Goal: Task Accomplishment & Management: Complete application form

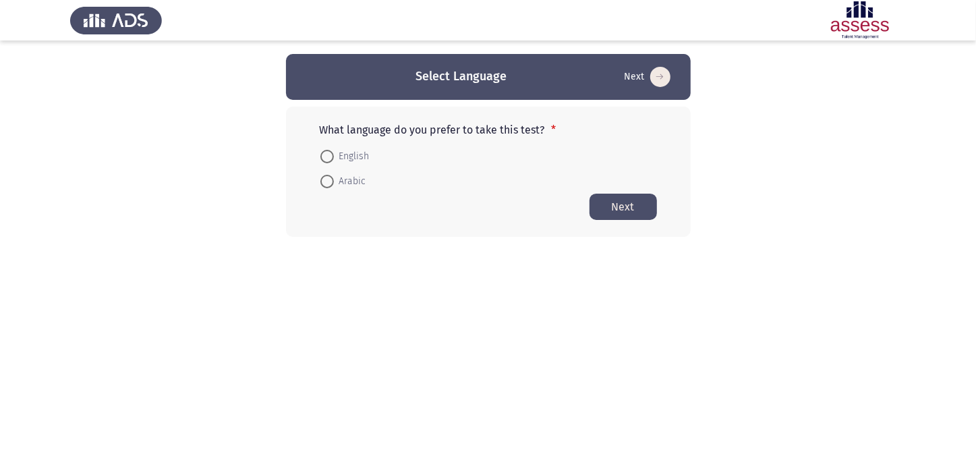
click at [326, 183] on span at bounding box center [326, 181] width 13 height 13
click at [326, 183] on input "Arabic" at bounding box center [326, 181] width 13 height 13
radio input "true"
click at [617, 211] on button "Next" at bounding box center [622, 206] width 67 height 26
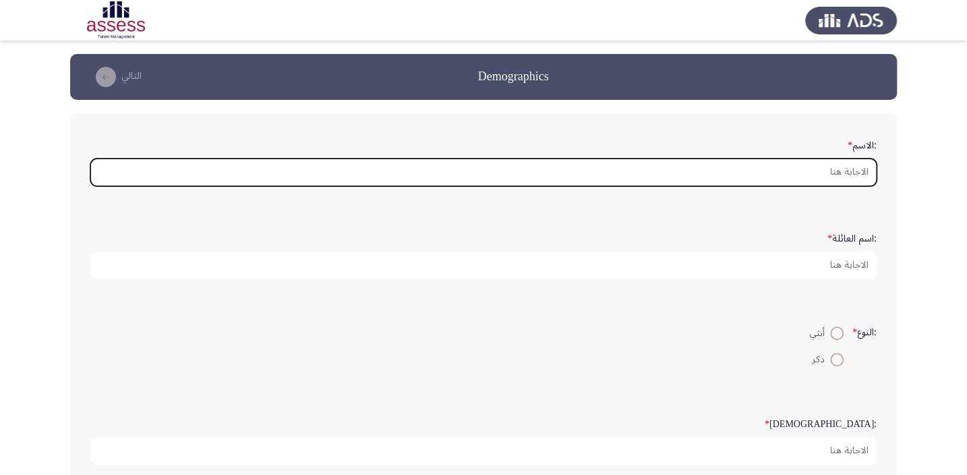
click at [860, 168] on input ":الاسم *" at bounding box center [483, 172] width 786 height 28
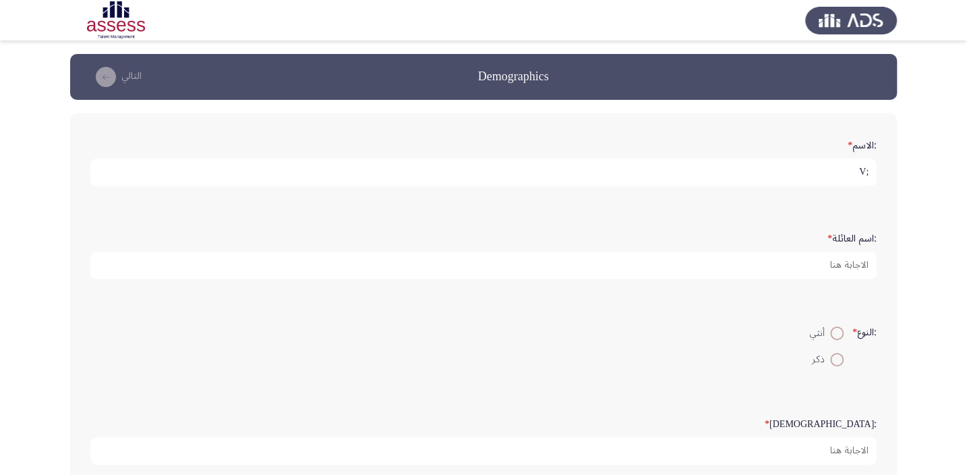
type input ";"
type input "[PERSON_NAME]"
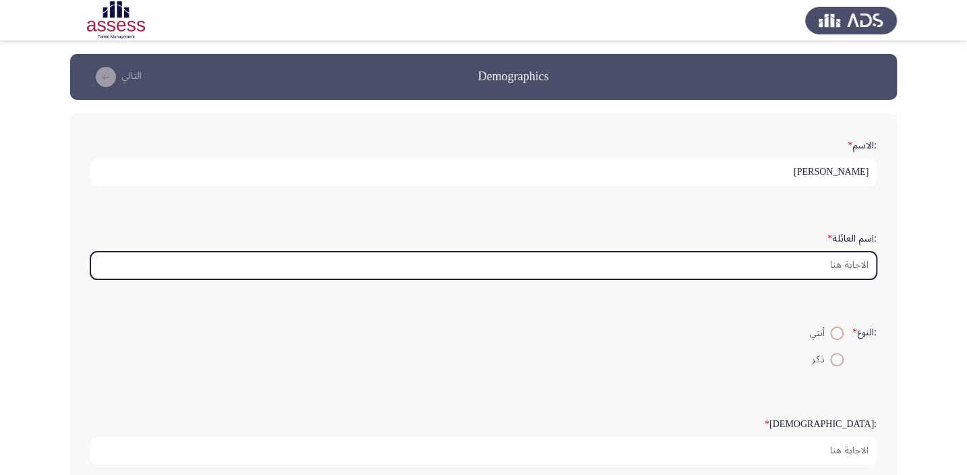
click at [862, 263] on input ":اسم العائلة *" at bounding box center [483, 266] width 786 height 28
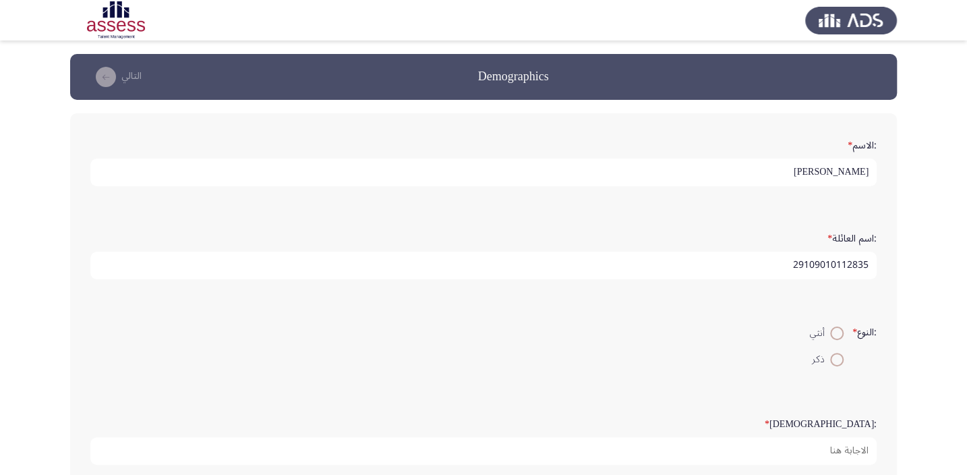
type input "29109010112835"
click at [830, 359] on span at bounding box center [836, 359] width 13 height 13
click at [830, 359] on input "ذكر" at bounding box center [836, 359] width 13 height 13
radio input "true"
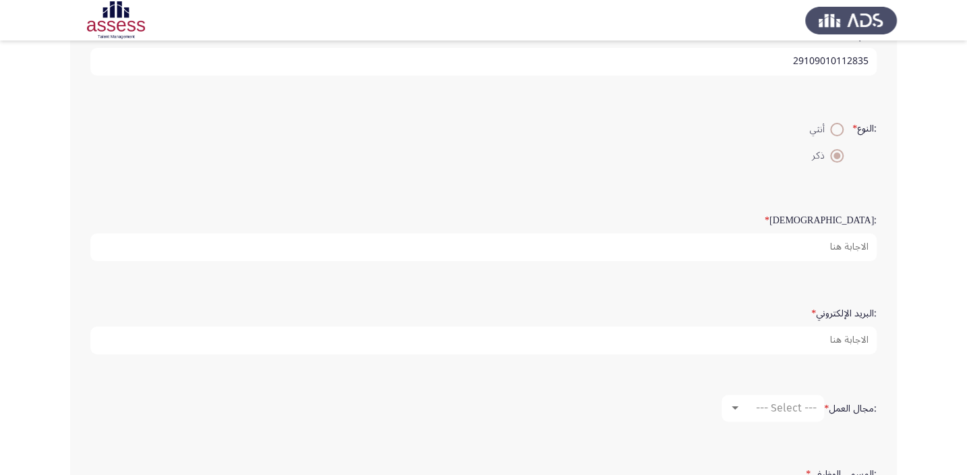
scroll to position [183, 0]
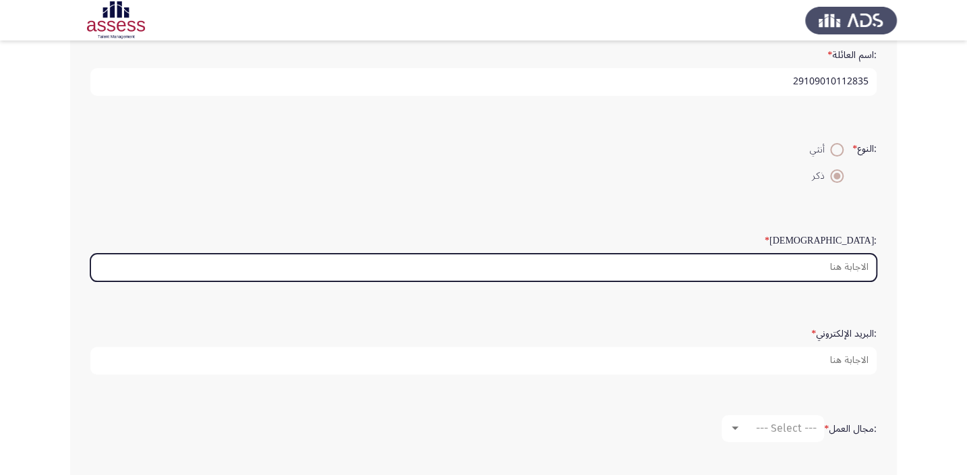
click at [810, 260] on input ":السن *" at bounding box center [483, 268] width 786 height 28
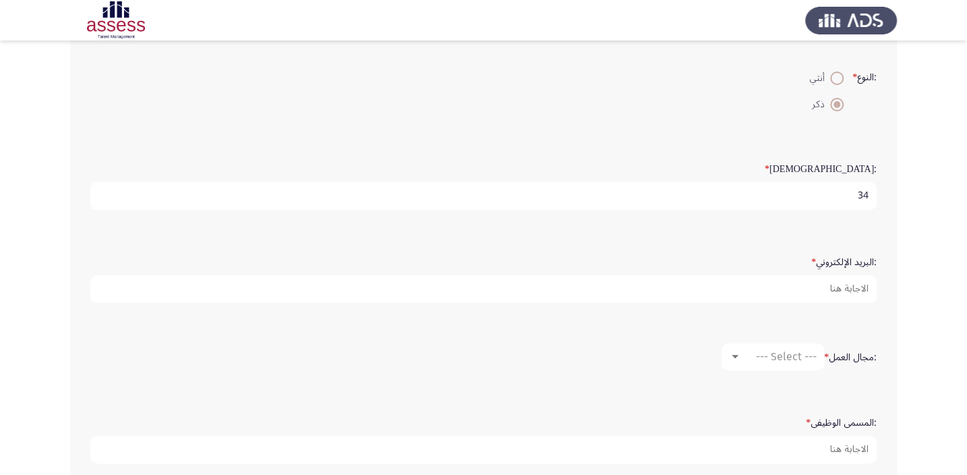
scroll to position [306, 0]
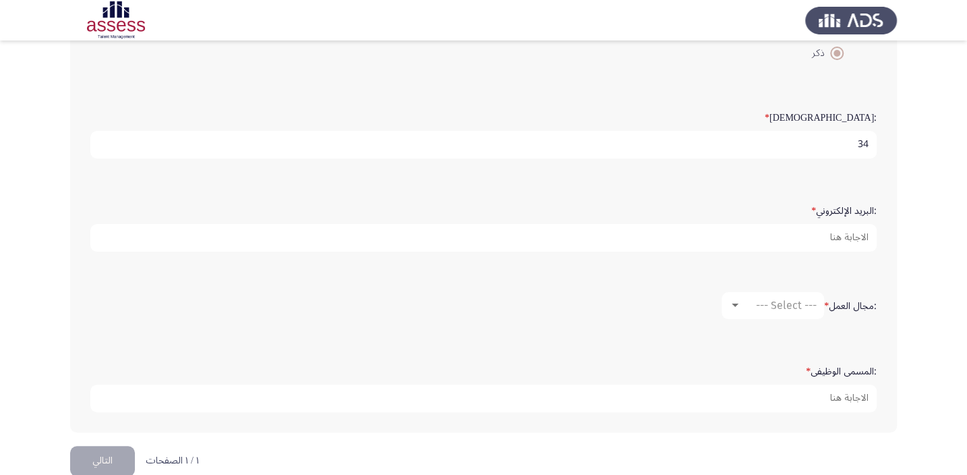
type input "34"
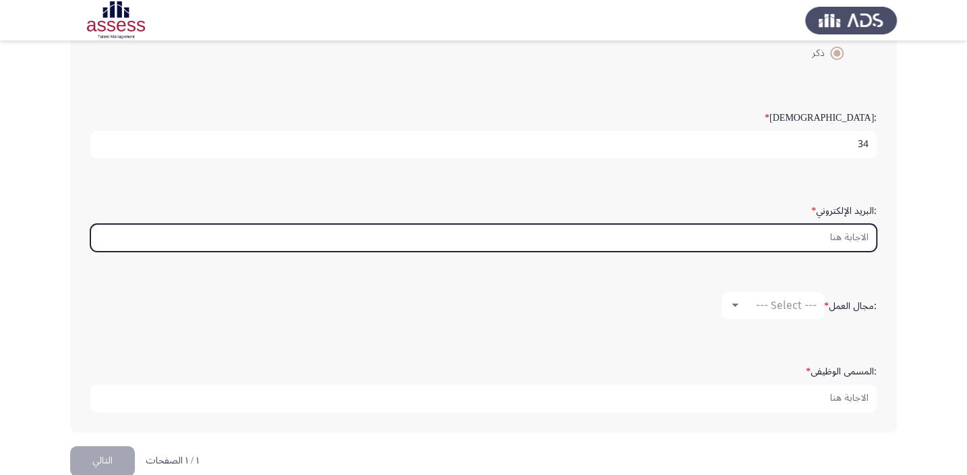
click at [846, 237] on input ":البريد الإلكتروني *" at bounding box center [483, 238] width 786 height 28
type input "ن"
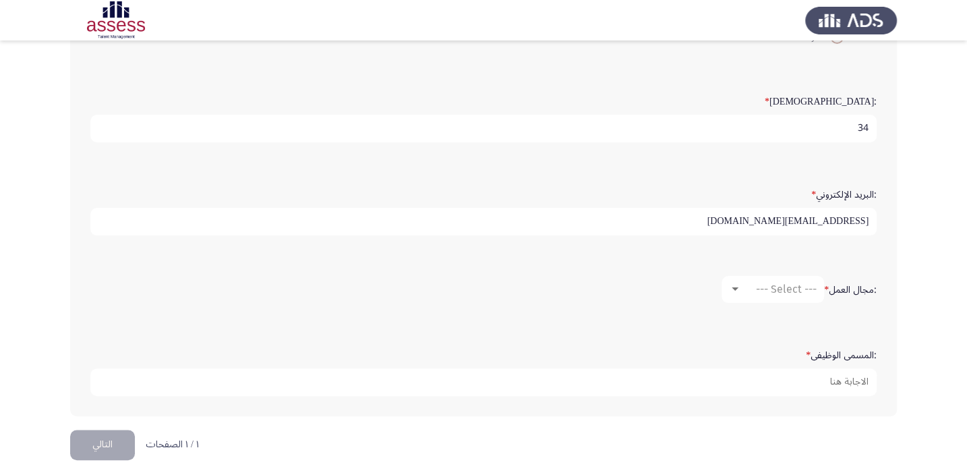
scroll to position [326, 0]
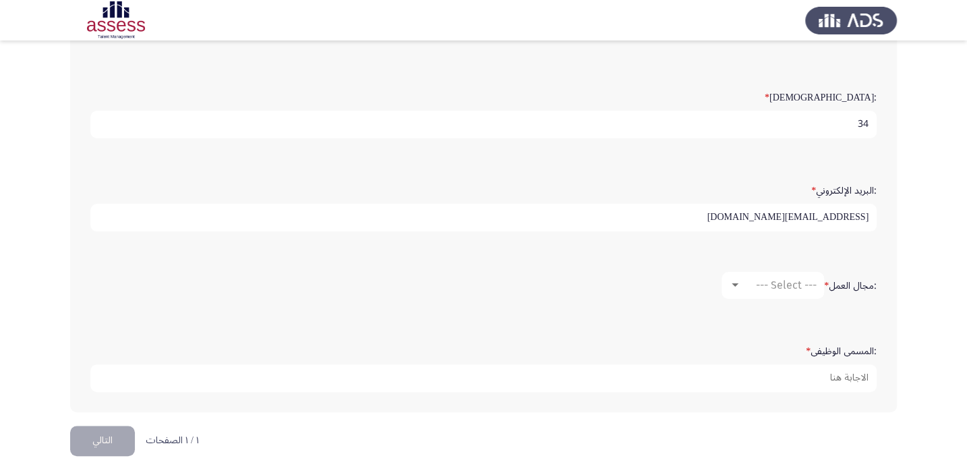
type input "[EMAIL_ADDRESS][DOMAIN_NAME]"
click at [736, 280] on div at bounding box center [735, 285] width 12 height 11
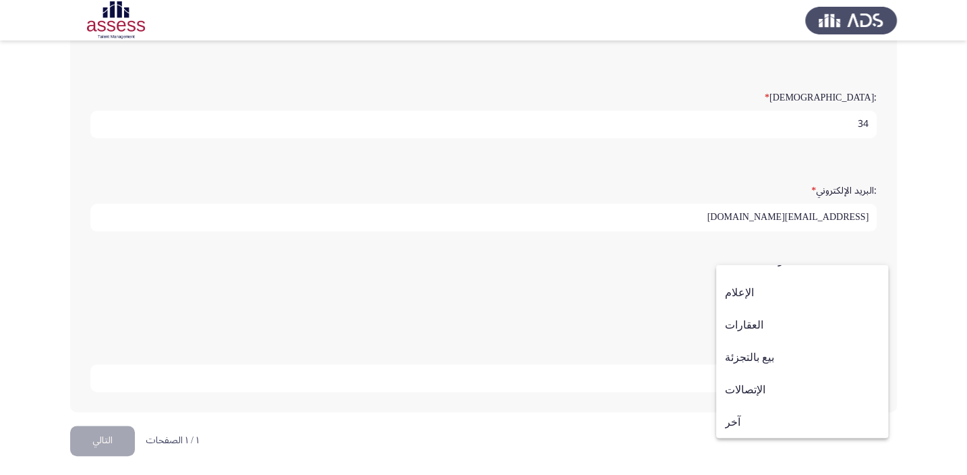
scroll to position [379, 0]
click at [634, 307] on div at bounding box center [483, 237] width 967 height 475
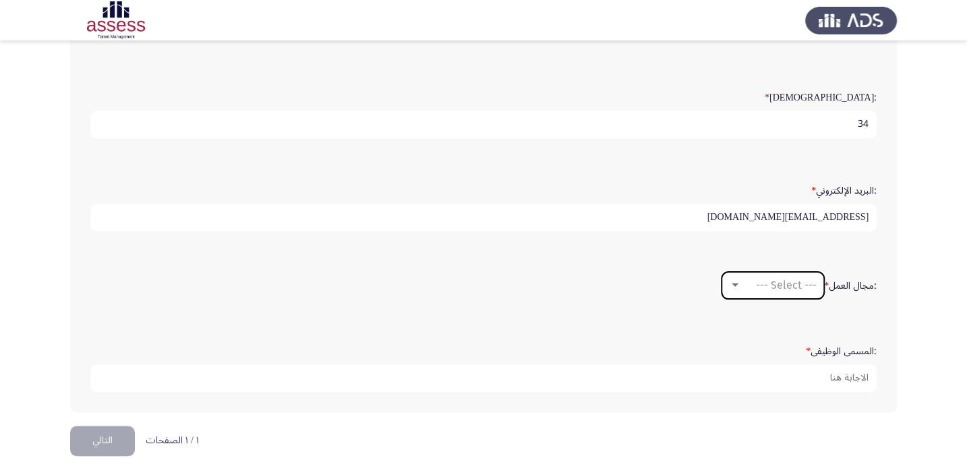
click at [731, 283] on div at bounding box center [735, 285] width 12 height 11
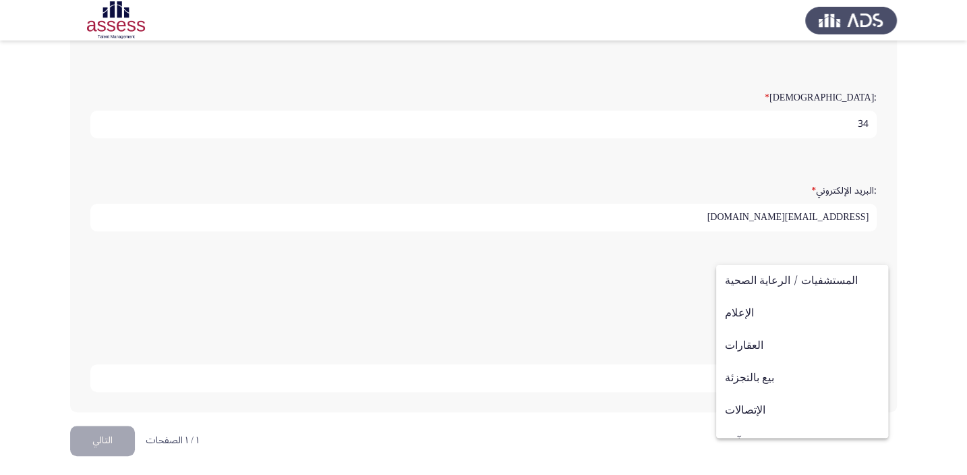
scroll to position [442, 0]
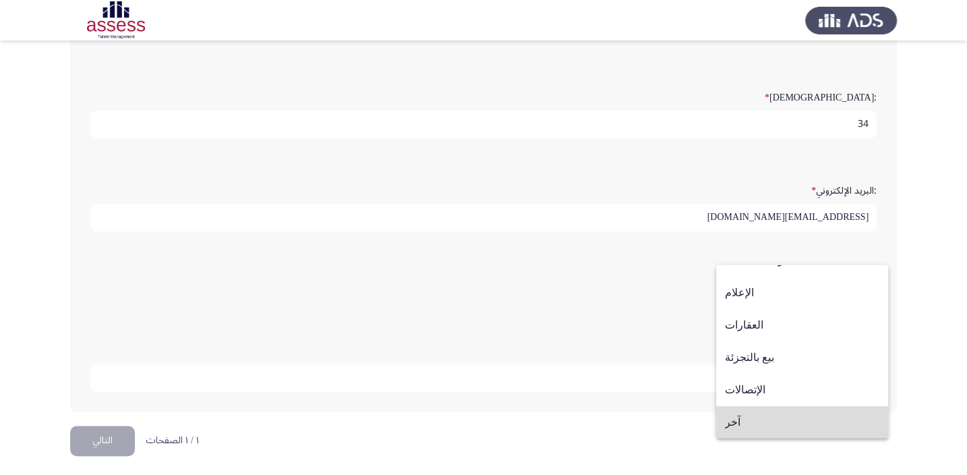
click at [803, 426] on span "آخر" at bounding box center [802, 422] width 154 height 32
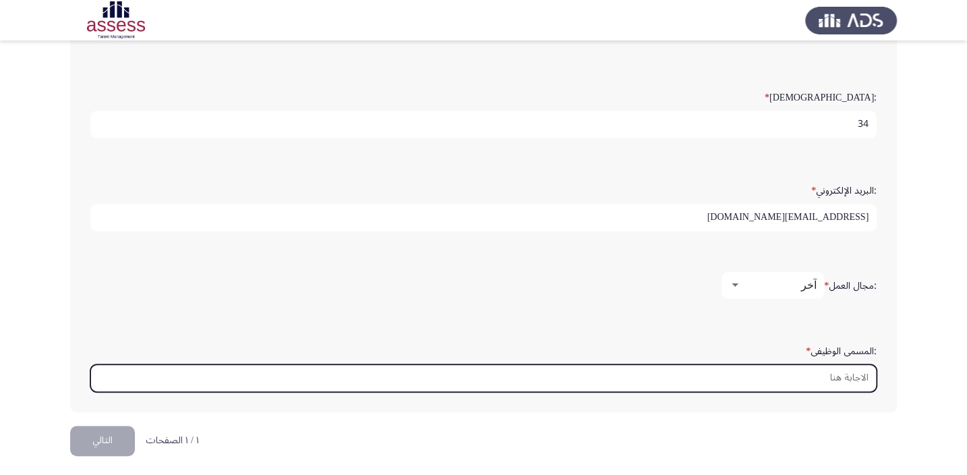
click at [804, 376] on input ":المسمى الوظيفى *" at bounding box center [483, 378] width 786 height 28
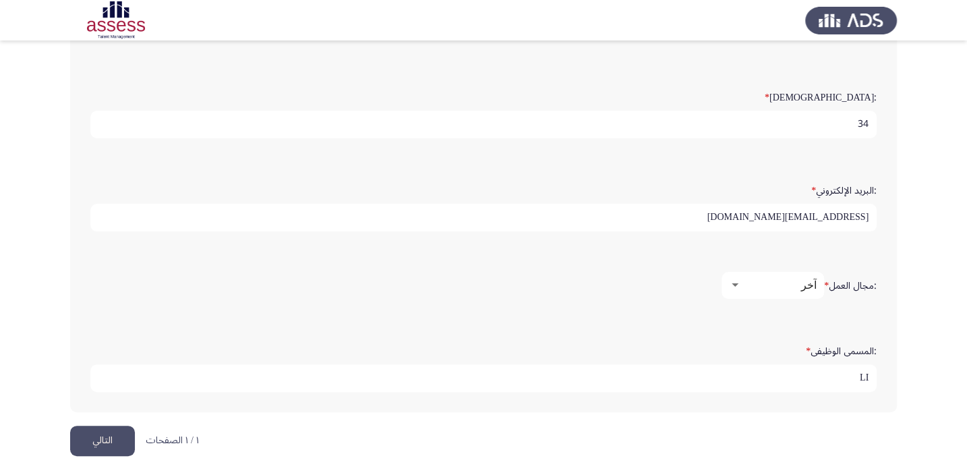
type input "L"
type input "مهندس صيانة"
click at [94, 442] on button "التالي" at bounding box center [102, 441] width 65 height 30
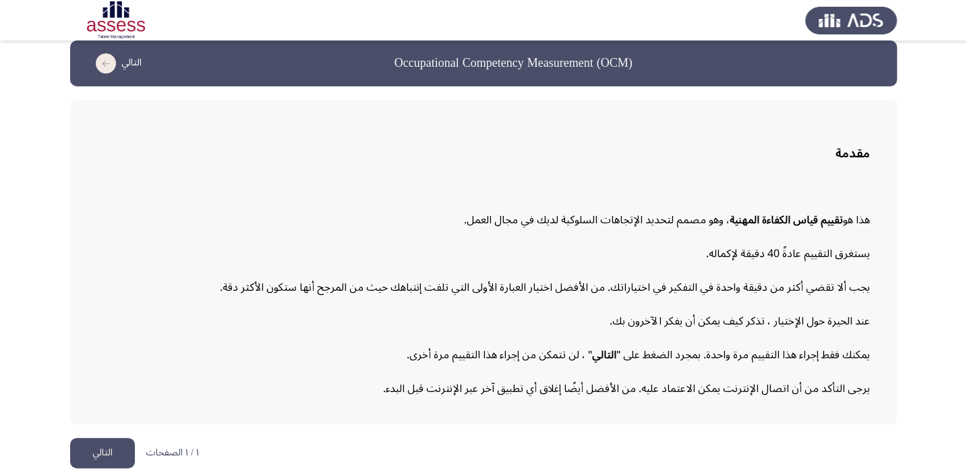
scroll to position [18, 0]
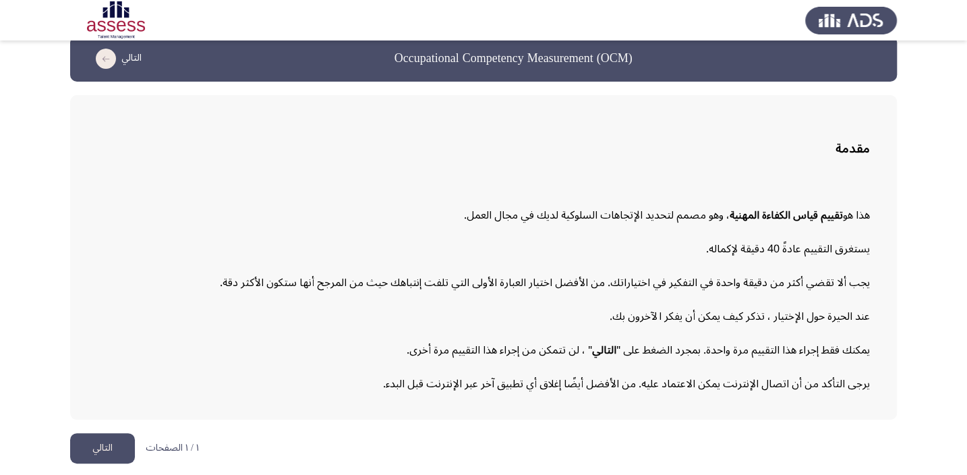
click at [93, 453] on button "التالي" at bounding box center [102, 448] width 65 height 30
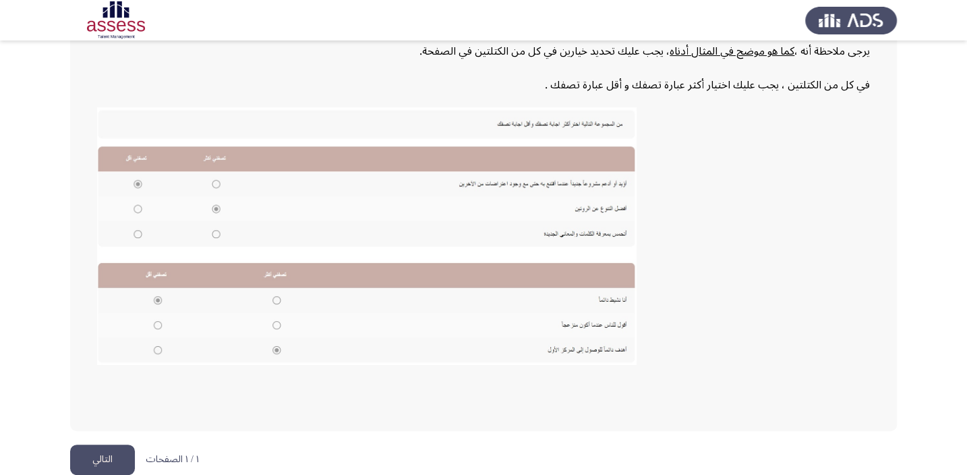
scroll to position [250, 0]
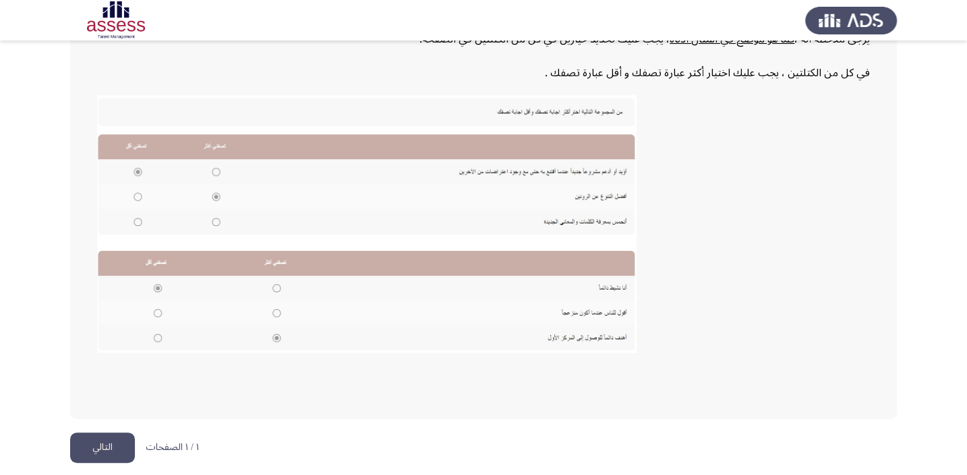
click at [101, 448] on button "التالي" at bounding box center [102, 447] width 65 height 30
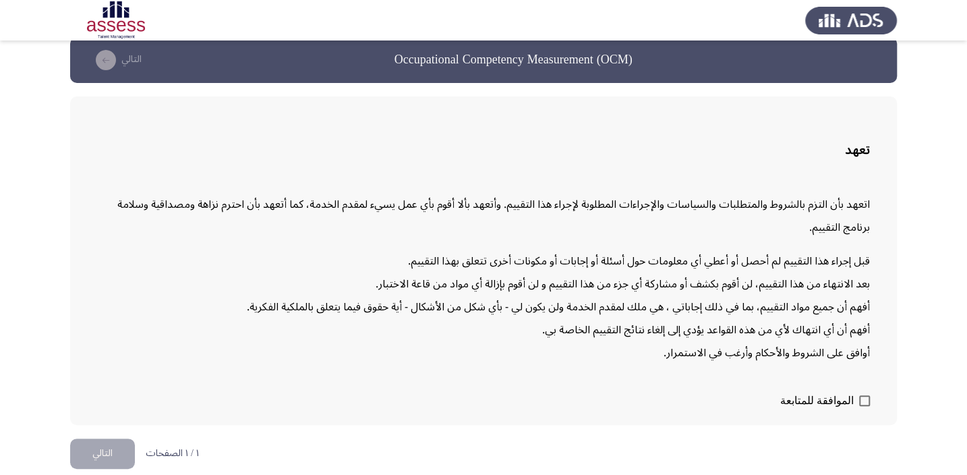
scroll to position [22, 0]
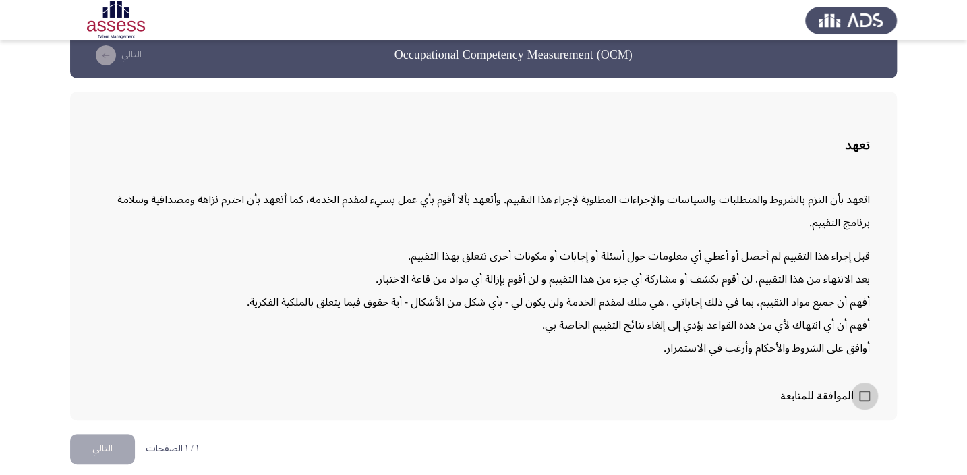
click at [866, 392] on span at bounding box center [864, 395] width 11 height 11
click at [865, 401] on input "الموافقة للمتابعة" at bounding box center [864, 401] width 1 height 1
checkbox input "true"
click at [97, 445] on button "التالي" at bounding box center [102, 449] width 65 height 30
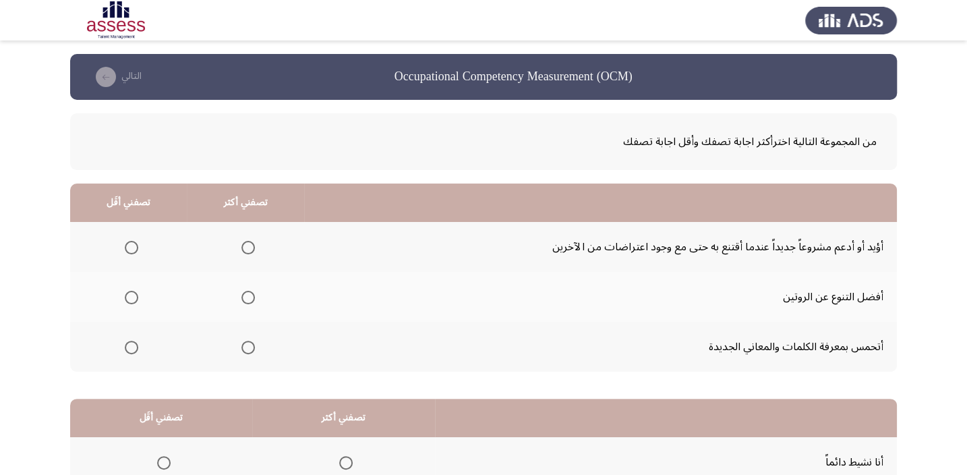
click at [132, 343] on span "Select an option" at bounding box center [131, 347] width 13 height 13
click at [132, 343] on input "Select an option" at bounding box center [131, 347] width 13 height 13
click at [246, 296] on span "Select an option" at bounding box center [247, 297] width 13 height 13
click at [246, 296] on input "Select an option" at bounding box center [247, 297] width 13 height 13
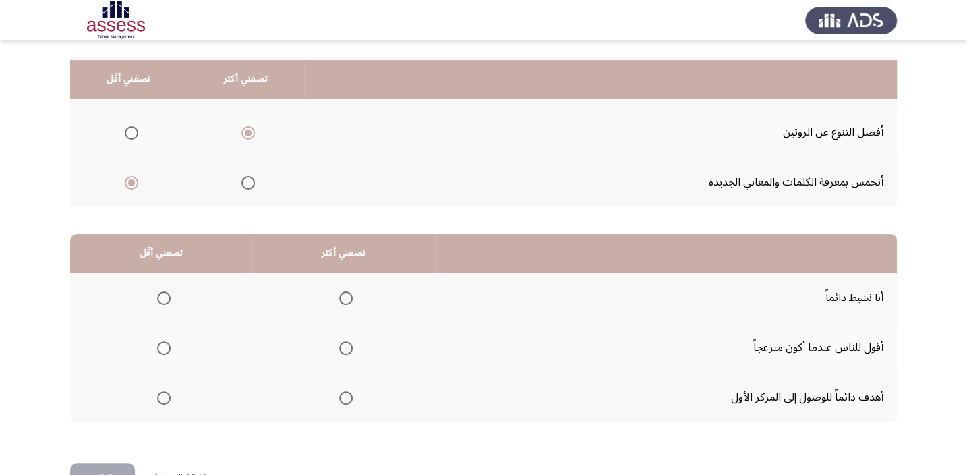
scroll to position [183, 0]
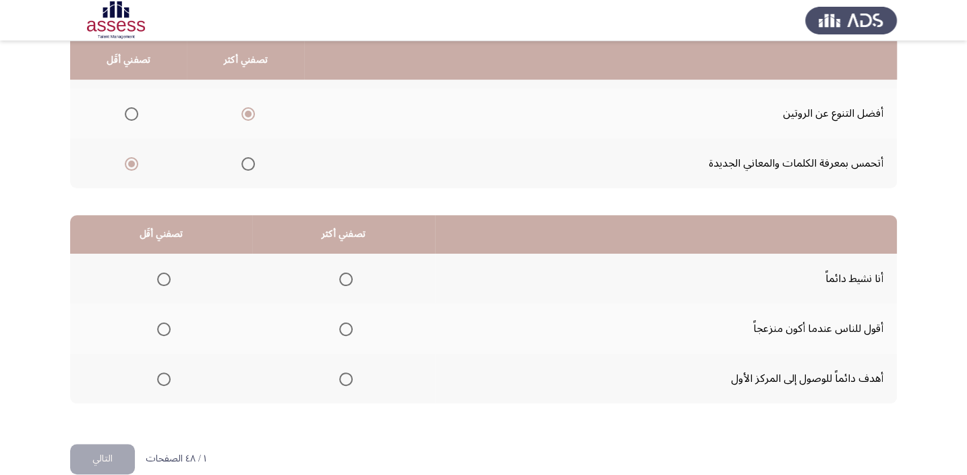
click at [342, 372] on span "Select an option" at bounding box center [345, 378] width 13 height 13
click at [342, 372] on input "Select an option" at bounding box center [345, 378] width 13 height 13
click at [165, 328] on span "Select an option" at bounding box center [163, 328] width 13 height 13
click at [165, 328] on input "Select an option" at bounding box center [163, 328] width 13 height 13
click at [99, 447] on button "التالي" at bounding box center [102, 459] width 65 height 30
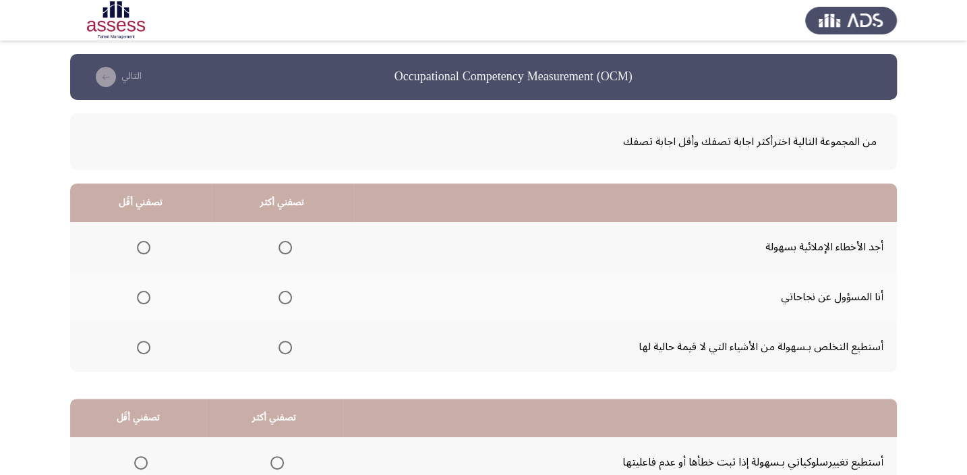
scroll to position [61, 0]
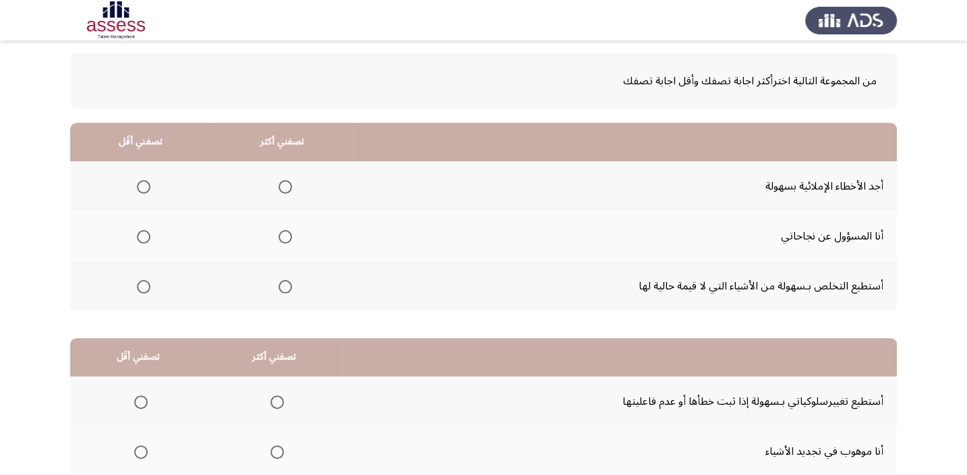
click at [142, 187] on span "Select an option" at bounding box center [143, 186] width 13 height 13
click at [142, 187] on input "Select an option" at bounding box center [143, 186] width 13 height 13
click at [283, 231] on span "Select an option" at bounding box center [285, 236] width 13 height 13
click at [283, 231] on input "Select an option" at bounding box center [285, 236] width 13 height 13
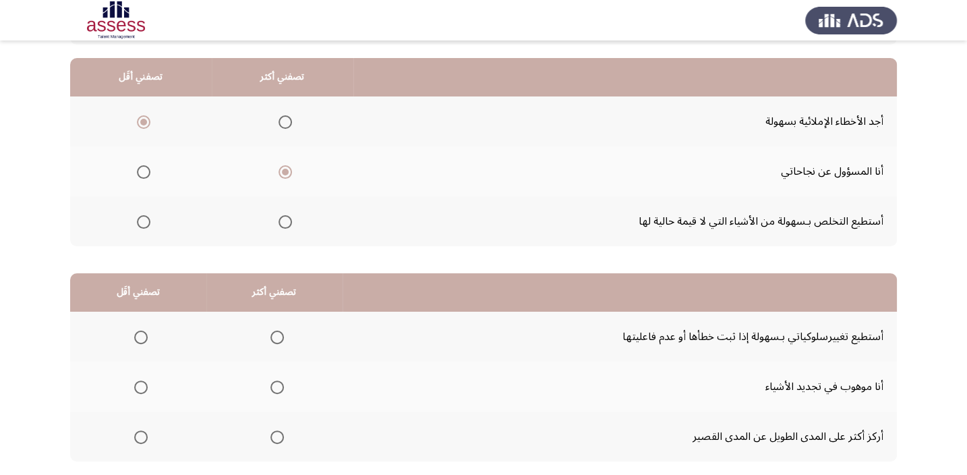
scroll to position [204, 0]
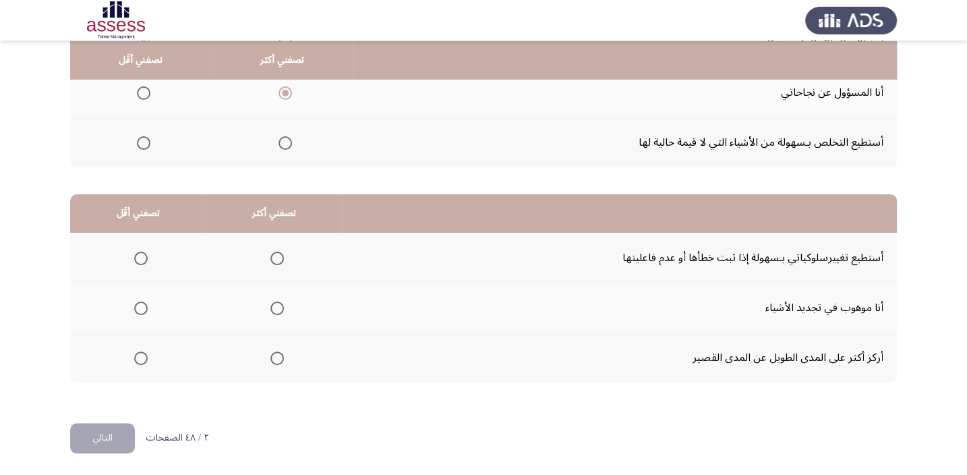
click at [136, 357] on span "Select an option" at bounding box center [140, 357] width 13 height 13
click at [136, 357] on input "Select an option" at bounding box center [140, 357] width 13 height 13
click at [270, 260] on span "Select an option" at bounding box center [276, 258] width 13 height 13
click at [270, 260] on input "Select an option" at bounding box center [276, 258] width 13 height 13
click at [142, 305] on span "Select an option" at bounding box center [140, 307] width 13 height 13
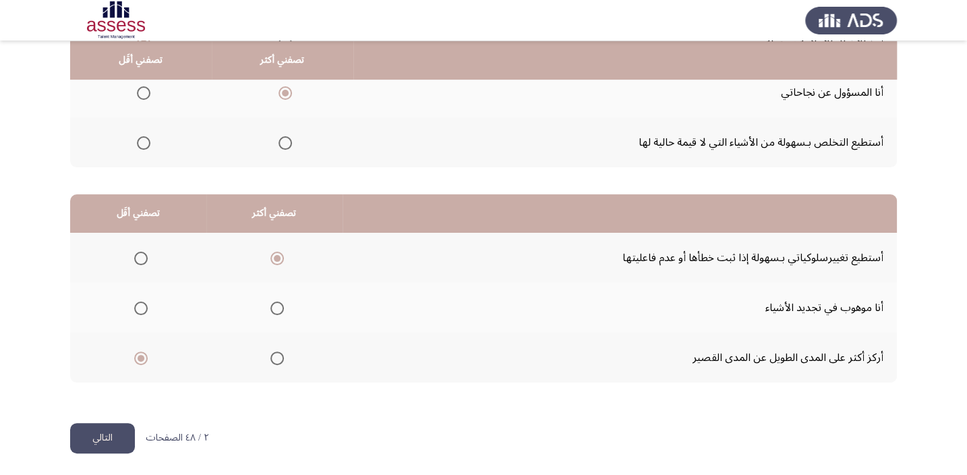
click at [142, 305] on input "Select an option" at bounding box center [140, 307] width 13 height 13
click at [92, 438] on button "التالي" at bounding box center [102, 438] width 65 height 30
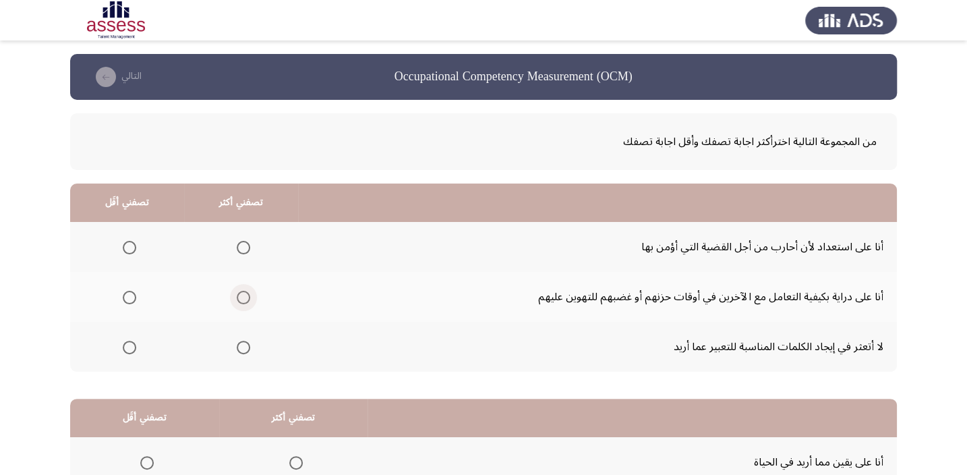
click at [242, 297] on span "Select an option" at bounding box center [243, 297] width 13 height 13
click at [242, 297] on input "Select an option" at bounding box center [243, 297] width 13 height 13
click at [243, 247] on span "Select an option" at bounding box center [243, 247] width 0 height 0
click at [241, 247] on input "Select an option" at bounding box center [243, 247] width 13 height 13
click at [127, 347] on span "Select an option" at bounding box center [129, 347] width 13 height 13
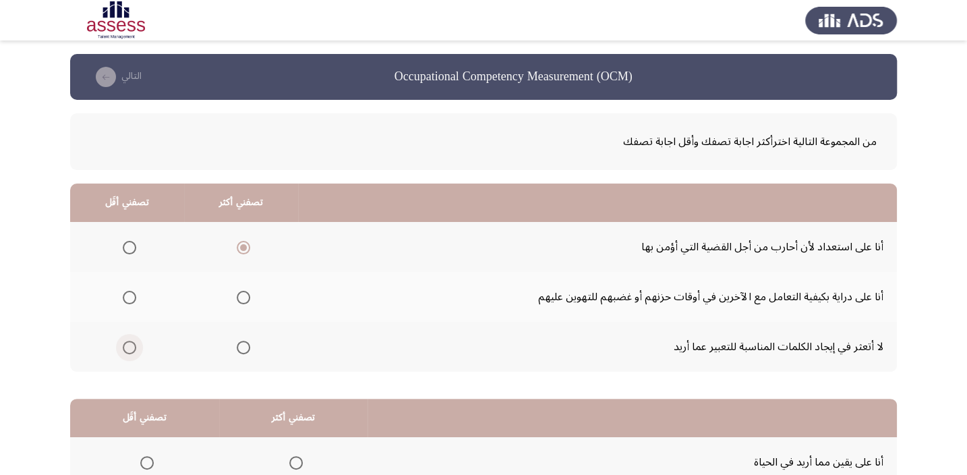
click at [127, 347] on input "Select an option" at bounding box center [129, 347] width 13 height 13
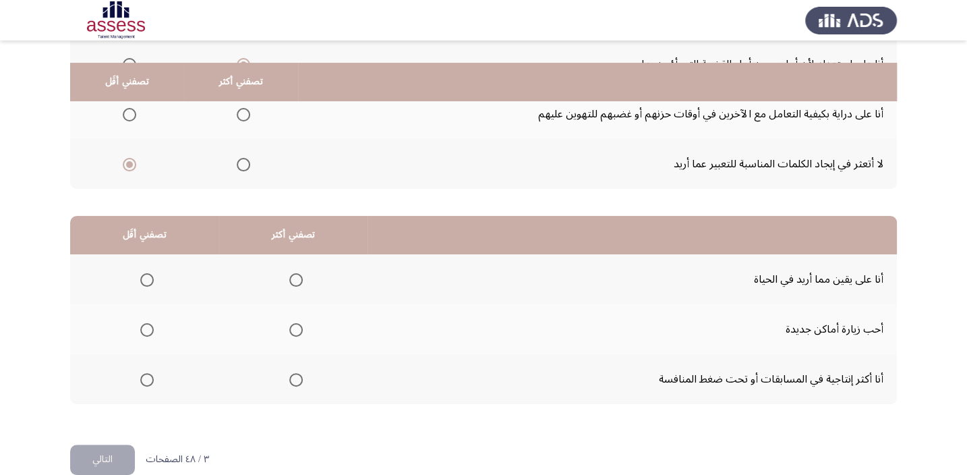
scroll to position [204, 0]
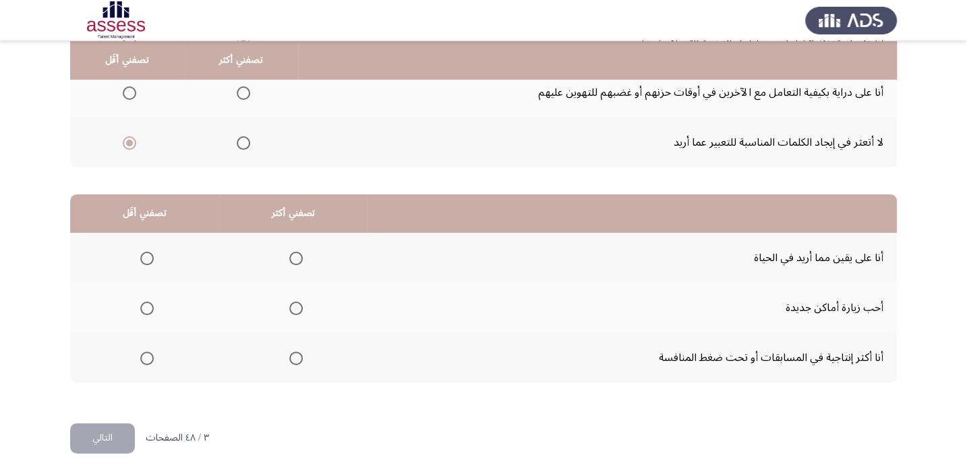
click at [293, 310] on span "Select an option" at bounding box center [295, 307] width 13 height 13
click at [293, 310] on input "Select an option" at bounding box center [295, 307] width 13 height 13
click at [147, 258] on span "Select an option" at bounding box center [147, 258] width 0 height 0
click at [146, 256] on input "Select an option" at bounding box center [146, 258] width 13 height 13
click at [93, 433] on button "التالي" at bounding box center [102, 438] width 65 height 30
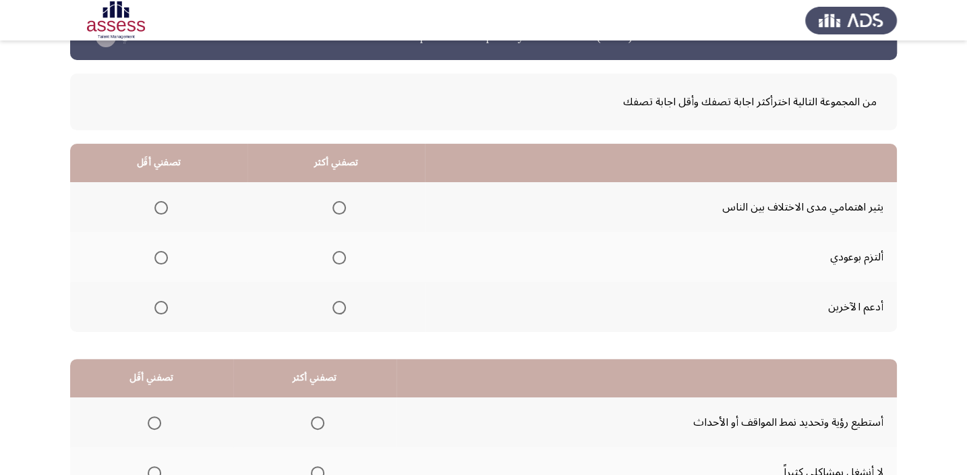
scroll to position [61, 0]
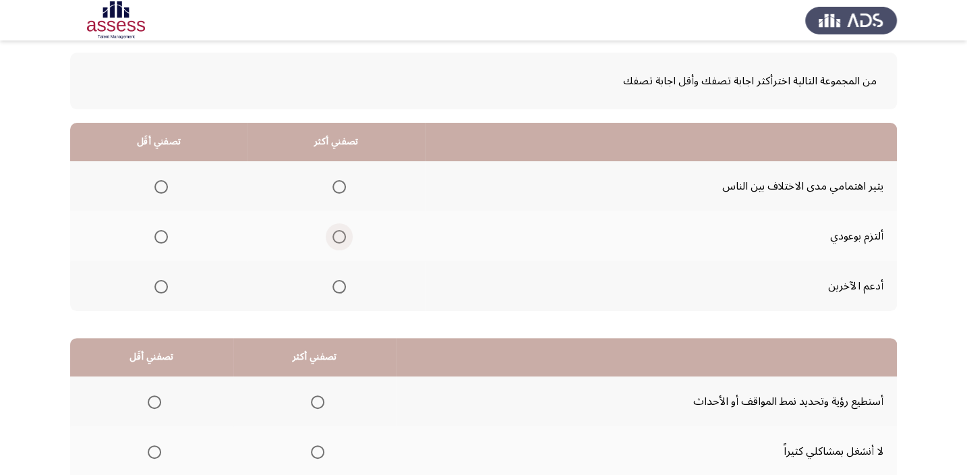
click at [339, 237] on span "Select an option" at bounding box center [339, 237] width 0 height 0
click at [336, 235] on input "Select an option" at bounding box center [338, 236] width 13 height 13
click at [157, 283] on span "Select an option" at bounding box center [160, 286] width 13 height 13
click at [157, 283] on input "Select an option" at bounding box center [160, 286] width 13 height 13
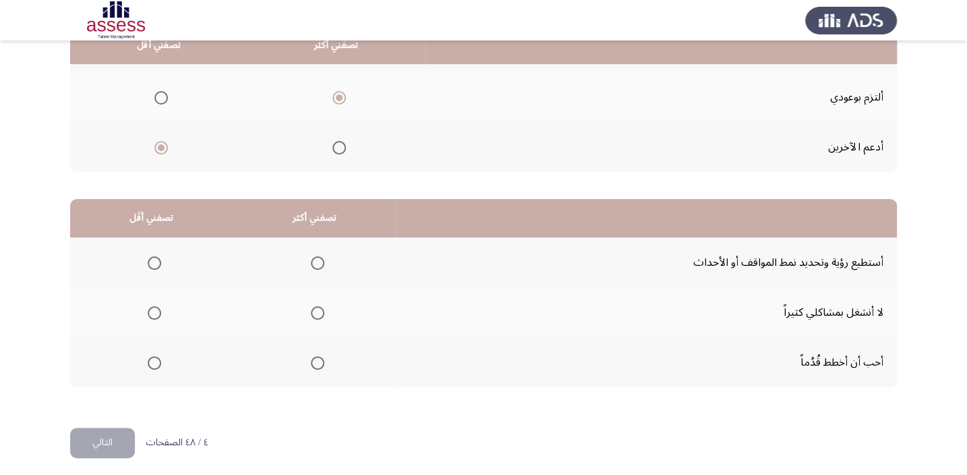
scroll to position [204, 0]
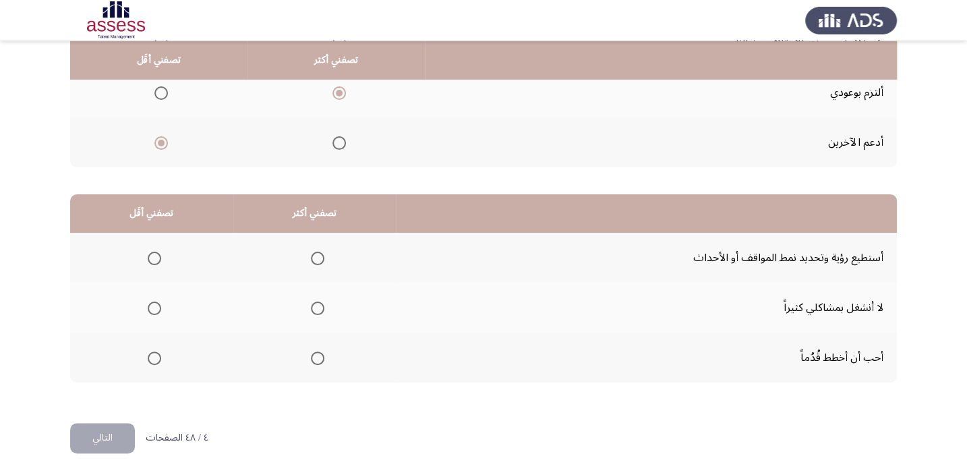
click at [313, 357] on span "Select an option" at bounding box center [317, 357] width 13 height 13
click at [313, 357] on input "Select an option" at bounding box center [317, 357] width 13 height 13
click at [154, 304] on span "Select an option" at bounding box center [154, 307] width 13 height 13
click at [154, 304] on input "Select an option" at bounding box center [154, 307] width 13 height 13
click at [123, 433] on button "التالي" at bounding box center [102, 438] width 65 height 30
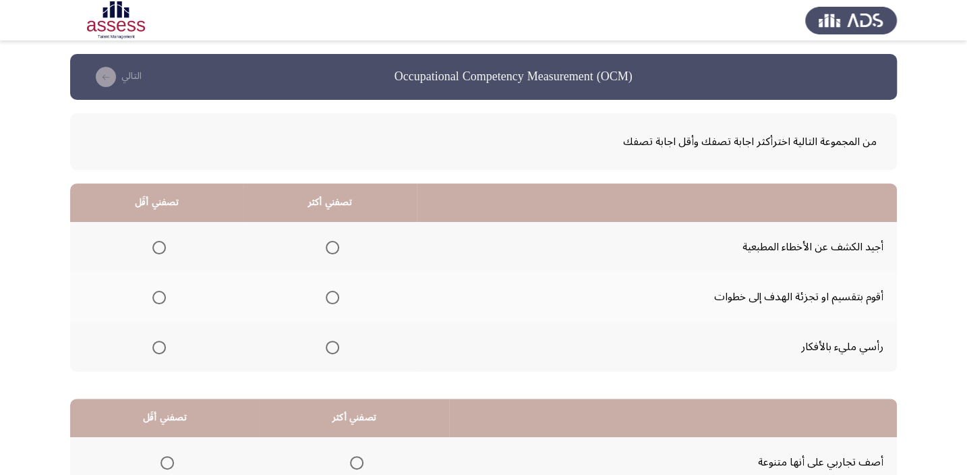
scroll to position [61, 0]
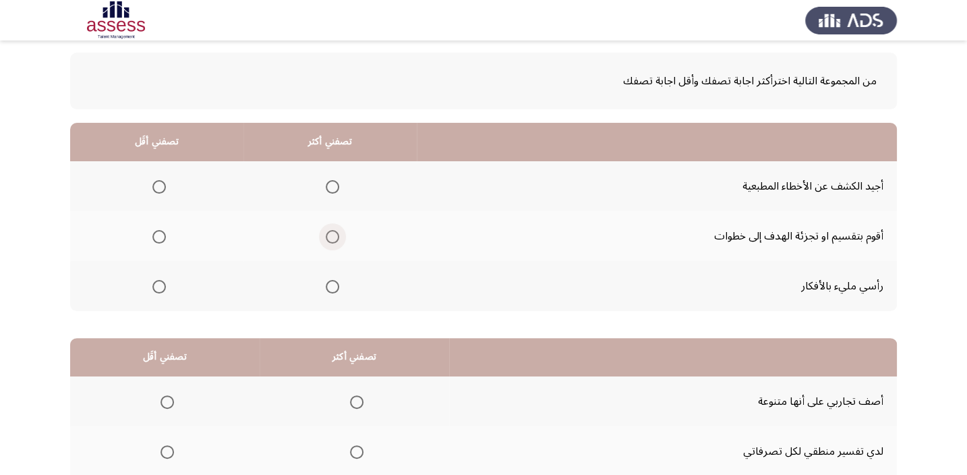
click at [328, 231] on span "Select an option" at bounding box center [332, 236] width 13 height 13
click at [328, 231] on input "Select an option" at bounding box center [332, 236] width 13 height 13
click at [156, 281] on span "Select an option" at bounding box center [158, 286] width 13 height 13
click at [156, 281] on input "Select an option" at bounding box center [158, 286] width 13 height 13
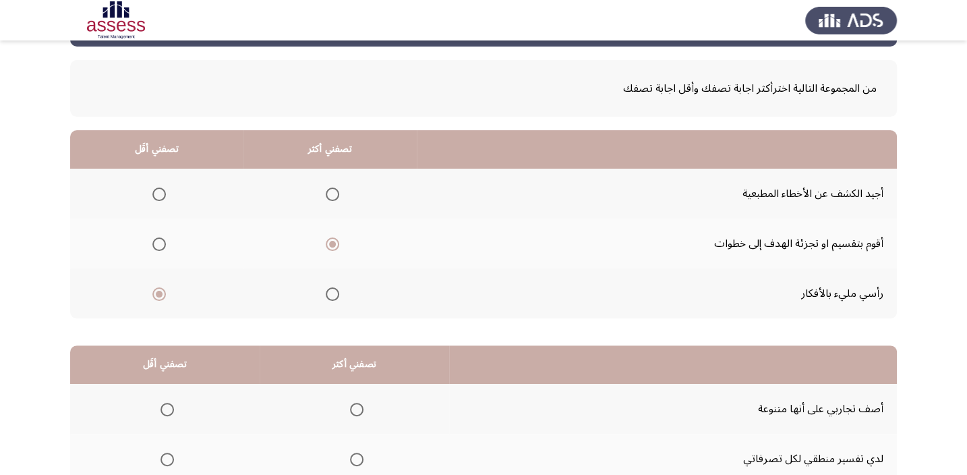
scroll to position [82, 0]
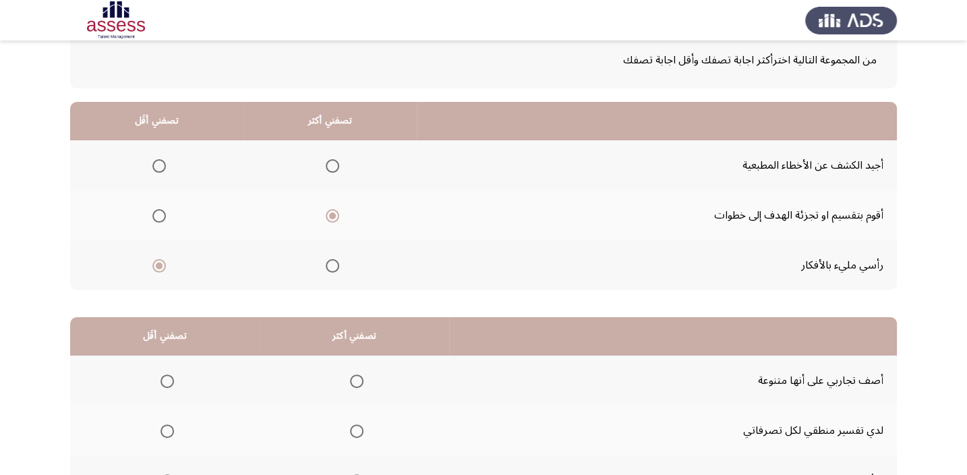
click at [161, 165] on span "Select an option" at bounding box center [158, 165] width 13 height 13
click at [161, 165] on input "Select an option" at bounding box center [158, 165] width 13 height 13
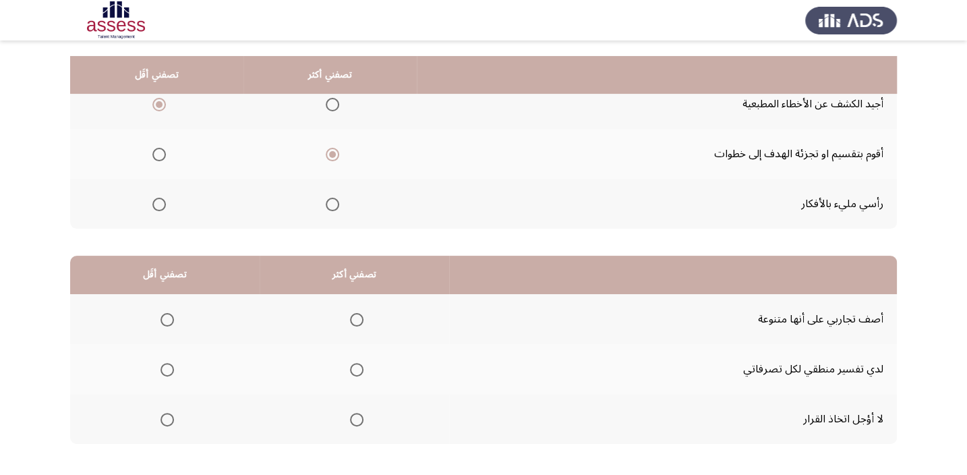
scroll to position [204, 0]
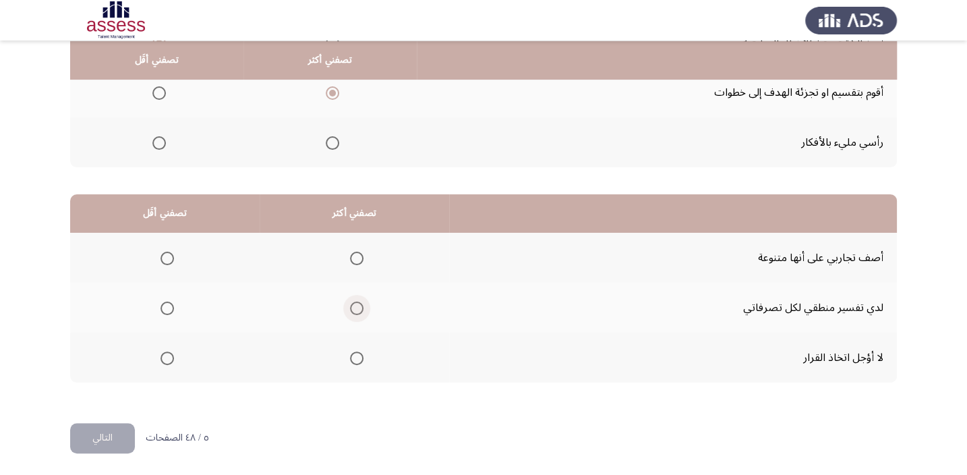
click at [359, 303] on span "Select an option" at bounding box center [356, 307] width 13 height 13
click at [359, 303] on input "Select an option" at bounding box center [356, 307] width 13 height 13
click at [169, 357] on span "Select an option" at bounding box center [166, 357] width 13 height 13
click at [169, 357] on input "Select an option" at bounding box center [166, 357] width 13 height 13
click at [111, 441] on button "التالي" at bounding box center [102, 438] width 65 height 30
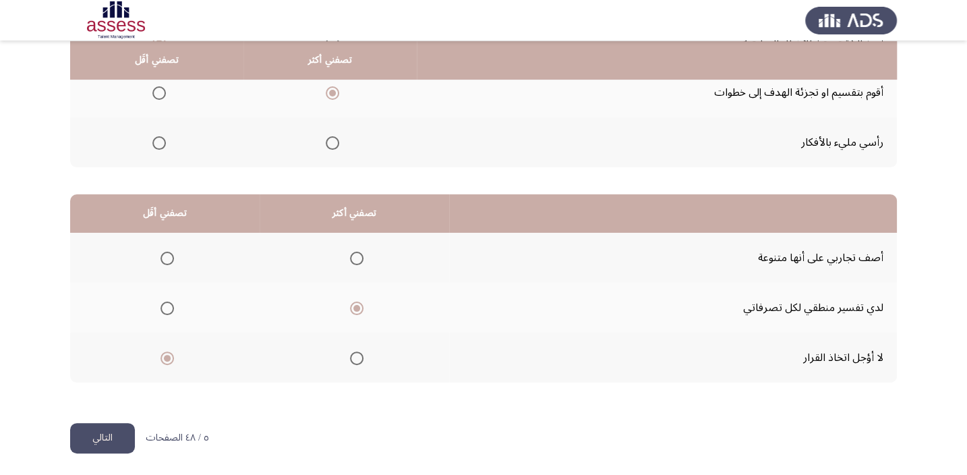
scroll to position [0, 0]
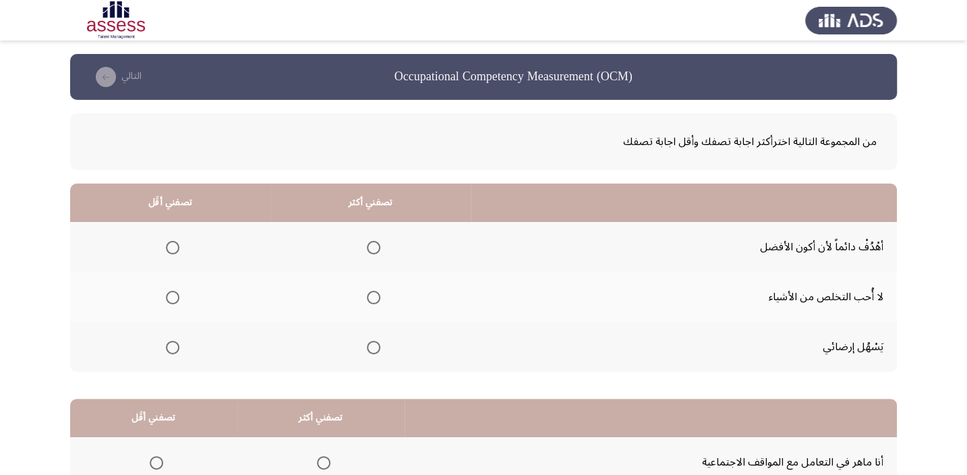
click at [370, 243] on span "Select an option" at bounding box center [373, 247] width 13 height 13
click at [370, 243] on input "Select an option" at bounding box center [373, 247] width 13 height 13
click at [171, 299] on span "Select an option" at bounding box center [172, 297] width 13 height 13
click at [171, 299] on input "Select an option" at bounding box center [172, 297] width 13 height 13
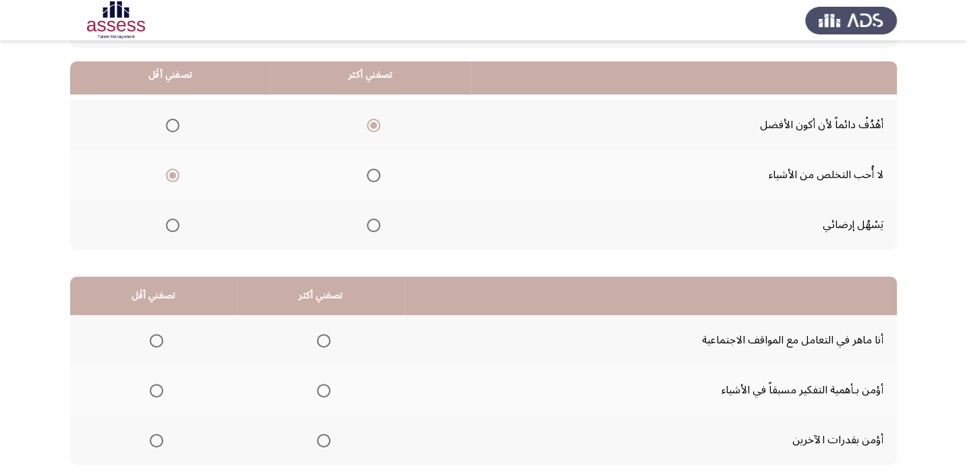
scroll to position [183, 0]
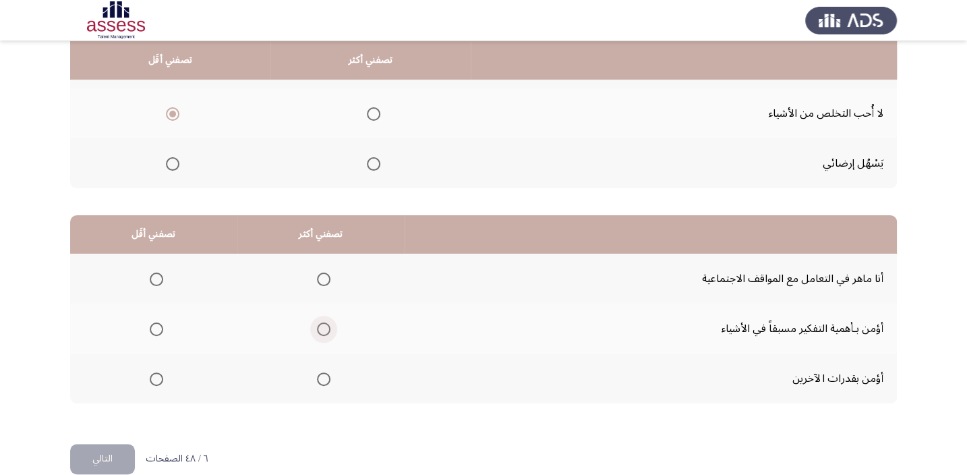
click at [321, 324] on span "Select an option" at bounding box center [323, 328] width 13 height 13
click at [321, 324] on input "Select an option" at bounding box center [323, 328] width 13 height 13
click at [156, 375] on span "Select an option" at bounding box center [156, 378] width 13 height 13
click at [156, 375] on input "Select an option" at bounding box center [156, 378] width 13 height 13
click at [90, 446] on button "التالي" at bounding box center [102, 459] width 65 height 30
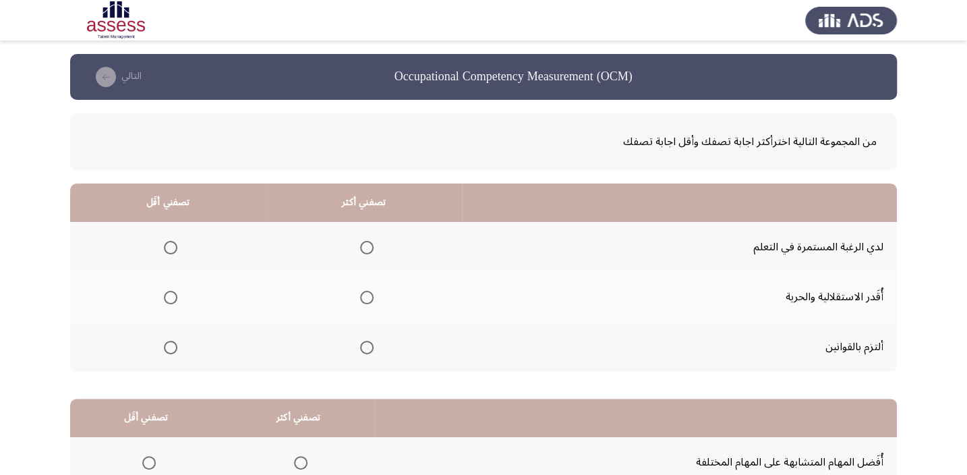
scroll to position [61, 0]
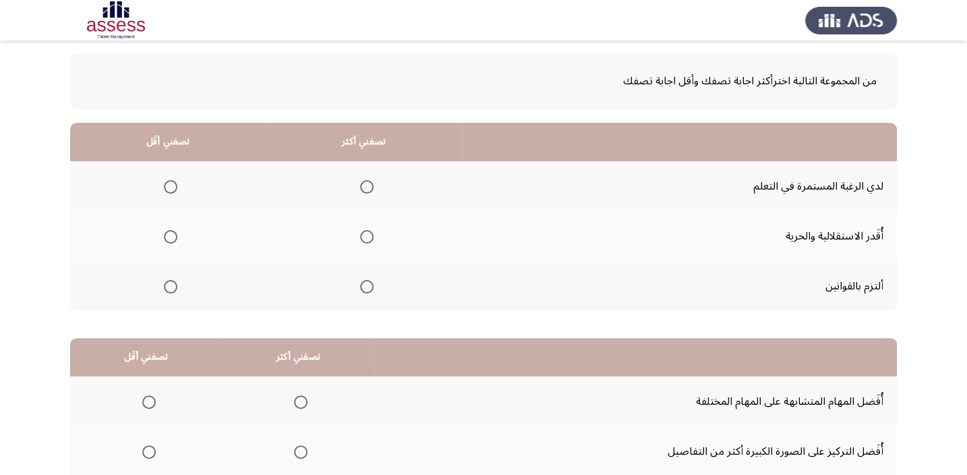
click at [363, 186] on span "Select an option" at bounding box center [366, 186] width 13 height 13
click at [363, 186] on input "Select an option" at bounding box center [366, 186] width 13 height 13
click at [169, 286] on span "Select an option" at bounding box center [170, 286] width 13 height 13
click at [169, 286] on input "Select an option" at bounding box center [170, 286] width 13 height 13
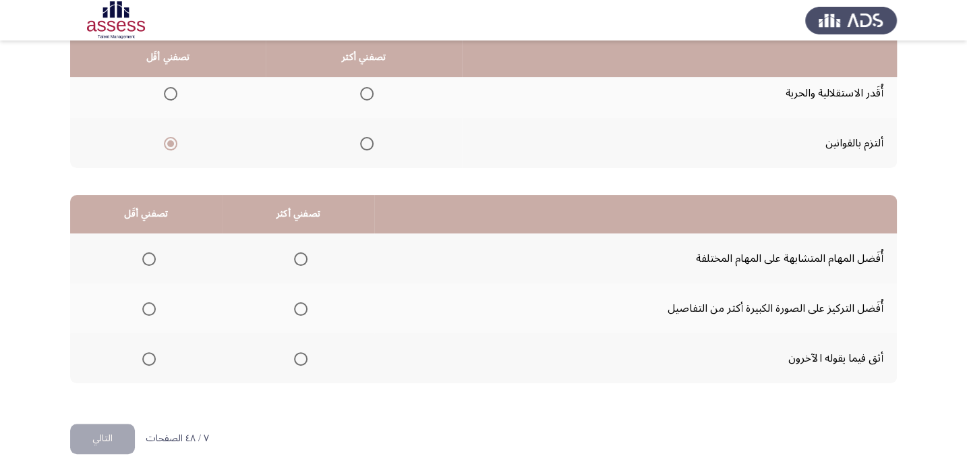
scroll to position [204, 0]
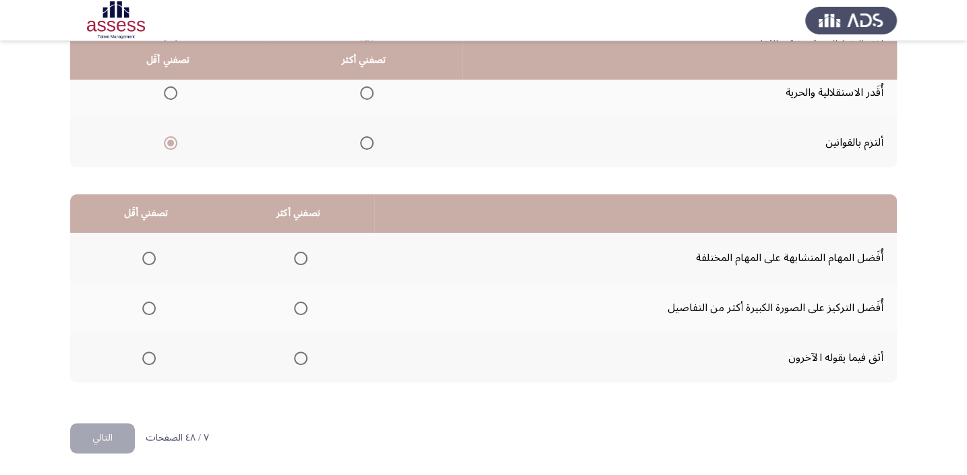
click at [301, 359] on span "Select an option" at bounding box center [300, 357] width 13 height 13
click at [301, 359] on input "Select an option" at bounding box center [300, 357] width 13 height 13
click at [146, 256] on span "Select an option" at bounding box center [148, 258] width 13 height 13
click at [146, 256] on input "Select an option" at bounding box center [148, 258] width 13 height 13
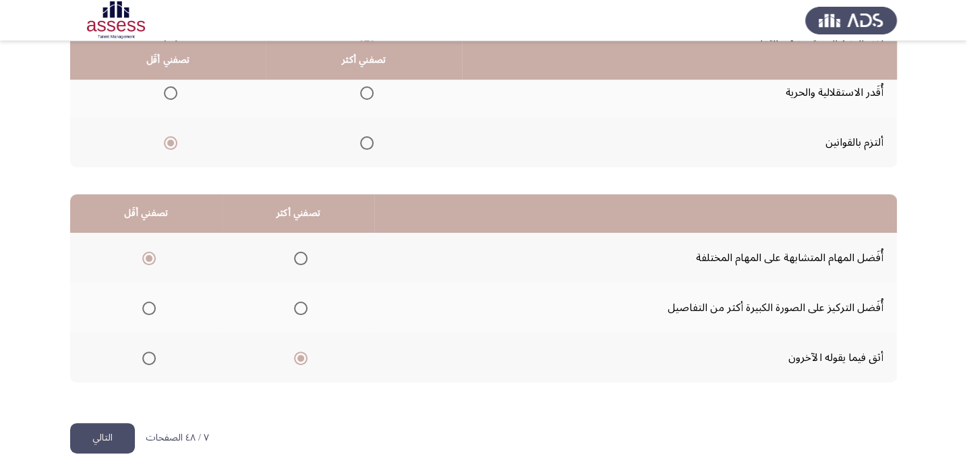
click at [115, 430] on button "التالي" at bounding box center [102, 438] width 65 height 30
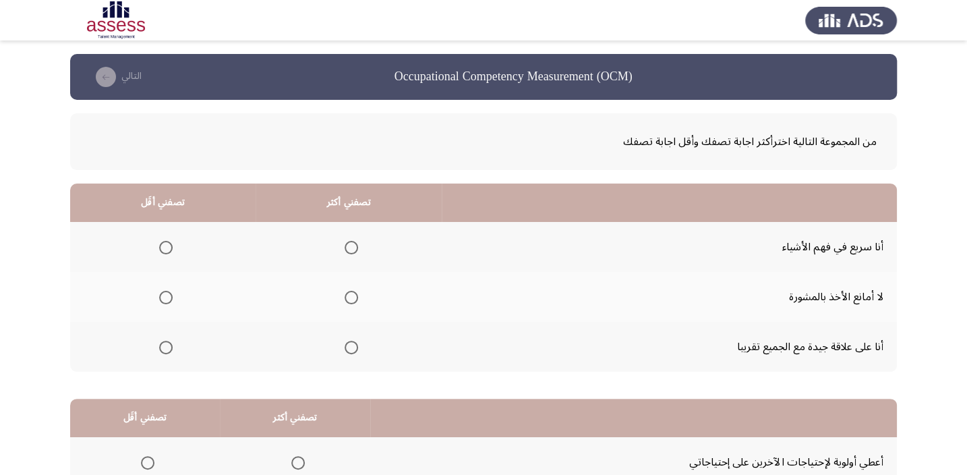
click at [350, 296] on span "Select an option" at bounding box center [351, 297] width 13 height 13
click at [350, 296] on input "Select an option" at bounding box center [351, 297] width 13 height 13
click at [160, 350] on span "Select an option" at bounding box center [165, 347] width 13 height 13
click at [160, 350] on input "Select an option" at bounding box center [165, 347] width 13 height 13
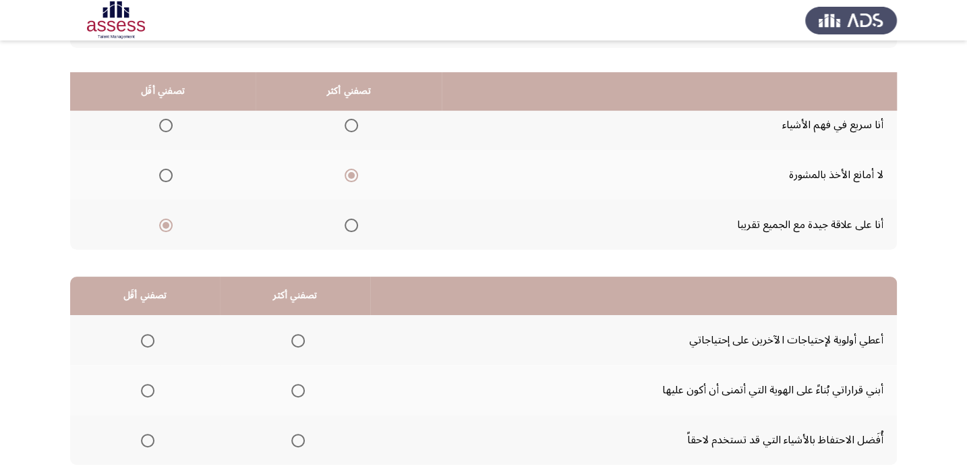
scroll to position [183, 0]
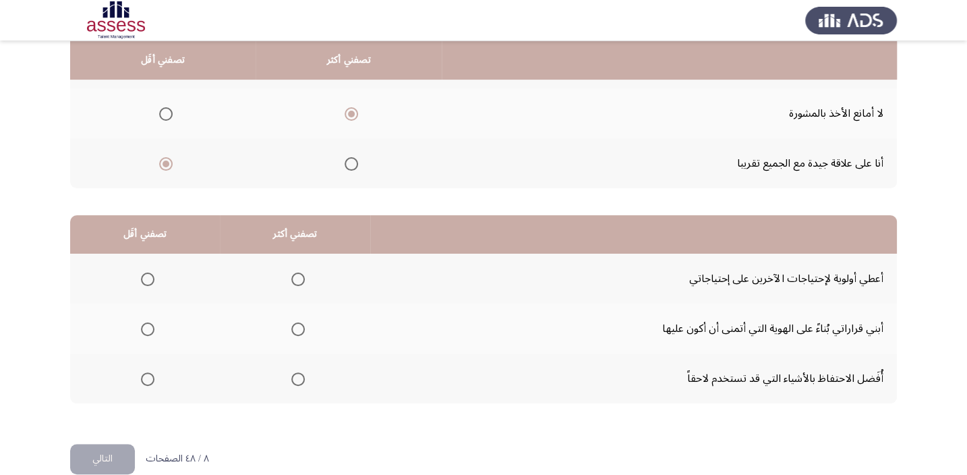
click at [143, 377] on span "Select an option" at bounding box center [147, 378] width 13 height 13
click at [143, 377] on input "Select an option" at bounding box center [147, 378] width 13 height 13
click at [301, 324] on span "Select an option" at bounding box center [297, 328] width 13 height 13
click at [301, 324] on input "Select an option" at bounding box center [297, 328] width 13 height 13
click at [115, 449] on button "التالي" at bounding box center [102, 459] width 65 height 30
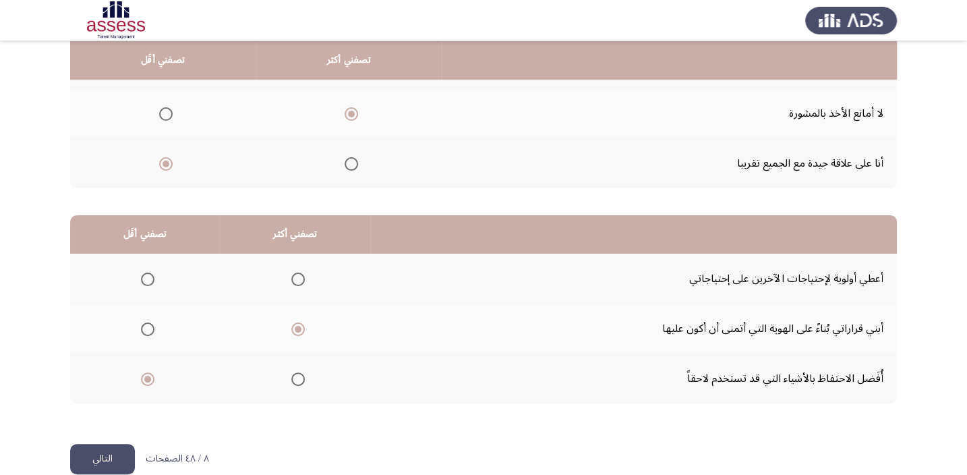
scroll to position [0, 0]
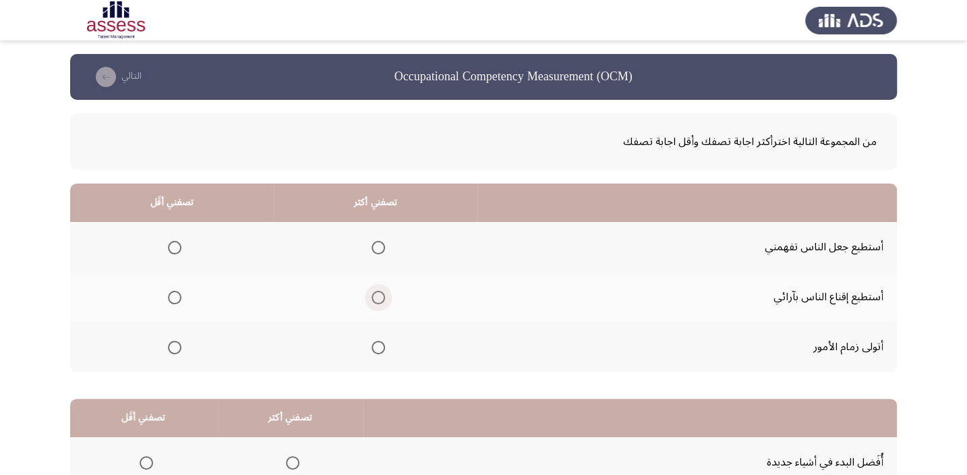
click at [378, 294] on span "Select an option" at bounding box center [378, 297] width 13 height 13
click at [378, 294] on input "Select an option" at bounding box center [378, 297] width 13 height 13
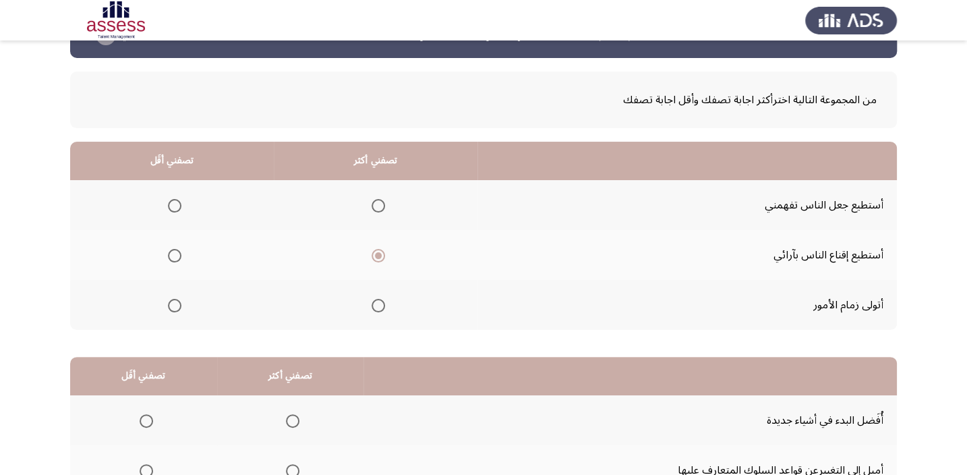
scroll to position [61, 0]
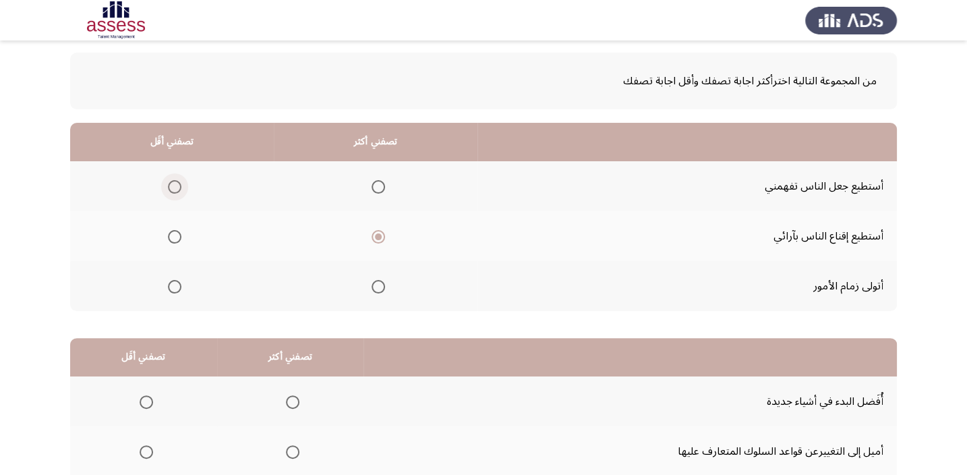
click at [175, 185] on span "Select an option" at bounding box center [174, 186] width 13 height 13
click at [175, 185] on input "Select an option" at bounding box center [174, 186] width 13 height 13
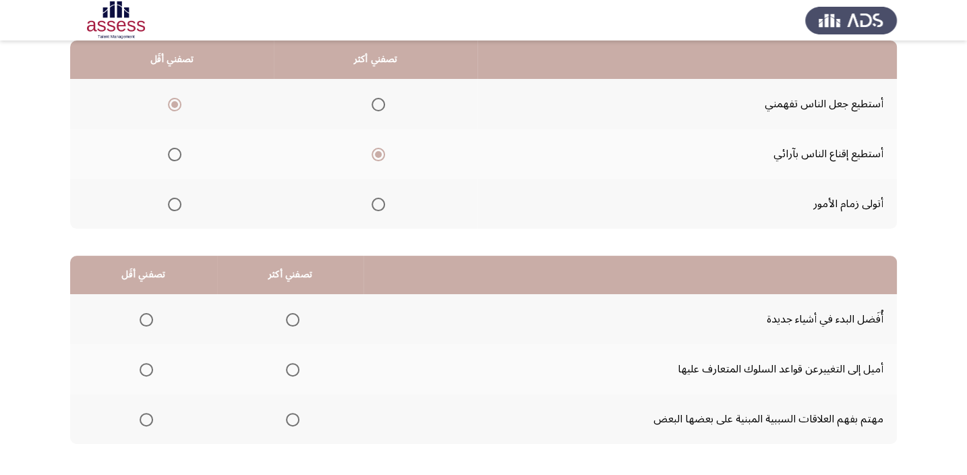
scroll to position [122, 0]
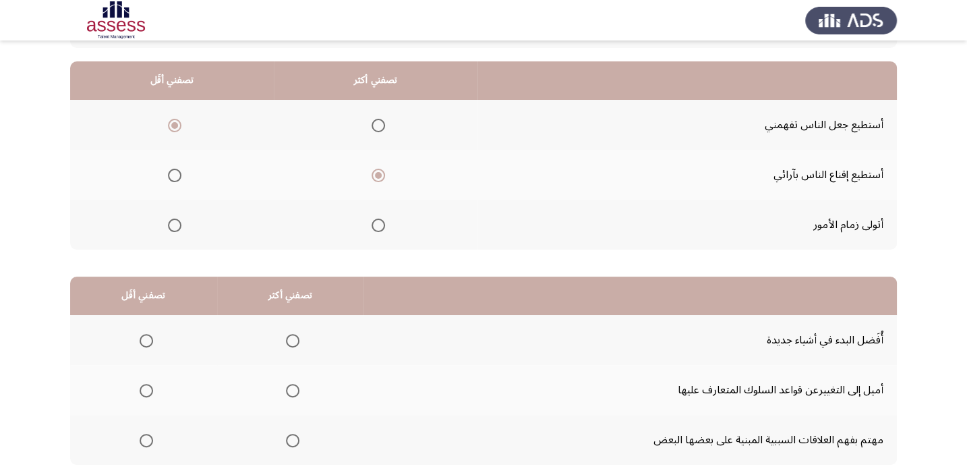
click at [175, 229] on span "Select an option" at bounding box center [174, 224] width 13 height 13
click at [175, 229] on input "Select an option" at bounding box center [174, 224] width 13 height 13
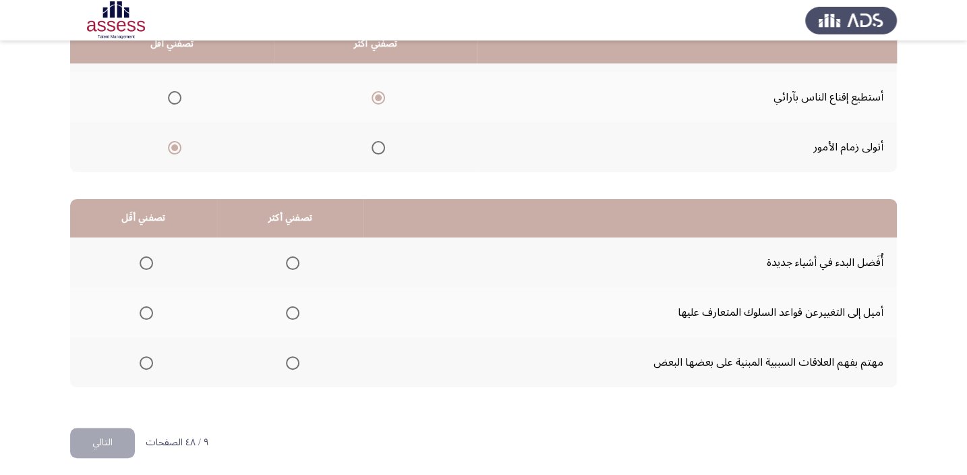
scroll to position [204, 0]
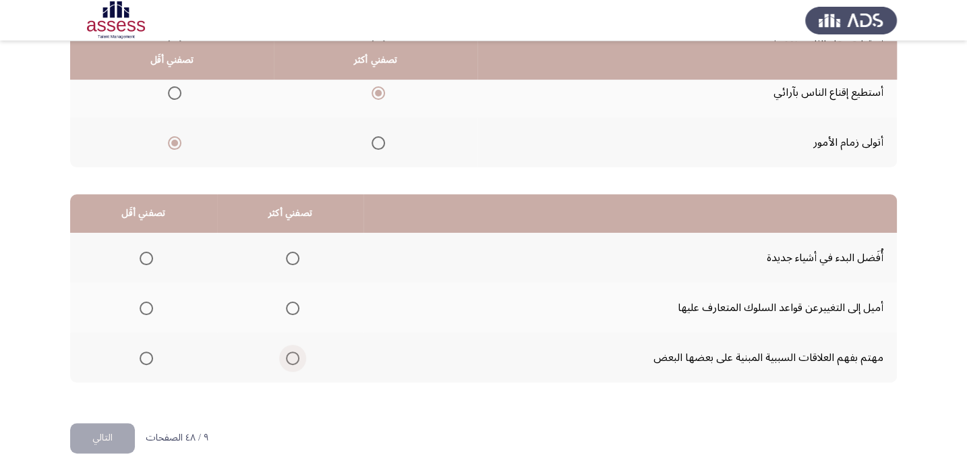
click at [291, 354] on span "Select an option" at bounding box center [292, 357] width 13 height 13
click at [291, 354] on input "Select an option" at bounding box center [292, 357] width 13 height 13
click at [147, 258] on span "Select an option" at bounding box center [146, 258] width 13 height 13
click at [147, 258] on input "Select an option" at bounding box center [146, 258] width 13 height 13
click at [118, 436] on button "التالي" at bounding box center [102, 438] width 65 height 30
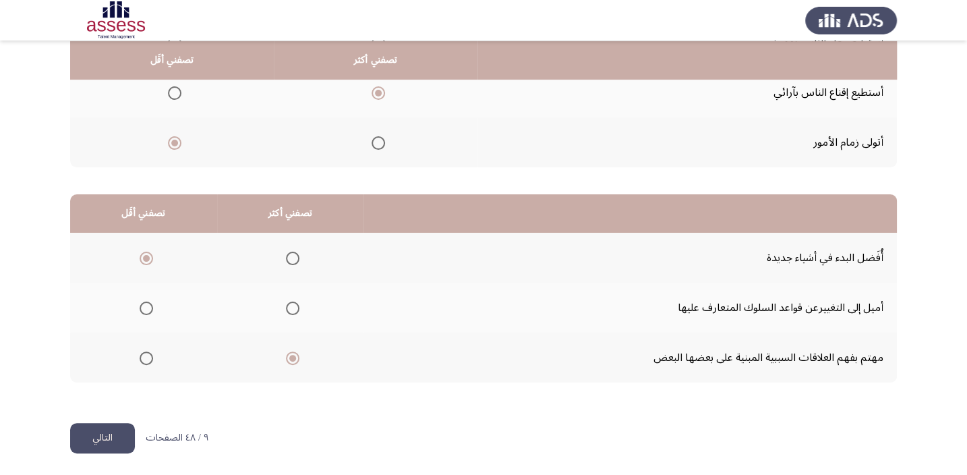
scroll to position [0, 0]
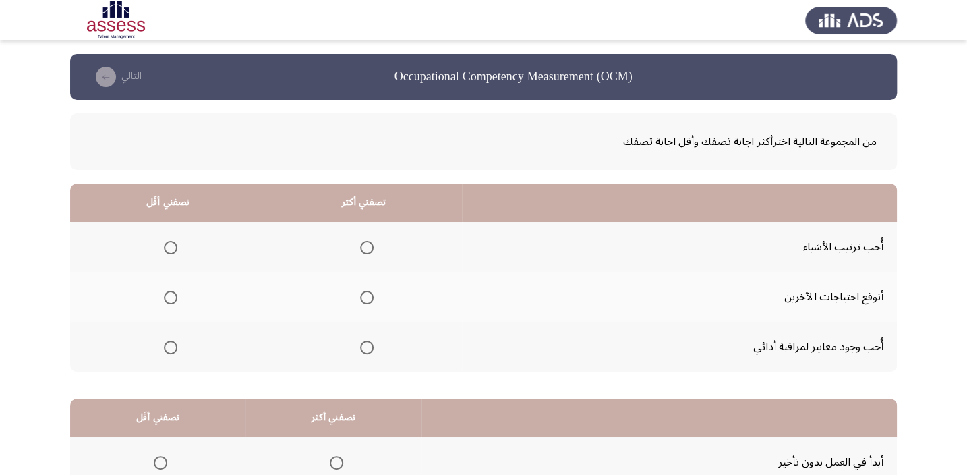
click at [361, 246] on span "Select an option" at bounding box center [366, 247] width 13 height 13
click at [361, 246] on input "Select an option" at bounding box center [366, 247] width 13 height 13
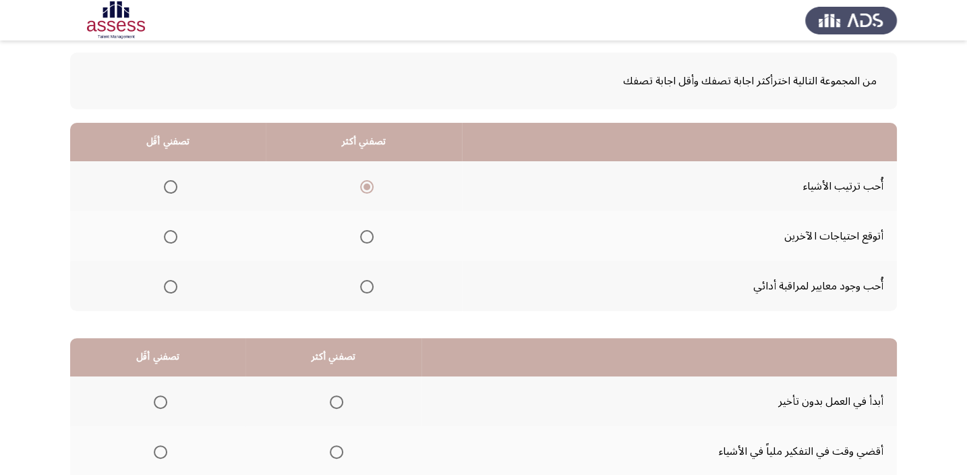
click at [167, 238] on span "Select an option" at bounding box center [170, 236] width 13 height 13
click at [167, 238] on input "Select an option" at bounding box center [170, 236] width 13 height 13
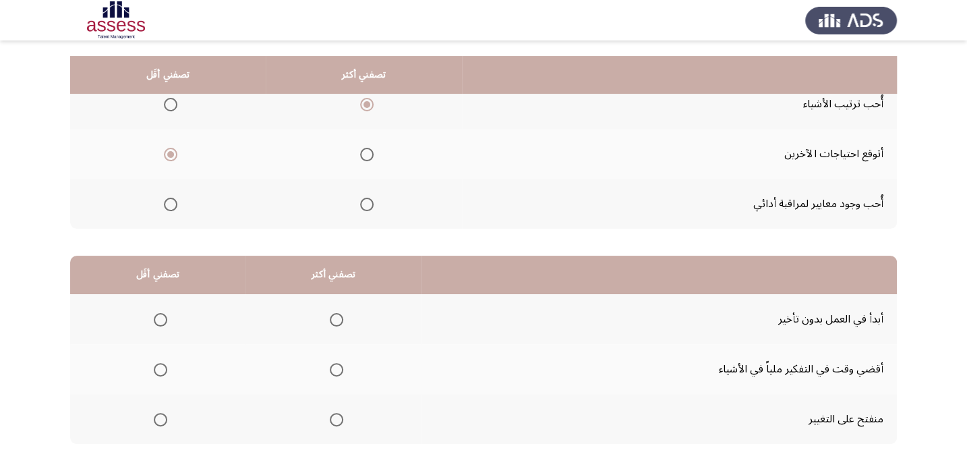
scroll to position [204, 0]
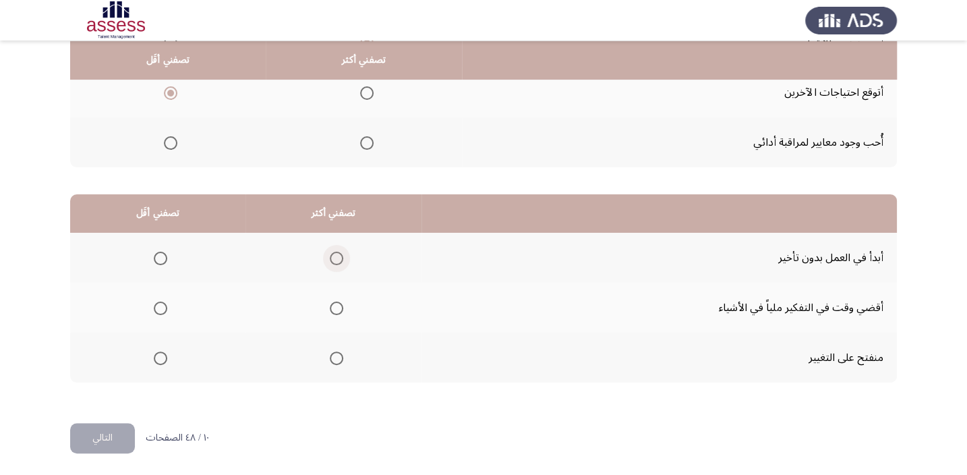
click at [334, 261] on span "Select an option" at bounding box center [336, 258] width 13 height 13
click at [334, 261] on input "Select an option" at bounding box center [336, 258] width 13 height 13
click at [158, 308] on span "Select an option" at bounding box center [160, 307] width 13 height 13
click at [158, 308] on input "Select an option" at bounding box center [160, 307] width 13 height 13
drag, startPoint x: 136, startPoint y: 424, endPoint x: 123, endPoint y: 432, distance: 14.2
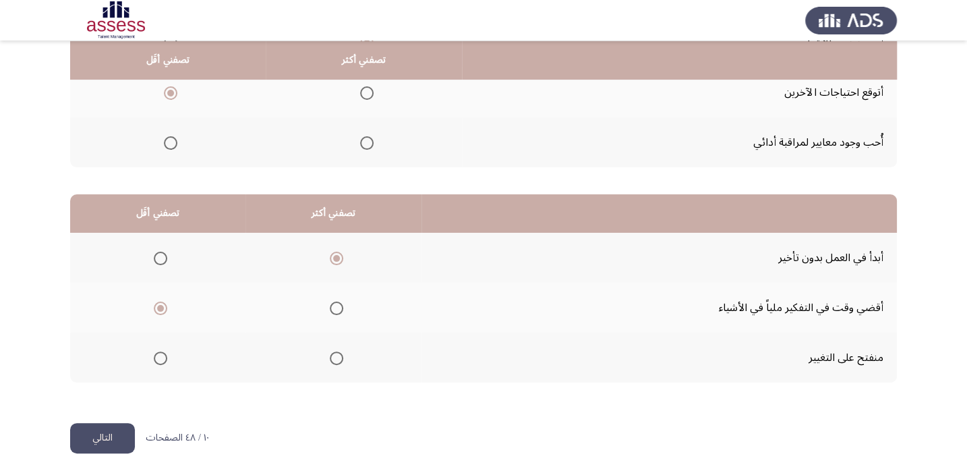
click at [123, 432] on div "١٠ / ٤٨ الصفحات التالي" at bounding box center [139, 438] width 139 height 30
click at [127, 434] on button "التالي" at bounding box center [102, 438] width 65 height 30
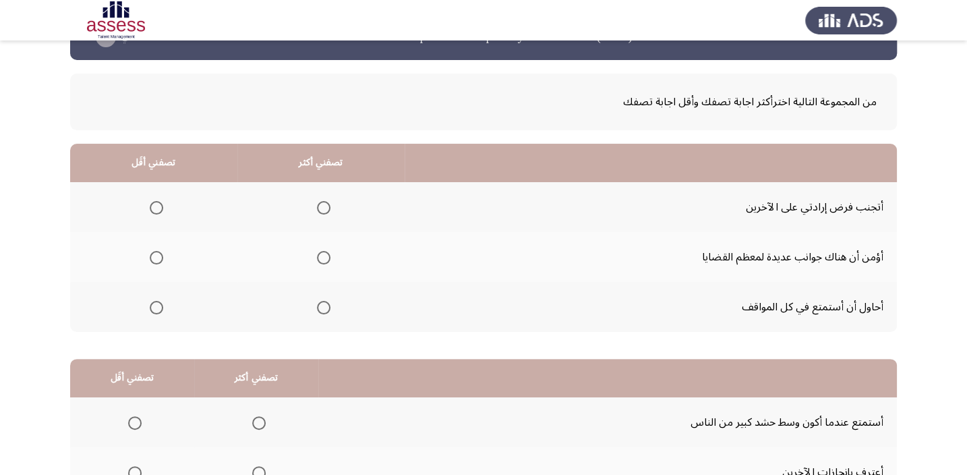
scroll to position [61, 0]
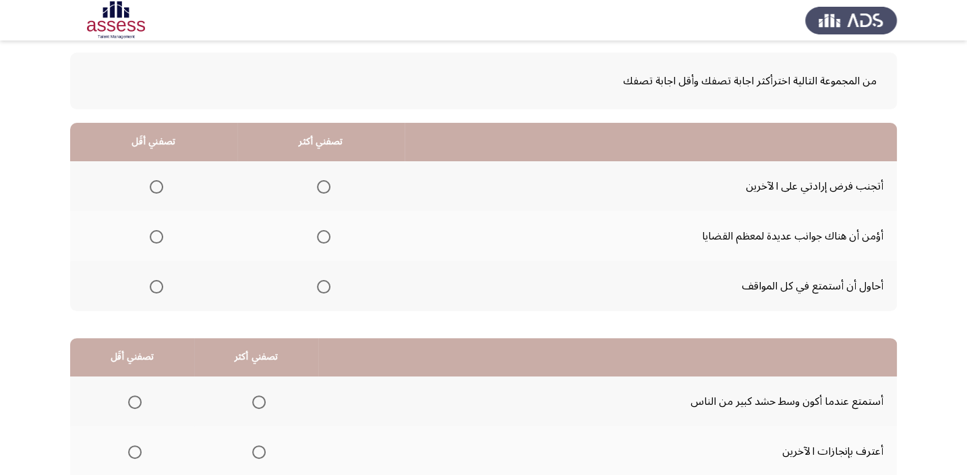
click at [317, 237] on span "Select an option" at bounding box center [323, 236] width 13 height 13
click at [317, 237] on input "Select an option" at bounding box center [323, 236] width 13 height 13
click at [150, 182] on span "Select an option" at bounding box center [156, 186] width 13 height 13
click at [150, 182] on input "Select an option" at bounding box center [156, 186] width 13 height 13
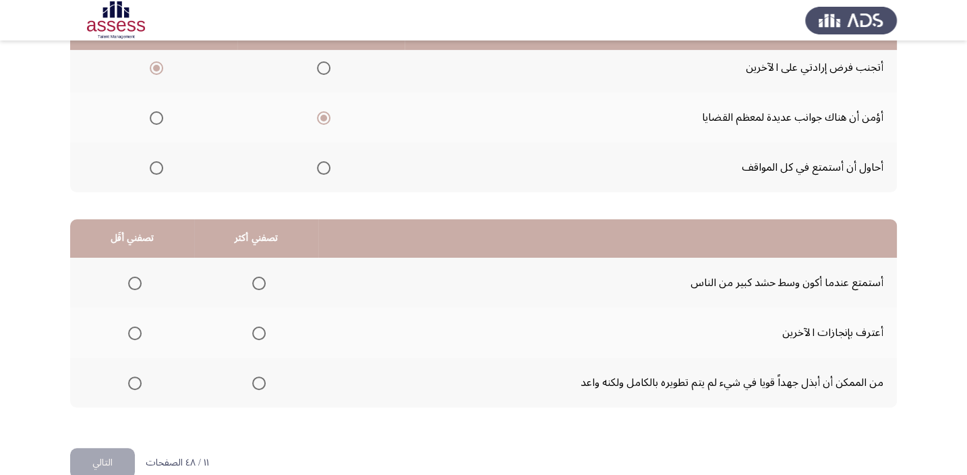
scroll to position [204, 0]
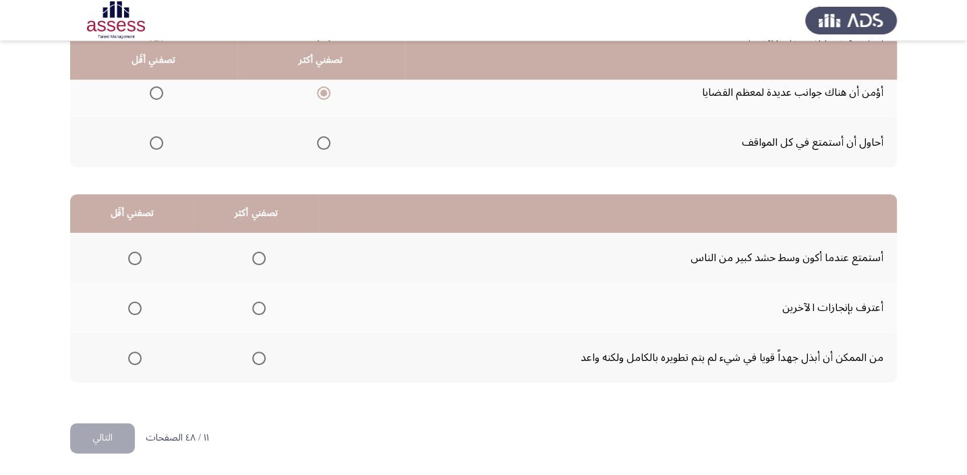
click at [254, 258] on span "Select an option" at bounding box center [258, 258] width 13 height 13
click at [254, 258] on input "Select an option" at bounding box center [258, 258] width 13 height 13
click at [129, 254] on span "Select an option" at bounding box center [134, 258] width 13 height 13
click at [129, 254] on input "Select an option" at bounding box center [134, 258] width 13 height 13
click at [258, 366] on mat-radio-group "Select an option" at bounding box center [256, 357] width 19 height 23
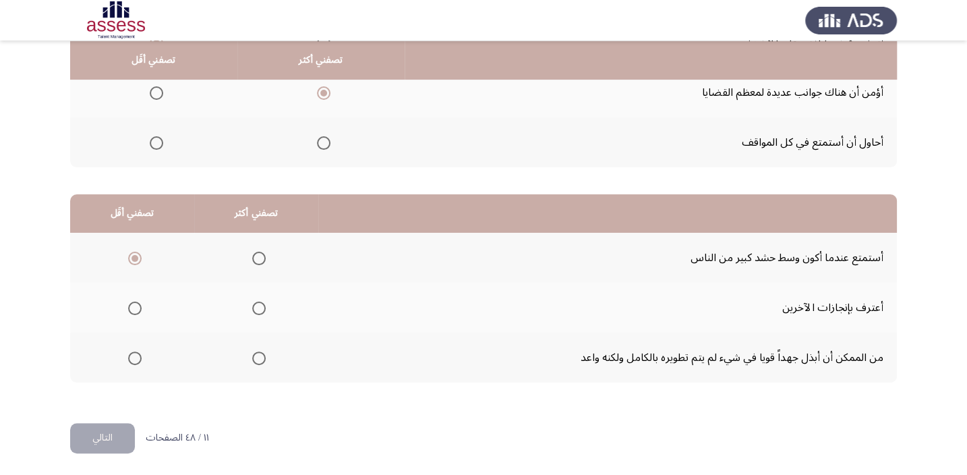
click at [258, 361] on span "Select an option" at bounding box center [258, 357] width 13 height 13
click at [258, 361] on input "Select an option" at bounding box center [258, 357] width 13 height 13
click at [108, 432] on button "التالي" at bounding box center [102, 438] width 65 height 30
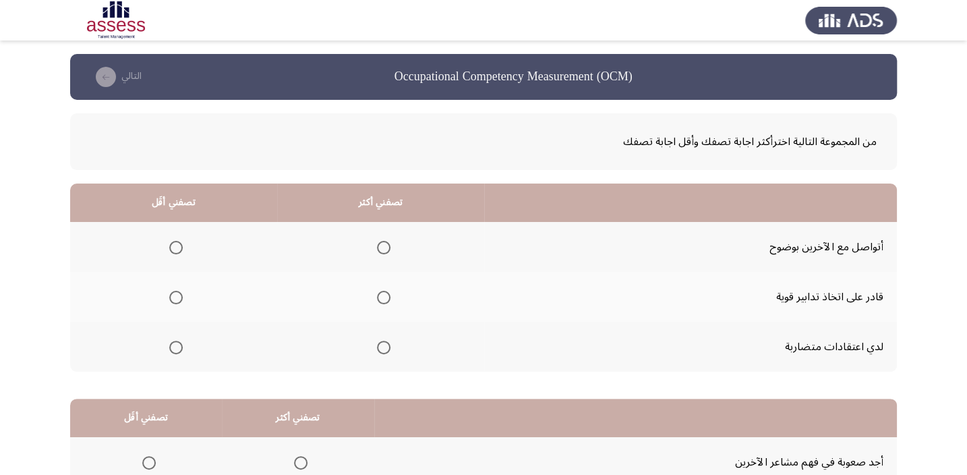
scroll to position [61, 0]
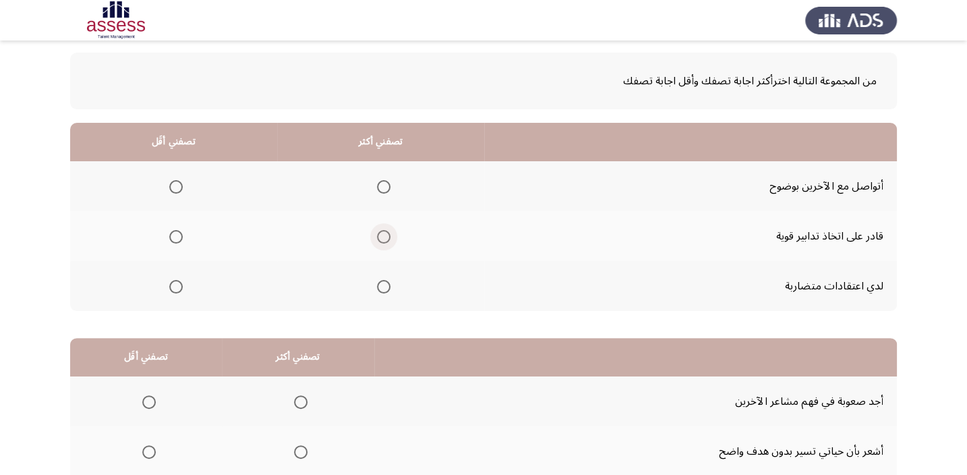
click at [386, 234] on span "Select an option" at bounding box center [383, 236] width 13 height 13
click at [386, 234] on input "Select an option" at bounding box center [383, 236] width 13 height 13
click at [177, 283] on span "Select an option" at bounding box center [175, 286] width 13 height 13
click at [177, 283] on input "Select an option" at bounding box center [175, 286] width 13 height 13
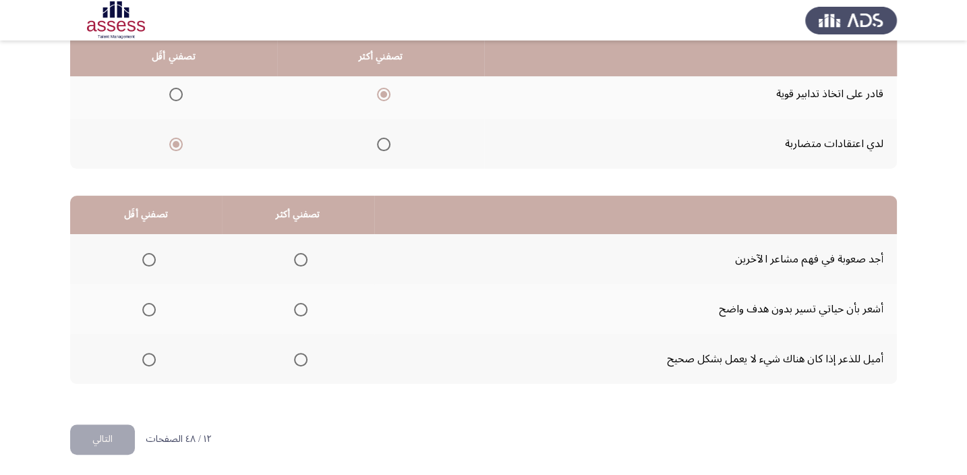
scroll to position [204, 0]
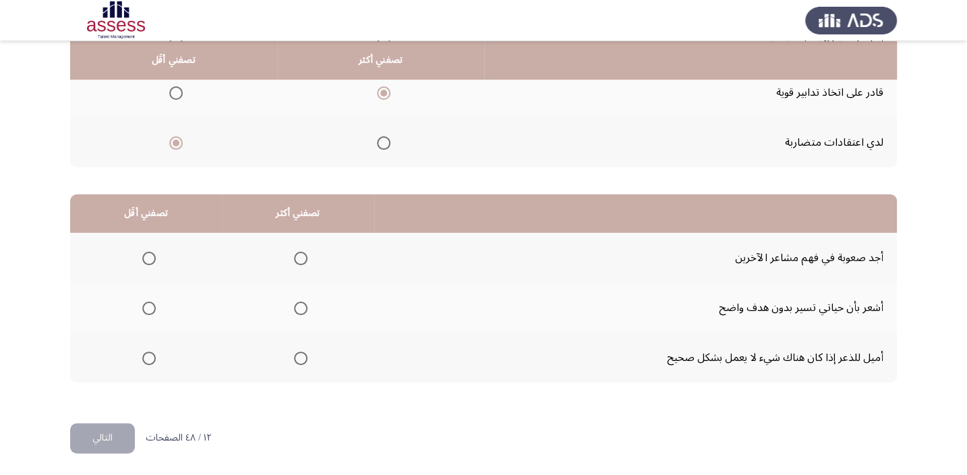
click at [297, 356] on span "Select an option" at bounding box center [300, 357] width 13 height 13
click at [297, 356] on input "Select an option" at bounding box center [300, 357] width 13 height 13
click at [151, 311] on span "Select an option" at bounding box center [148, 307] width 13 height 13
click at [151, 311] on input "Select an option" at bounding box center [148, 307] width 13 height 13
click at [107, 430] on button "التالي" at bounding box center [102, 438] width 65 height 30
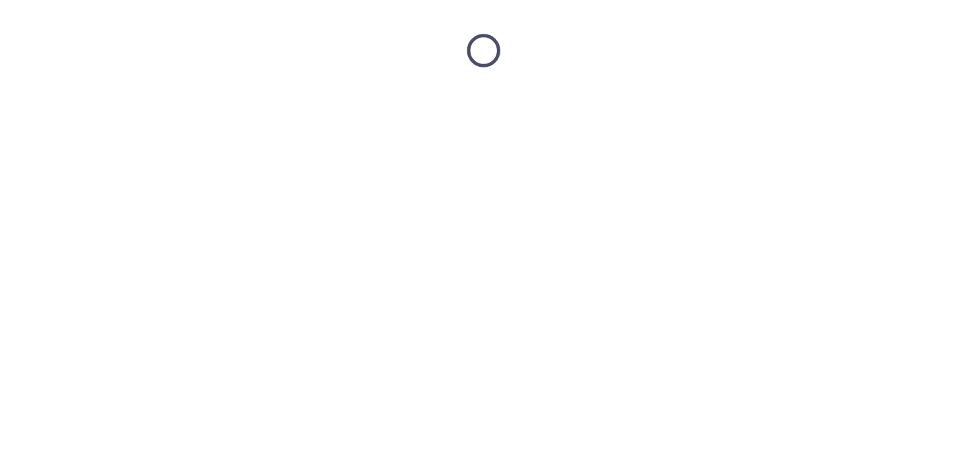
scroll to position [0, 0]
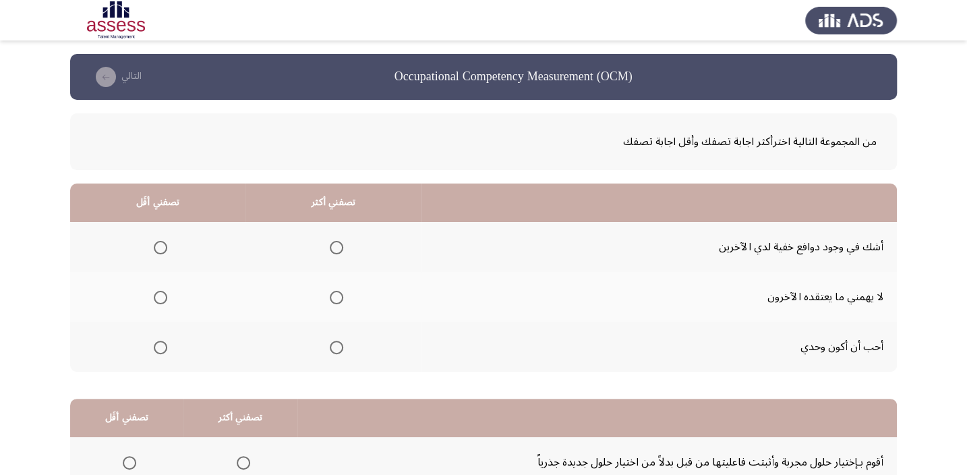
click at [332, 247] on span "Select an option" at bounding box center [336, 247] width 13 height 13
click at [332, 247] on input "Select an option" at bounding box center [336, 247] width 13 height 13
click at [154, 346] on span "Select an option" at bounding box center [160, 347] width 13 height 13
click at [154, 346] on input "Select an option" at bounding box center [160, 347] width 13 height 13
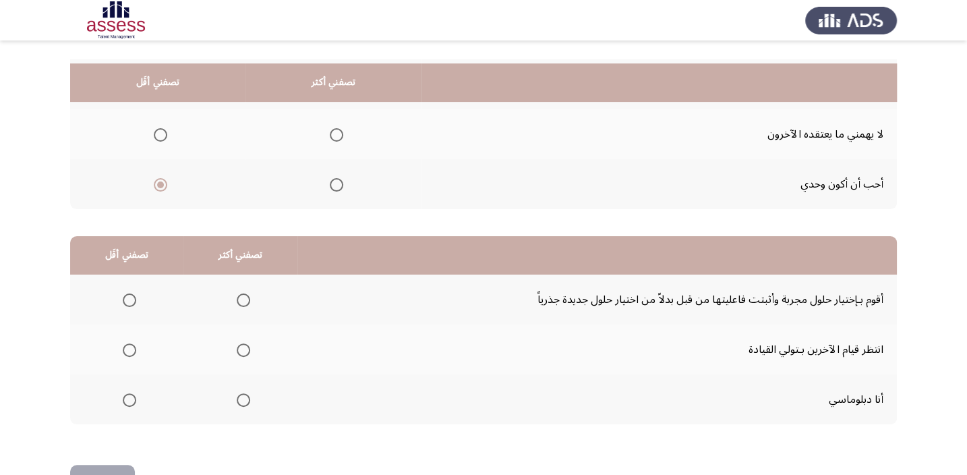
scroll to position [204, 0]
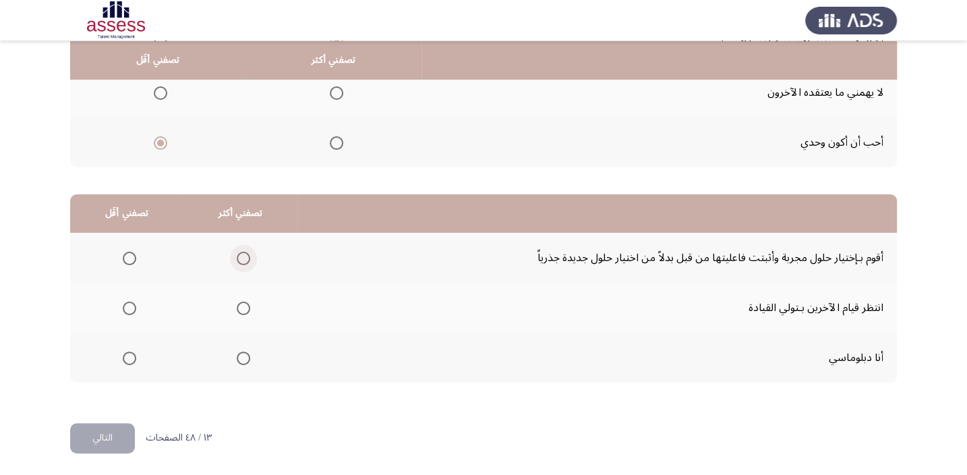
click at [241, 259] on span "Select an option" at bounding box center [243, 258] width 13 height 13
click at [241, 259] on input "Select an option" at bounding box center [243, 258] width 13 height 13
click at [134, 307] on span "Select an option" at bounding box center [129, 307] width 13 height 13
click at [134, 307] on input "Select an option" at bounding box center [129, 307] width 13 height 13
click at [251, 356] on th at bounding box center [240, 357] width 114 height 50
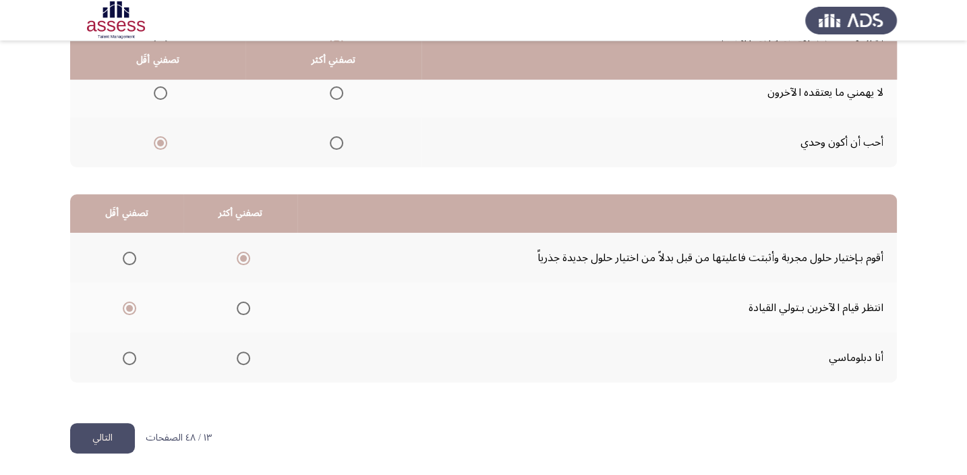
click at [245, 356] on span "Select an option" at bounding box center [243, 357] width 13 height 13
click at [245, 356] on input "Select an option" at bounding box center [243, 357] width 13 height 13
click at [238, 256] on span "Select an option" at bounding box center [243, 258] width 13 height 13
click at [238, 256] on input "Select an option" at bounding box center [243, 258] width 13 height 13
click at [114, 424] on button "التالي" at bounding box center [102, 438] width 65 height 30
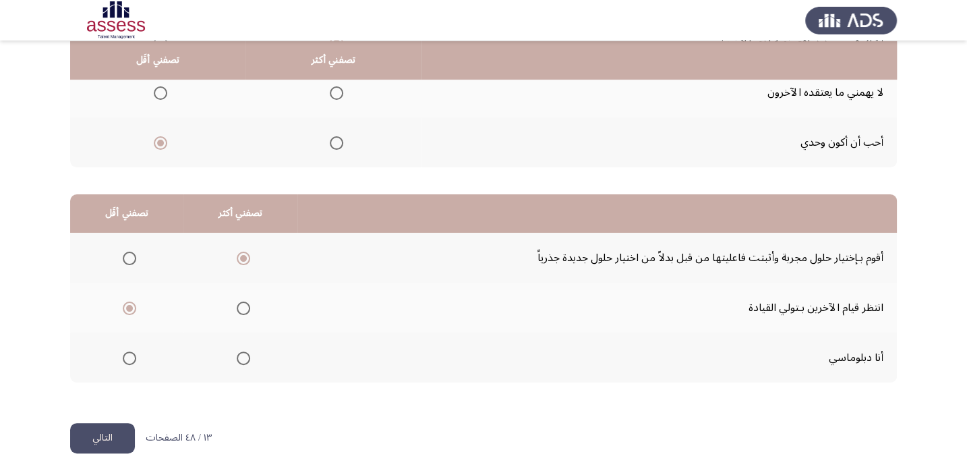
scroll to position [0, 0]
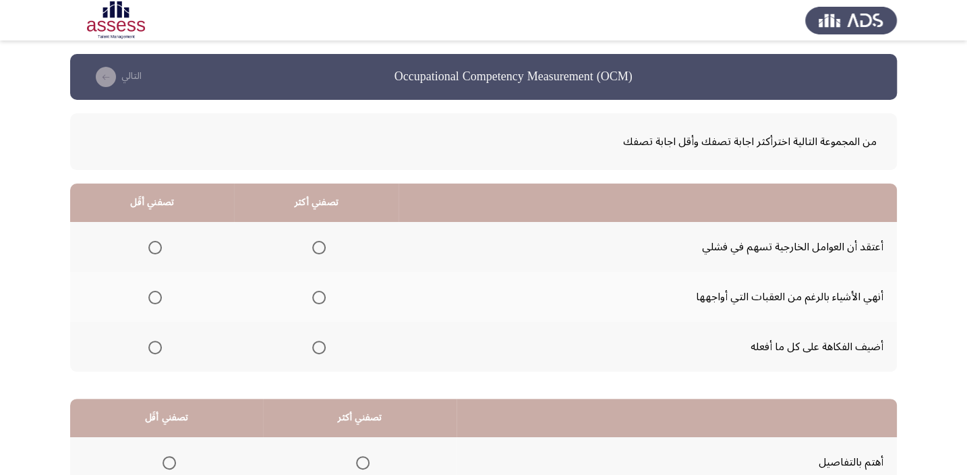
click at [155, 245] on span "Select an option" at bounding box center [154, 247] width 13 height 13
click at [155, 245] on input "Select an option" at bounding box center [154, 247] width 13 height 13
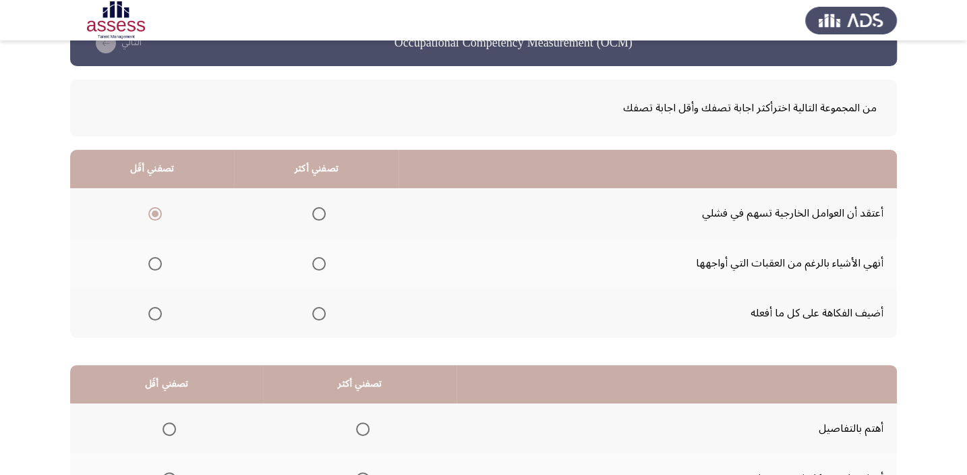
scroll to position [61, 0]
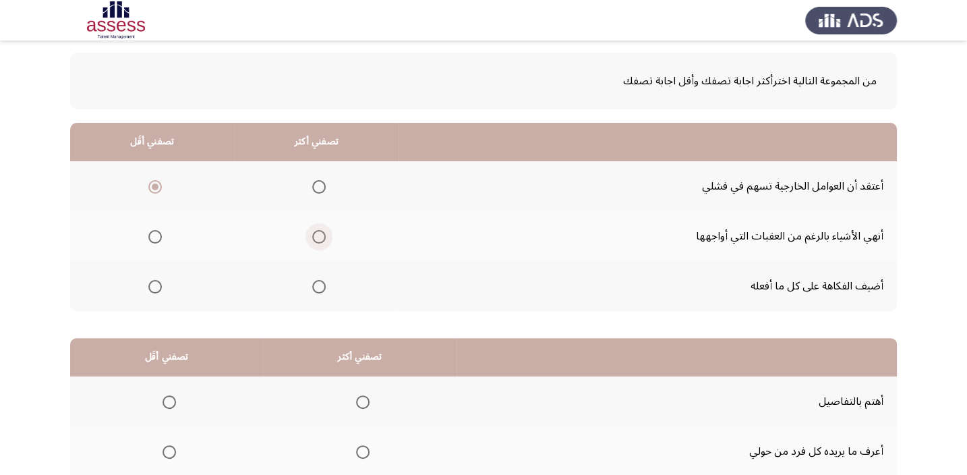
click at [316, 234] on span "Select an option" at bounding box center [318, 236] width 13 height 13
click at [316, 234] on input "Select an option" at bounding box center [318, 236] width 13 height 13
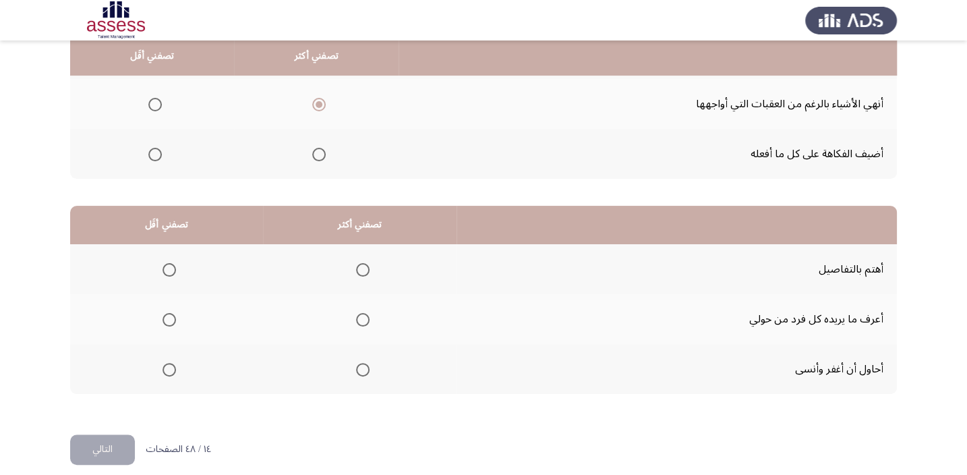
scroll to position [204, 0]
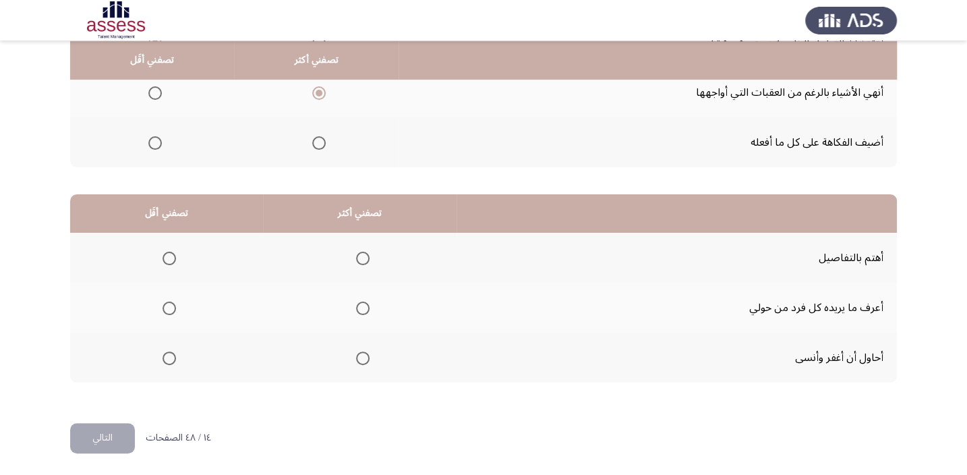
click at [363, 255] on span "Select an option" at bounding box center [362, 258] width 13 height 13
click at [363, 255] on input "Select an option" at bounding box center [362, 258] width 13 height 13
click at [168, 307] on span "Select an option" at bounding box center [169, 307] width 13 height 13
click at [168, 307] on input "Select an option" at bounding box center [169, 307] width 13 height 13
click at [105, 434] on button "التالي" at bounding box center [102, 438] width 65 height 30
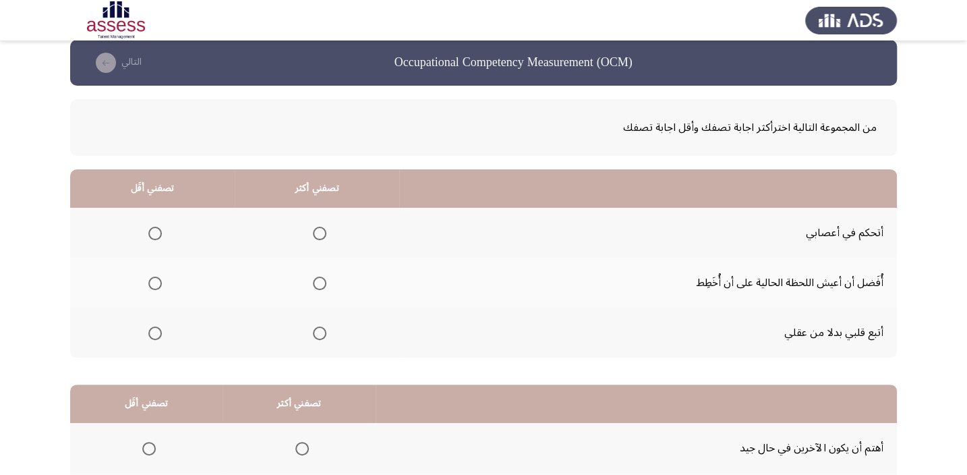
scroll to position [61, 0]
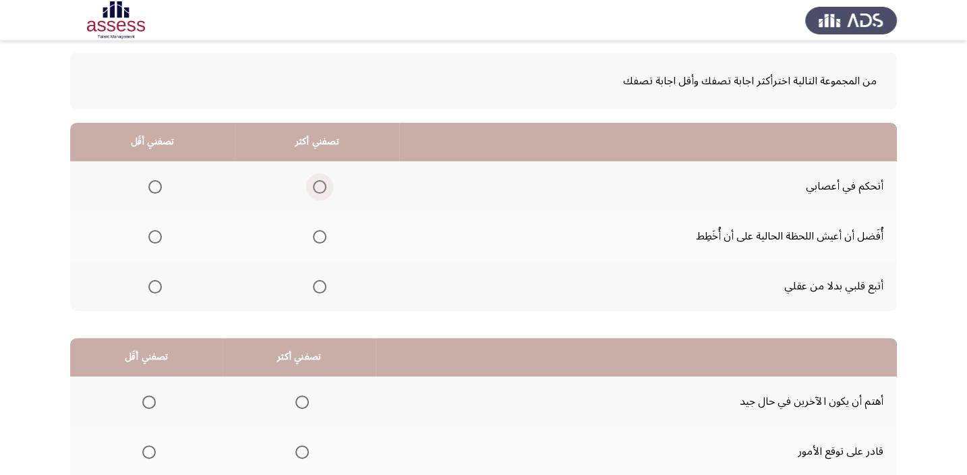
click at [317, 185] on span "Select an option" at bounding box center [319, 186] width 13 height 13
click at [317, 185] on input "Select an option" at bounding box center [319, 186] width 13 height 13
click at [152, 293] on mat-radio-group "Select an option" at bounding box center [152, 285] width 19 height 23
click at [154, 283] on span "Select an option" at bounding box center [154, 286] width 13 height 13
click at [154, 283] on input "Select an option" at bounding box center [154, 286] width 13 height 13
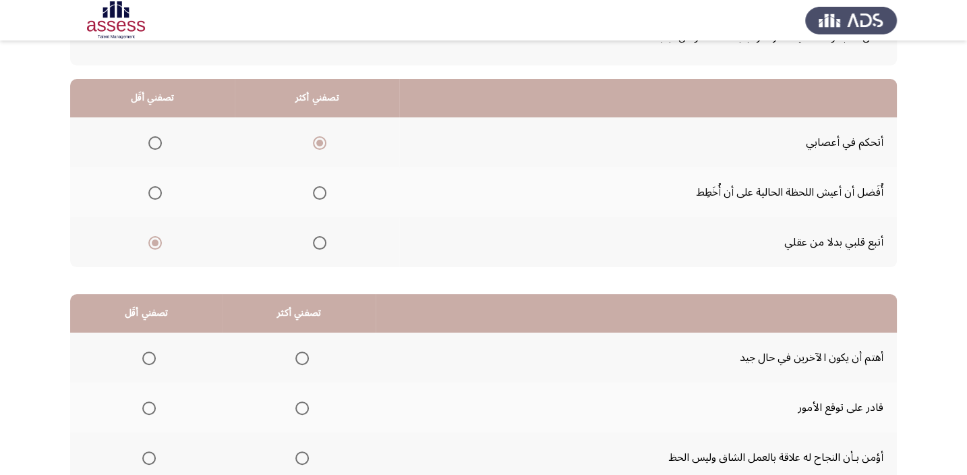
scroll to position [204, 0]
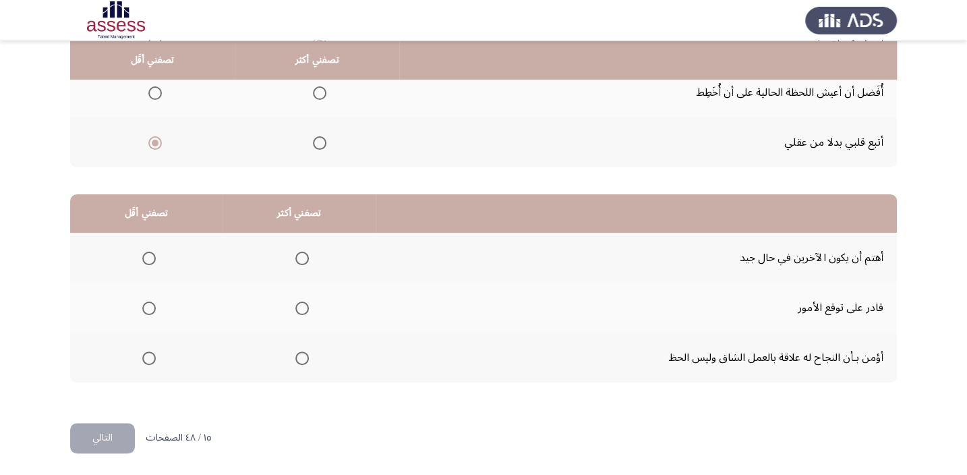
click at [300, 355] on span "Select an option" at bounding box center [301, 357] width 13 height 13
click at [300, 355] on input "Select an option" at bounding box center [301, 357] width 13 height 13
click at [149, 258] on span "Select an option" at bounding box center [149, 258] width 0 height 0
click at [148, 256] on input "Select an option" at bounding box center [148, 258] width 13 height 13
click at [122, 432] on button "التالي" at bounding box center [102, 438] width 65 height 30
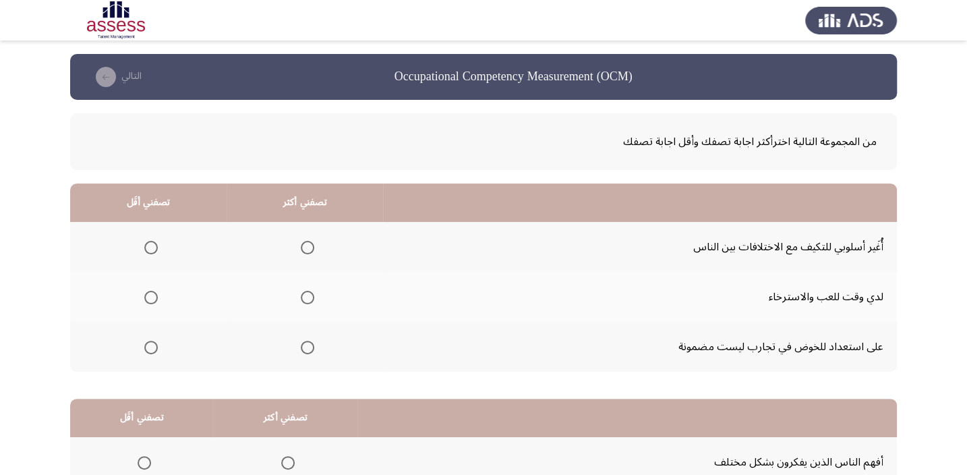
scroll to position [61, 0]
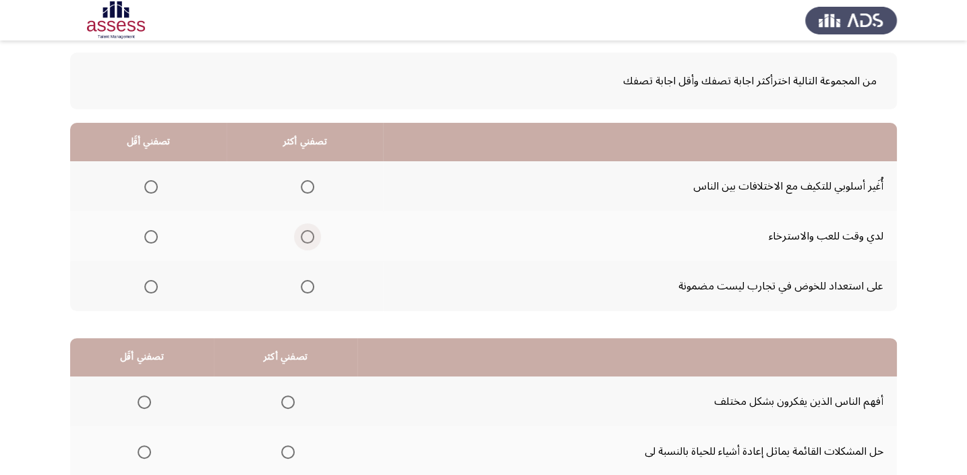
click at [301, 233] on span "Select an option" at bounding box center [307, 236] width 13 height 13
click at [301, 233] on input "Select an option" at bounding box center [307, 236] width 13 height 13
click at [148, 285] on span "Select an option" at bounding box center [150, 286] width 13 height 13
click at [148, 285] on input "Select an option" at bounding box center [150, 286] width 13 height 13
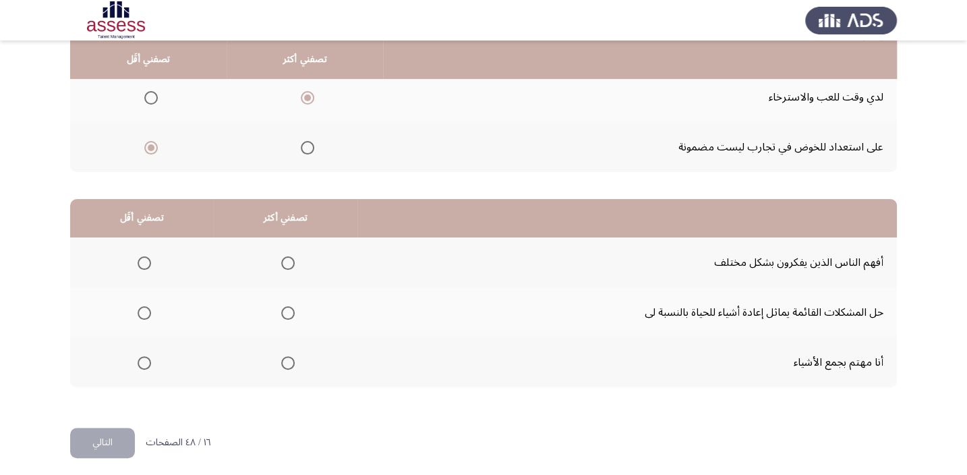
scroll to position [204, 0]
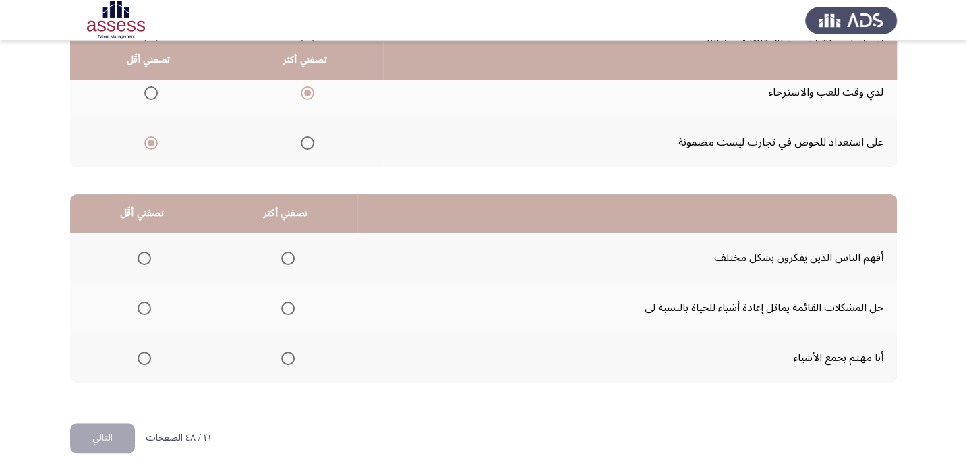
click at [281, 305] on span "Select an option" at bounding box center [287, 307] width 13 height 13
click at [281, 305] on input "Select an option" at bounding box center [287, 307] width 13 height 13
click at [141, 355] on span "Select an option" at bounding box center [144, 357] width 13 height 13
click at [141, 355] on input "Select an option" at bounding box center [144, 357] width 13 height 13
click at [103, 434] on button "التالي" at bounding box center [102, 438] width 65 height 30
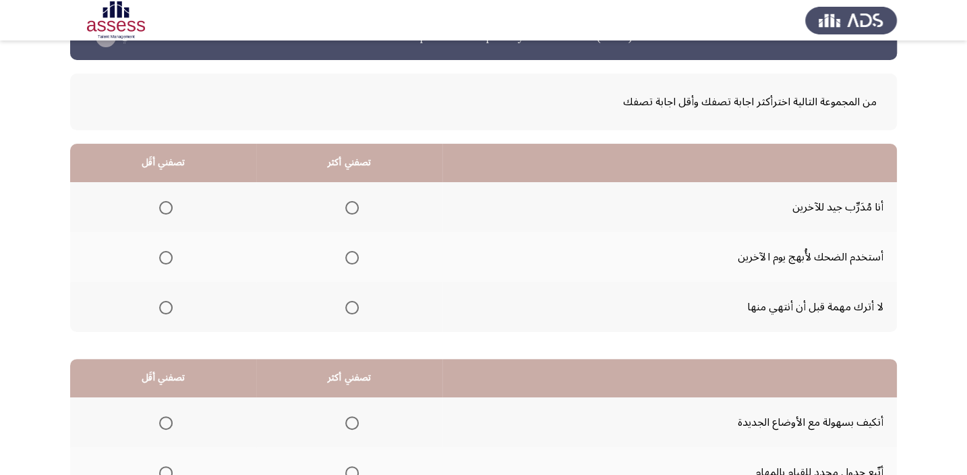
scroll to position [61, 0]
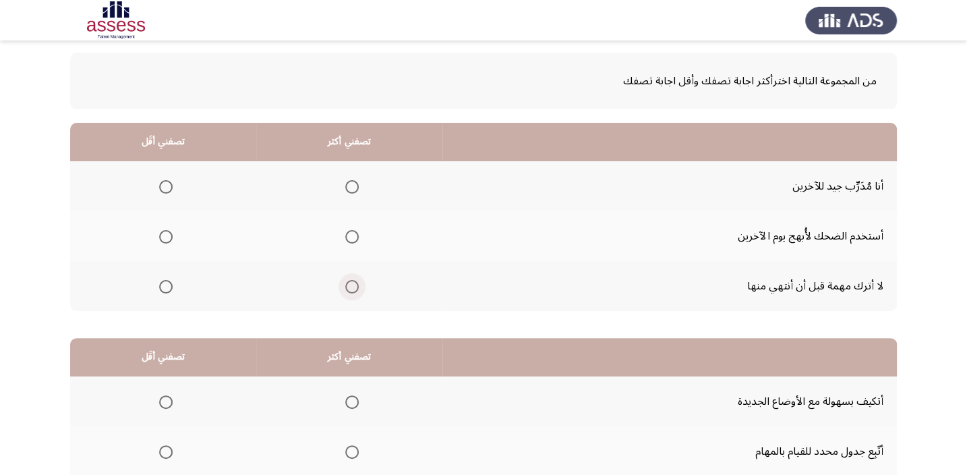
click at [355, 285] on span "Select an option" at bounding box center [351, 286] width 13 height 13
click at [355, 285] on input "Select an option" at bounding box center [351, 286] width 13 height 13
click at [161, 237] on span "Select an option" at bounding box center [165, 236] width 13 height 13
click at [161, 237] on input "Select an option" at bounding box center [165, 236] width 13 height 13
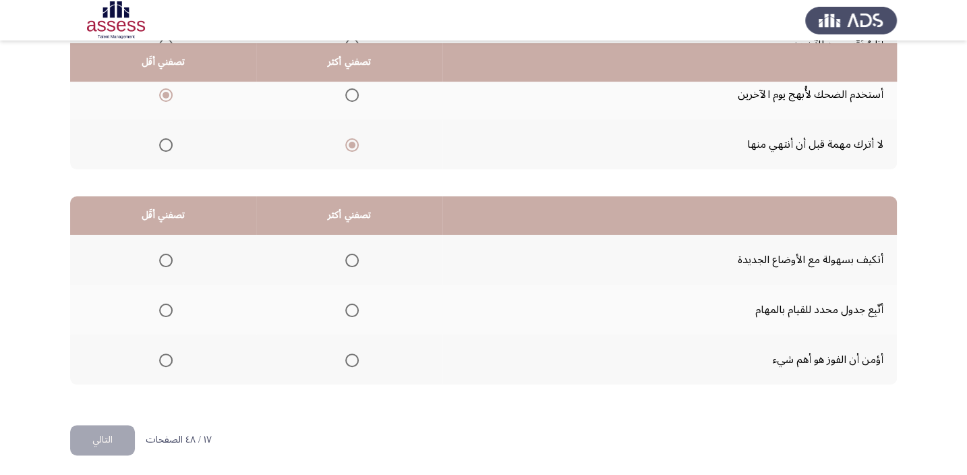
scroll to position [204, 0]
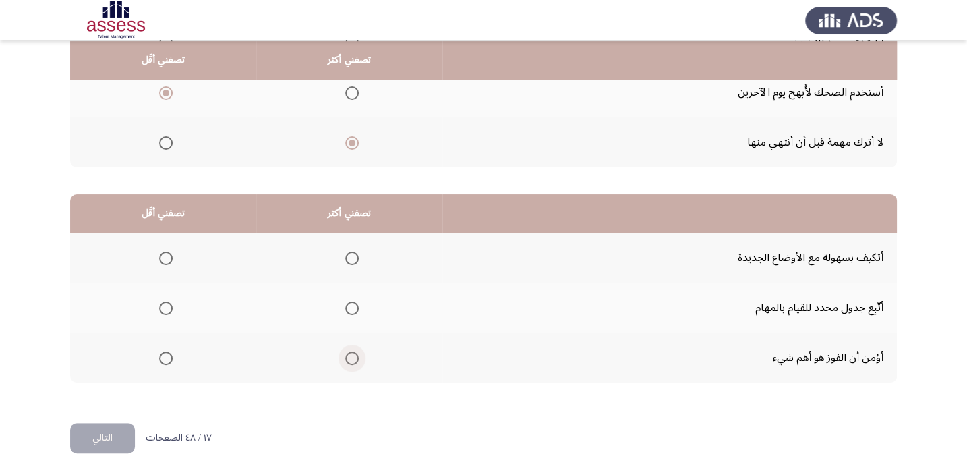
click at [353, 356] on span "Select an option" at bounding box center [351, 357] width 13 height 13
click at [353, 356] on input "Select an option" at bounding box center [351, 357] width 13 height 13
click at [351, 303] on span "Select an option" at bounding box center [351, 307] width 13 height 13
click at [351, 303] on input "Select an option" at bounding box center [351, 307] width 13 height 13
click at [163, 256] on span "Select an option" at bounding box center [165, 258] width 13 height 13
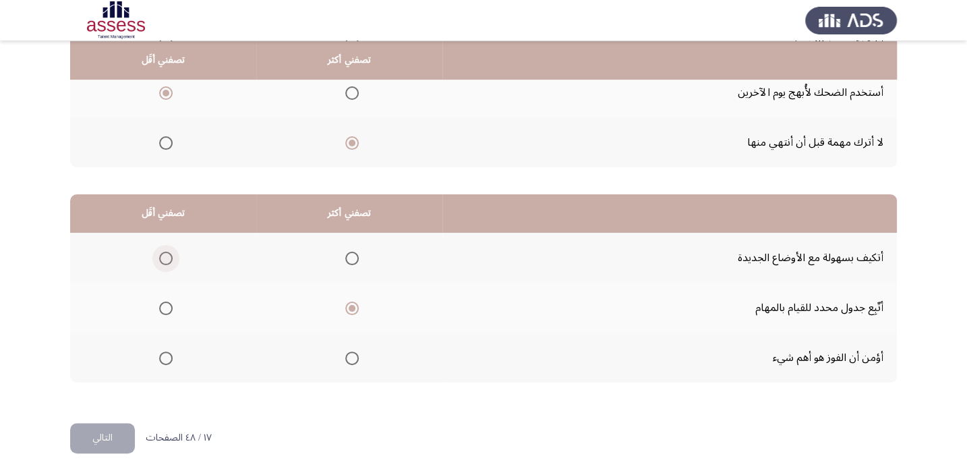
click at [163, 256] on input "Select an option" at bounding box center [165, 258] width 13 height 13
drag, startPoint x: 135, startPoint y: 432, endPoint x: 125, endPoint y: 434, distance: 10.3
click at [123, 436] on div "١٧ / ٤٨ الصفحات التالي" at bounding box center [141, 438] width 142 height 30
click at [121, 436] on button "التالي" at bounding box center [102, 438] width 65 height 30
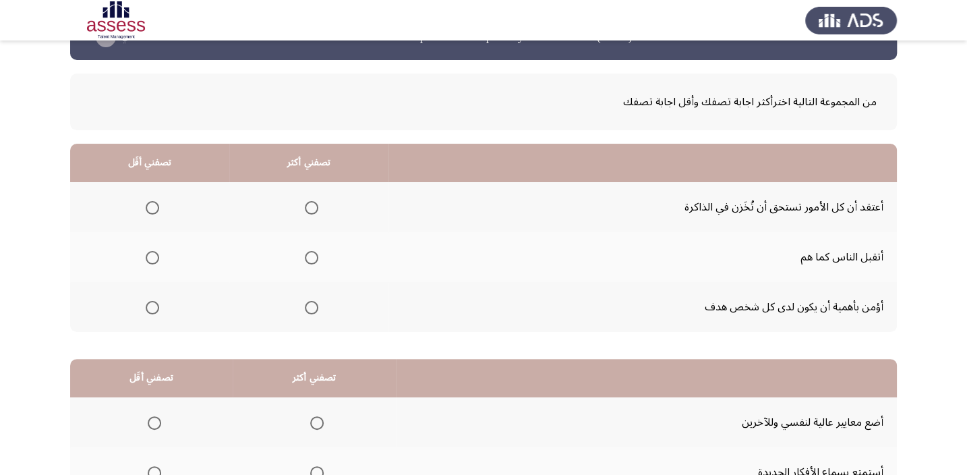
scroll to position [61, 0]
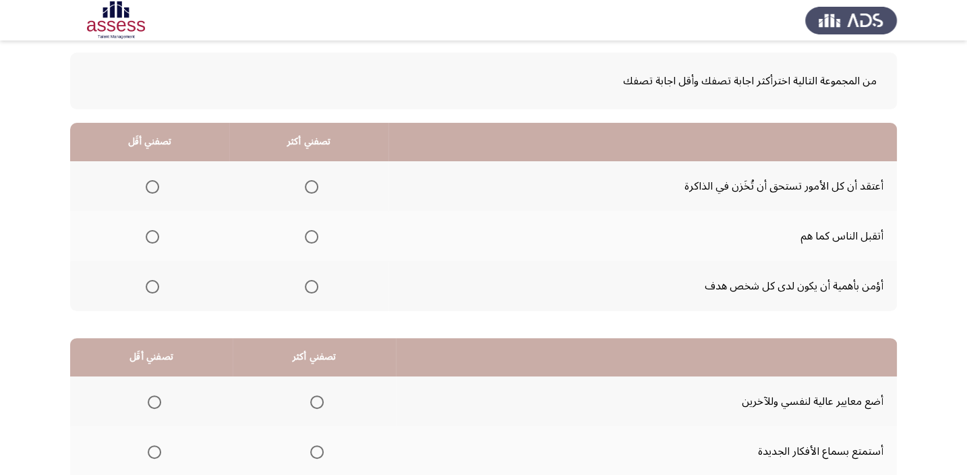
click at [310, 287] on span "Select an option" at bounding box center [311, 286] width 13 height 13
click at [310, 287] on input "Select an option" at bounding box center [311, 286] width 13 height 13
click at [147, 184] on span "Select an option" at bounding box center [152, 186] width 13 height 13
click at [147, 184] on input "Select an option" at bounding box center [152, 186] width 13 height 13
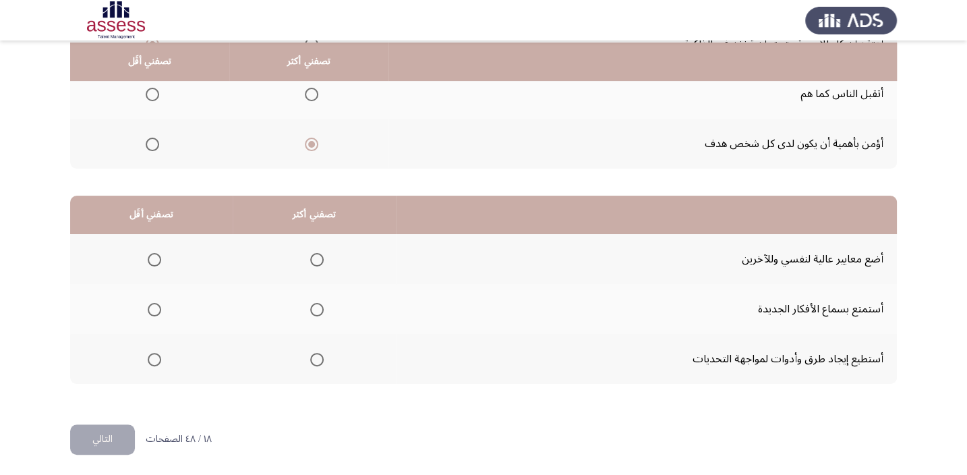
scroll to position [204, 0]
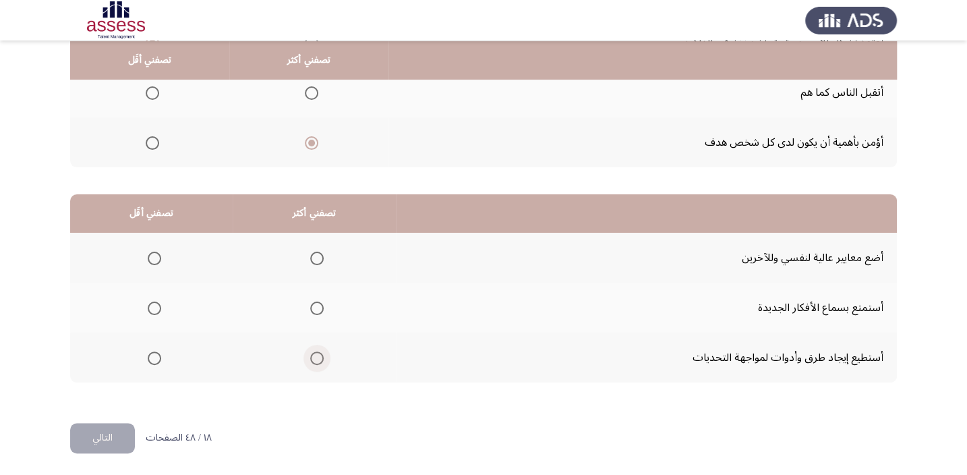
click at [317, 358] on span "Select an option" at bounding box center [317, 358] width 0 height 0
click at [314, 355] on input "Select an option" at bounding box center [316, 357] width 13 height 13
click at [148, 256] on span "Select an option" at bounding box center [154, 258] width 13 height 13
click at [148, 256] on input "Select an option" at bounding box center [154, 258] width 13 height 13
click at [100, 432] on button "التالي" at bounding box center [102, 438] width 65 height 30
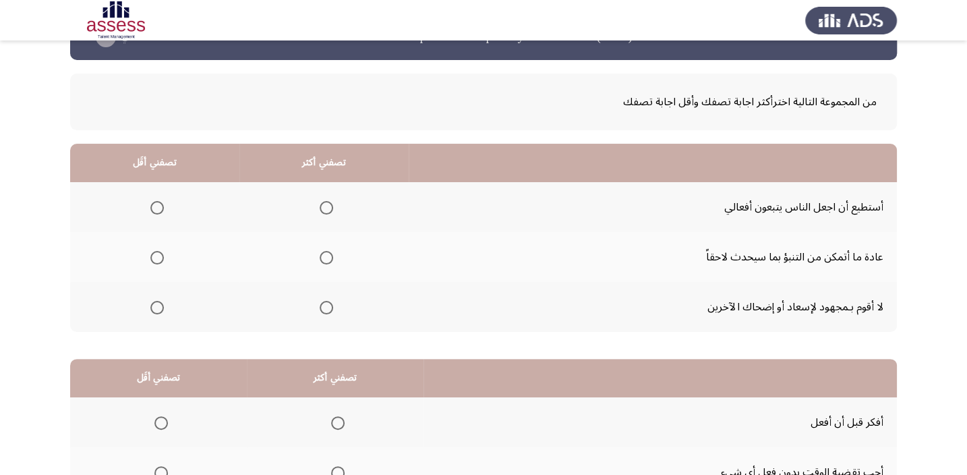
scroll to position [61, 0]
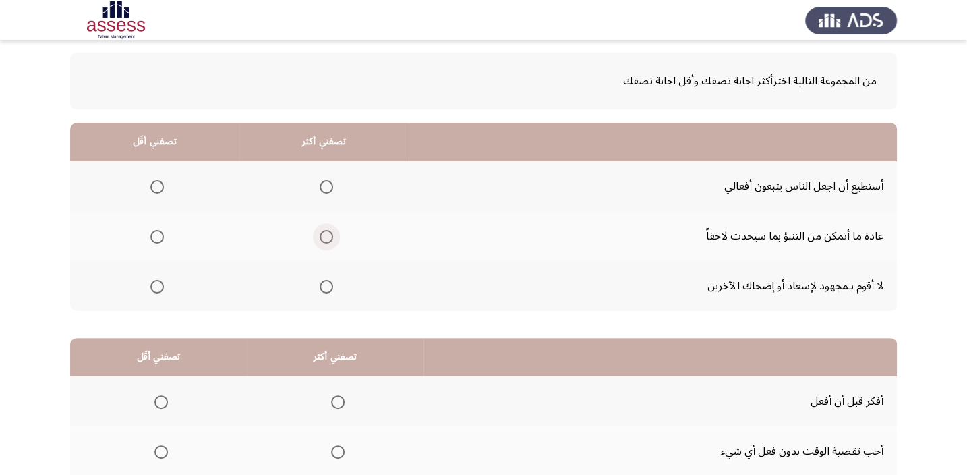
click at [327, 237] on span "Select an option" at bounding box center [326, 236] width 13 height 13
click at [327, 237] on input "Select an option" at bounding box center [326, 236] width 13 height 13
click at [160, 185] on span "Select an option" at bounding box center [156, 186] width 13 height 13
click at [160, 185] on input "Select an option" at bounding box center [156, 186] width 13 height 13
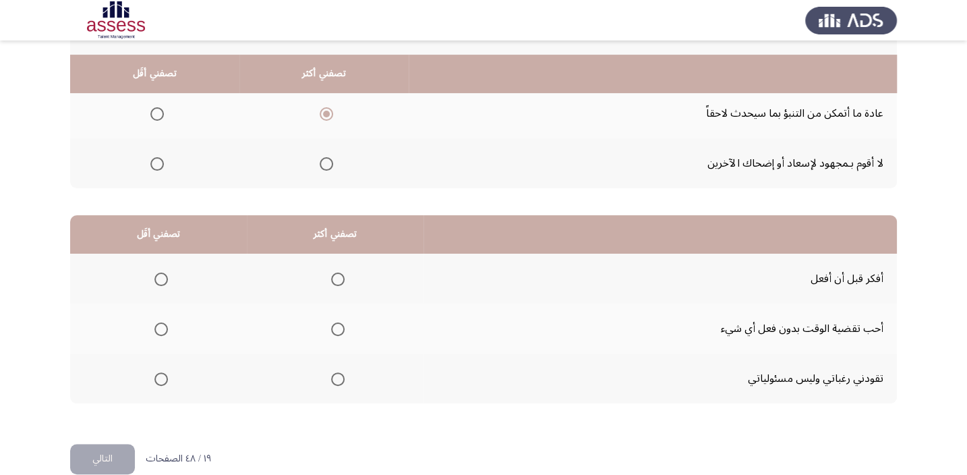
scroll to position [204, 0]
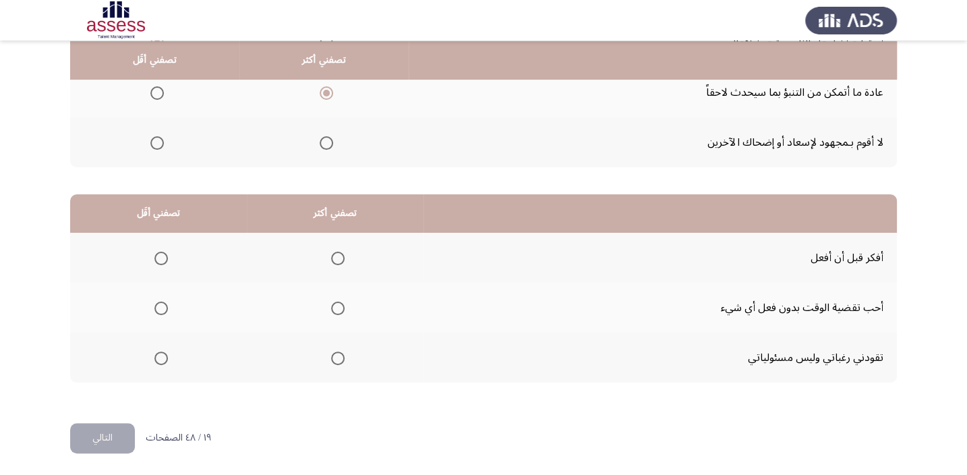
click at [338, 254] on span "Select an option" at bounding box center [337, 258] width 13 height 13
click at [338, 254] on input "Select an option" at bounding box center [337, 258] width 13 height 13
click at [158, 357] on span "Select an option" at bounding box center [160, 357] width 13 height 13
click at [158, 357] on input "Select an option" at bounding box center [160, 357] width 13 height 13
click at [101, 433] on button "التالي" at bounding box center [102, 438] width 65 height 30
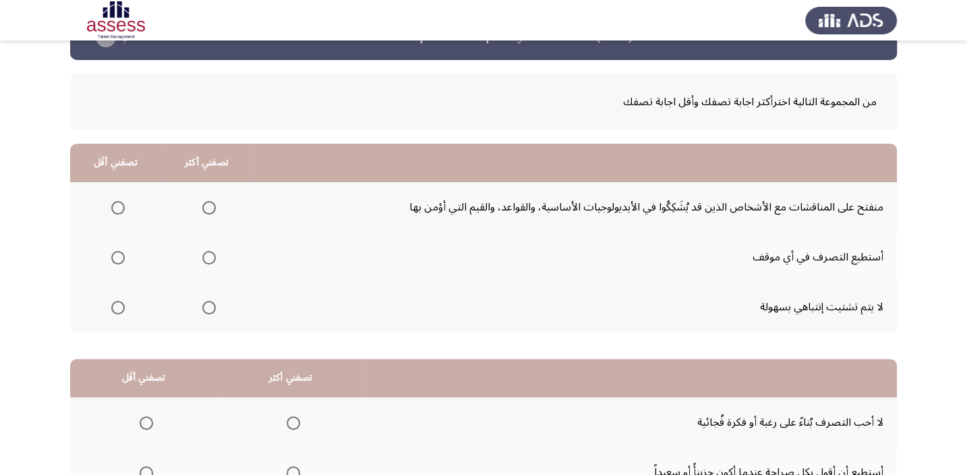
scroll to position [61, 0]
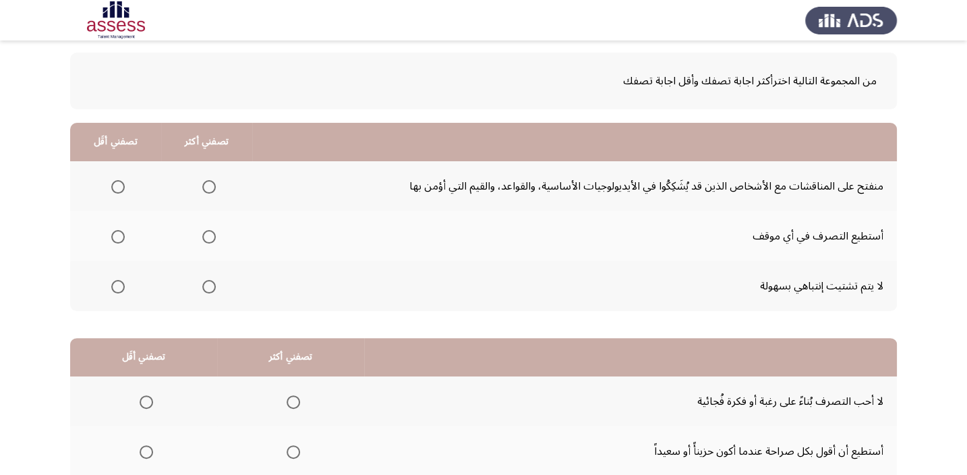
click at [209, 287] on span "Select an option" at bounding box center [209, 287] width 0 height 0
click at [206, 285] on input "Select an option" at bounding box center [208, 286] width 13 height 13
click at [117, 234] on span "Select an option" at bounding box center [117, 236] width 13 height 13
click at [117, 234] on input "Select an option" at bounding box center [117, 236] width 13 height 13
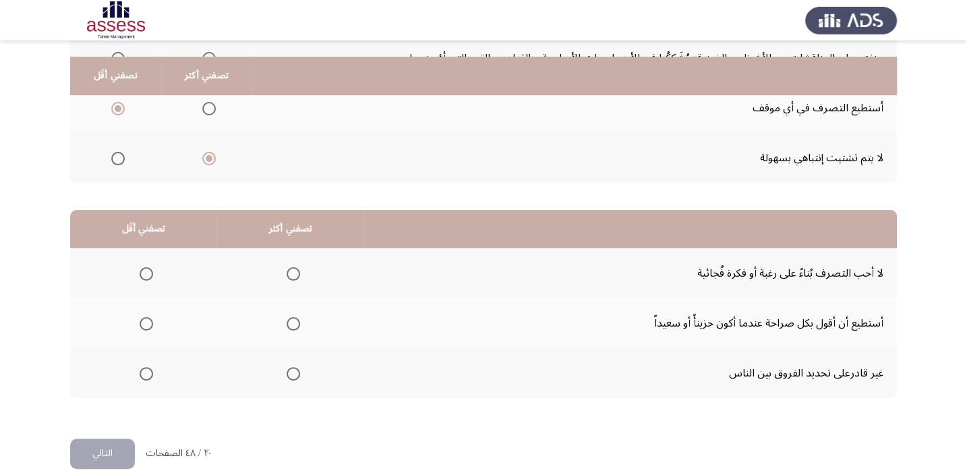
scroll to position [204, 0]
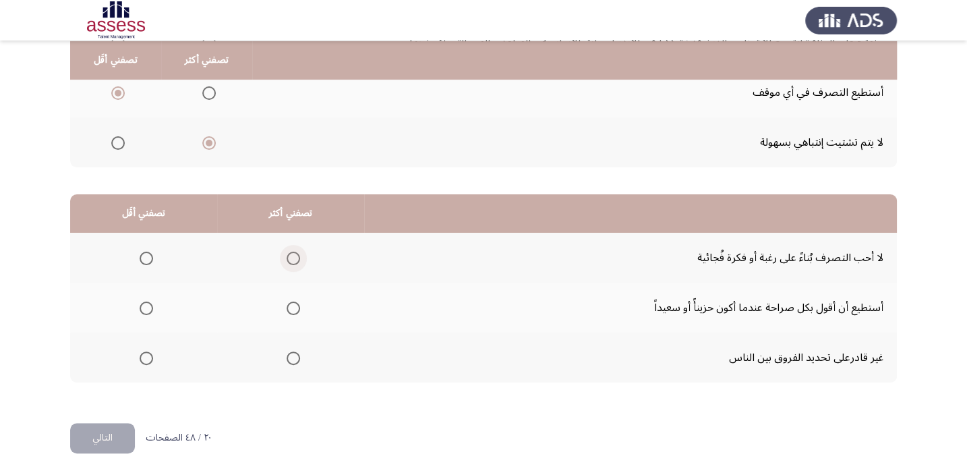
click at [293, 255] on span "Select an option" at bounding box center [293, 258] width 13 height 13
click at [293, 255] on input "Select an option" at bounding box center [293, 258] width 13 height 13
click at [140, 355] on span "Select an option" at bounding box center [146, 357] width 13 height 13
click at [140, 355] on input "Select an option" at bounding box center [146, 357] width 13 height 13
click at [117, 413] on div "من المجموعة التالية اخترأكثر اجابة تصفك وأقل اجابة تصفك تصفني أكثر تصفني أقَل م…" at bounding box center [483, 158] width 827 height 527
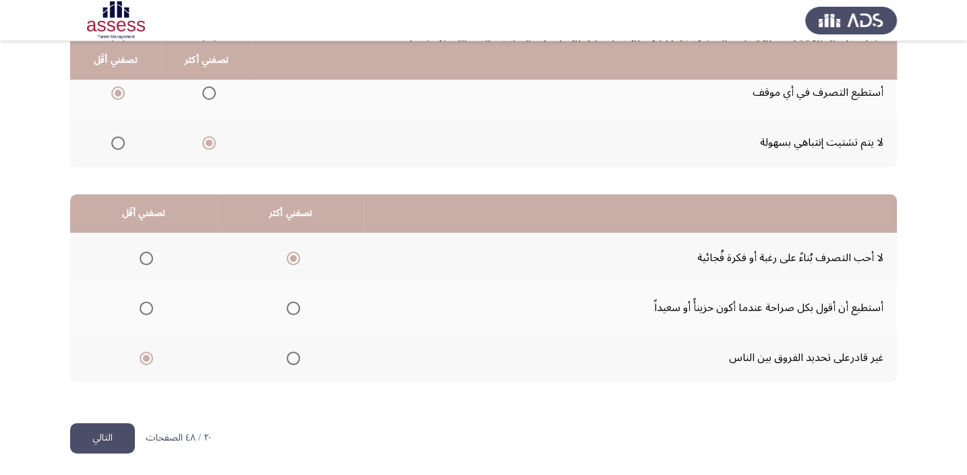
click at [119, 430] on button "التالي" at bounding box center [102, 438] width 65 height 30
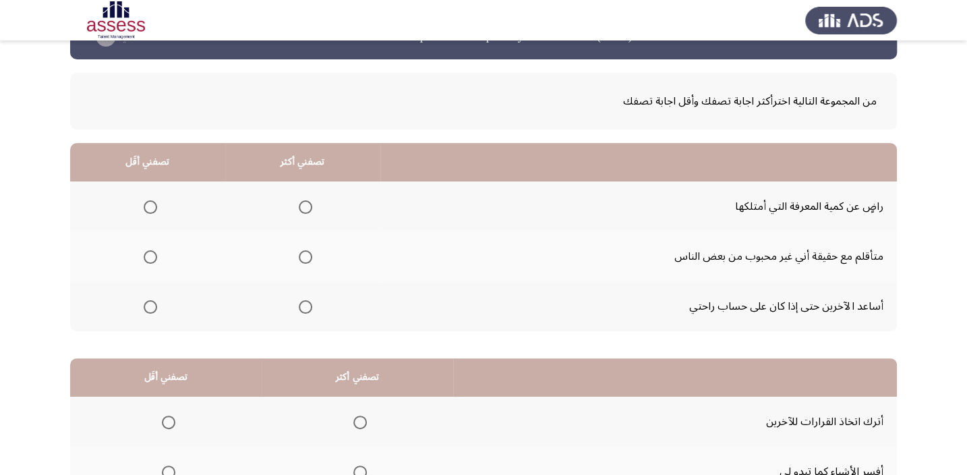
scroll to position [61, 0]
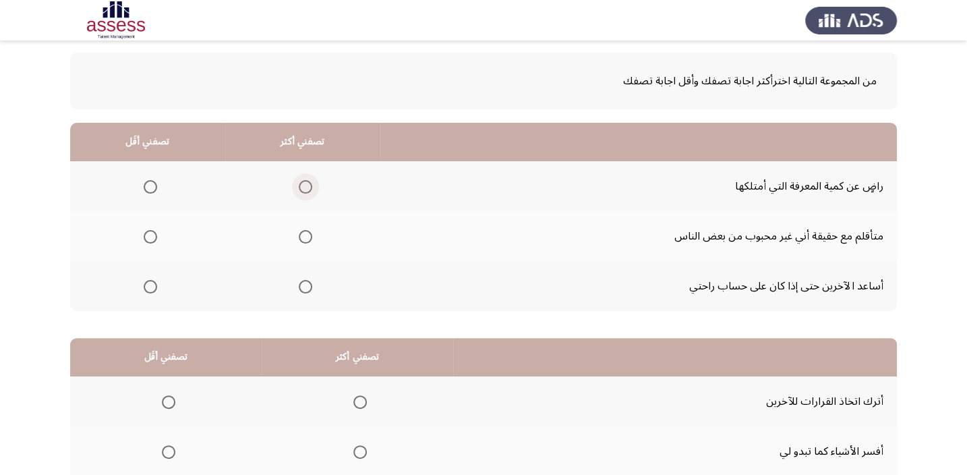
click at [303, 187] on span "Select an option" at bounding box center [305, 186] width 13 height 13
click at [303, 187] on input "Select an option" at bounding box center [305, 186] width 13 height 13
click at [142, 237] on label "Select an option" at bounding box center [147, 236] width 19 height 13
click at [144, 237] on input "Select an option" at bounding box center [150, 236] width 13 height 13
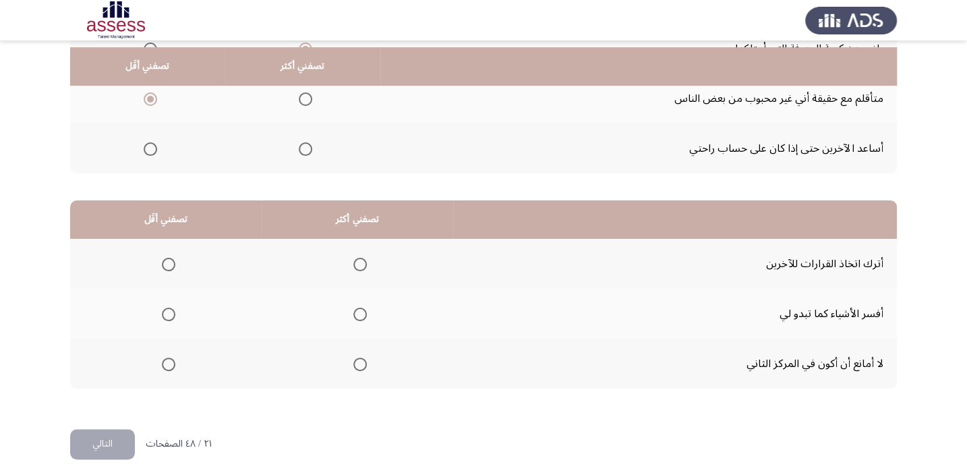
scroll to position [204, 0]
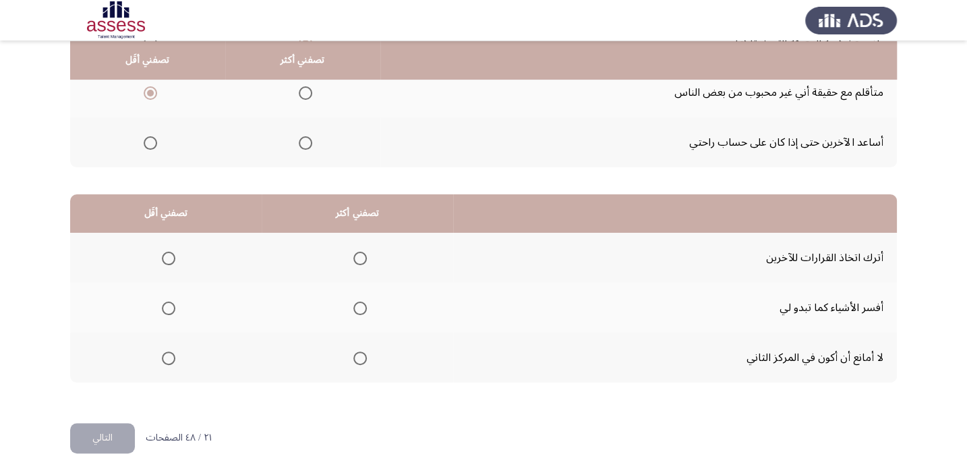
click at [361, 351] on span "Select an option" at bounding box center [359, 357] width 13 height 13
click at [361, 351] on input "Select an option" at bounding box center [359, 357] width 13 height 13
click at [174, 253] on span "Select an option" at bounding box center [168, 258] width 13 height 13
click at [174, 253] on input "Select an option" at bounding box center [168, 258] width 13 height 13
click at [113, 431] on button "التالي" at bounding box center [102, 438] width 65 height 30
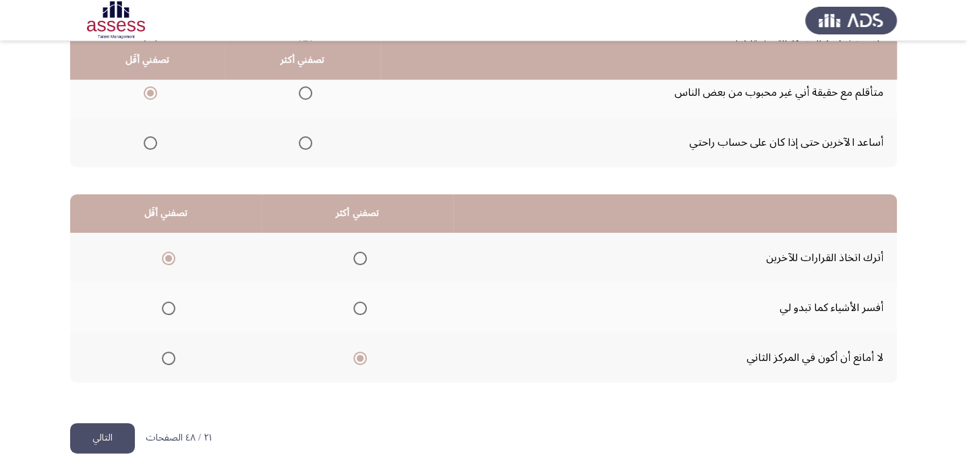
scroll to position [0, 0]
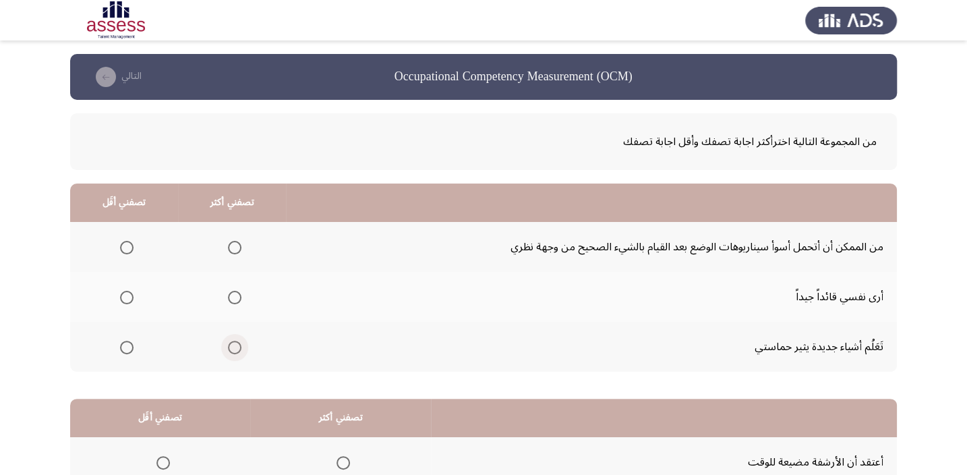
click at [232, 349] on span "Select an option" at bounding box center [234, 347] width 13 height 13
click at [232, 349] on input "Select an option" at bounding box center [234, 347] width 13 height 13
click at [123, 247] on span "Select an option" at bounding box center [126, 247] width 13 height 13
click at [123, 247] on input "Select an option" at bounding box center [126, 247] width 13 height 13
click at [234, 296] on span "Select an option" at bounding box center [234, 297] width 13 height 13
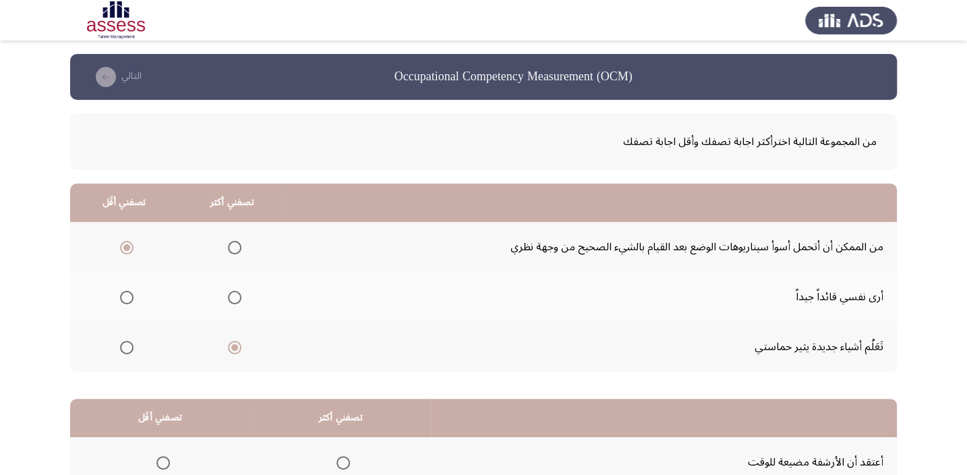
click at [234, 296] on input "Select an option" at bounding box center [234, 297] width 13 height 13
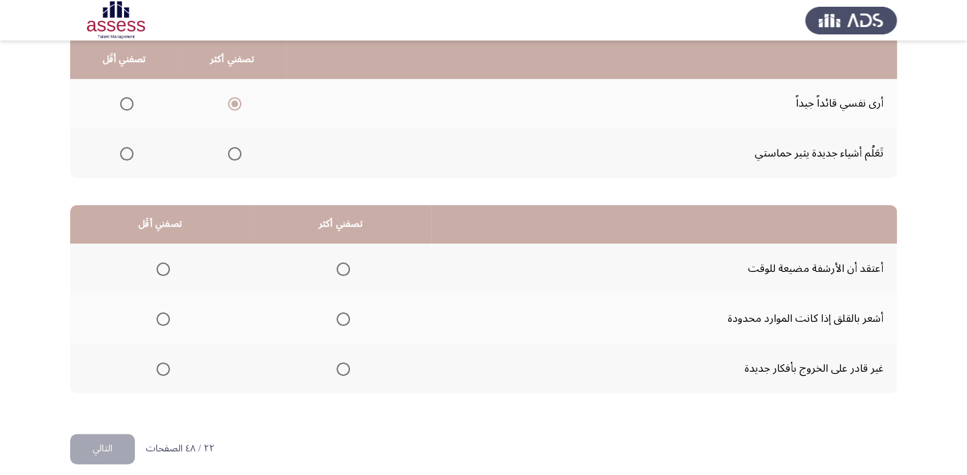
scroll to position [204, 0]
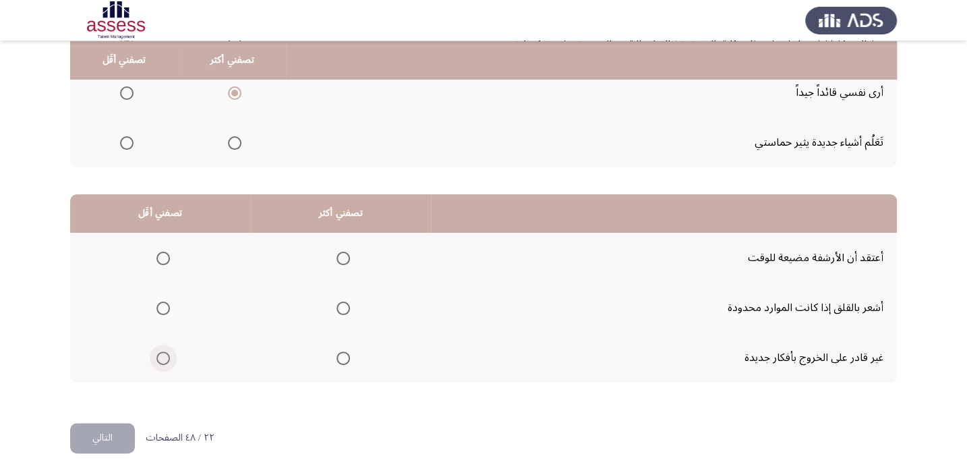
click at [160, 356] on span "Select an option" at bounding box center [162, 357] width 13 height 13
click at [160, 356] on input "Select an option" at bounding box center [162, 357] width 13 height 13
click at [342, 255] on span "Select an option" at bounding box center [343, 258] width 13 height 13
click at [342, 255] on input "Select an option" at bounding box center [343, 258] width 13 height 13
click at [123, 424] on button "التالي" at bounding box center [102, 438] width 65 height 30
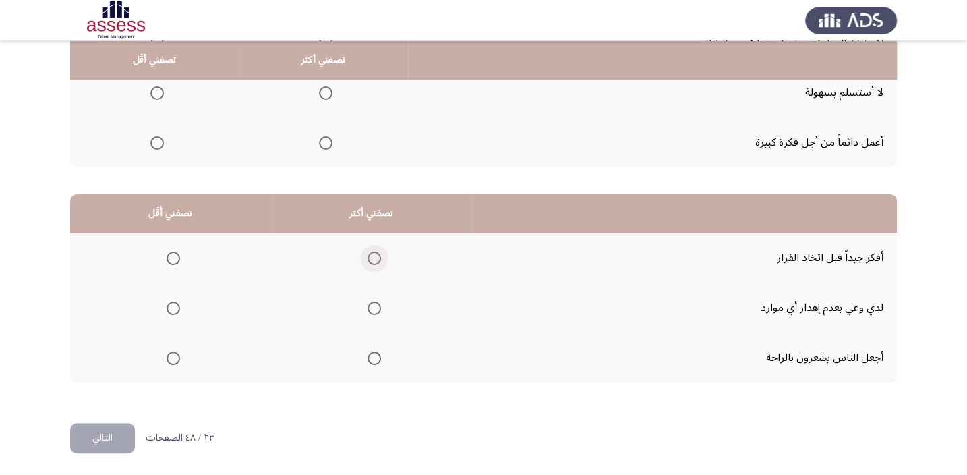
click at [374, 257] on span "Select an option" at bounding box center [374, 258] width 13 height 13
click at [374, 257] on input "Select an option" at bounding box center [374, 258] width 13 height 13
click at [170, 357] on span "Select an option" at bounding box center [173, 357] width 13 height 13
click at [170, 357] on input "Select an option" at bounding box center [173, 357] width 13 height 13
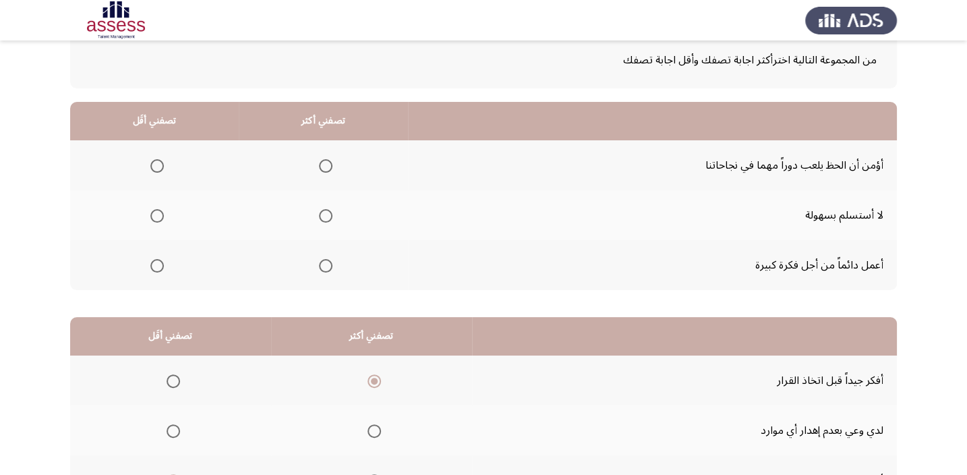
scroll to position [20, 0]
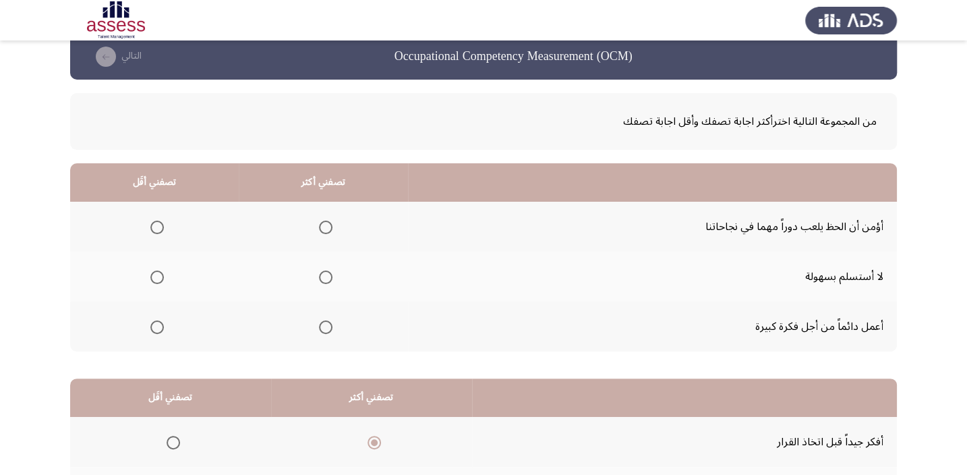
click at [159, 276] on span "Select an option" at bounding box center [156, 276] width 13 height 13
click at [159, 276] on input "Select an option" at bounding box center [156, 276] width 13 height 13
click at [325, 326] on span "Select an option" at bounding box center [325, 326] width 13 height 13
click at [325, 326] on input "Select an option" at bounding box center [325, 326] width 13 height 13
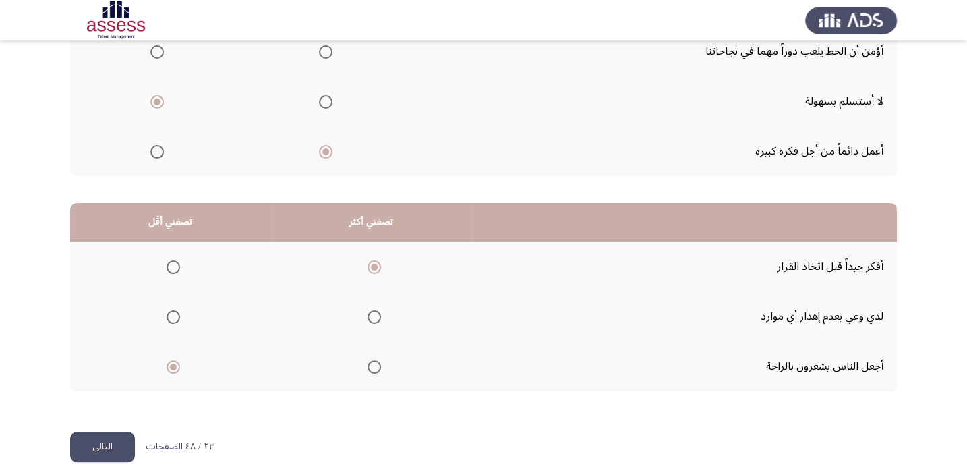
scroll to position [204, 0]
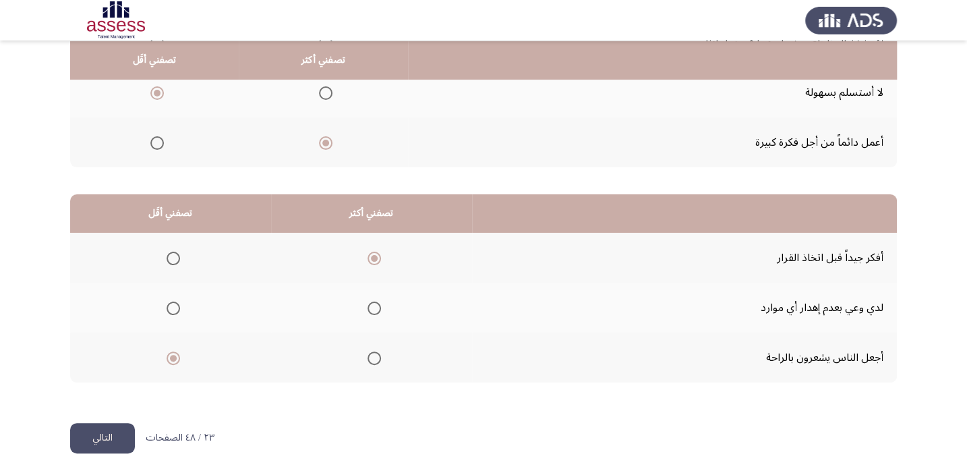
click at [117, 432] on button "التالي" at bounding box center [102, 438] width 65 height 30
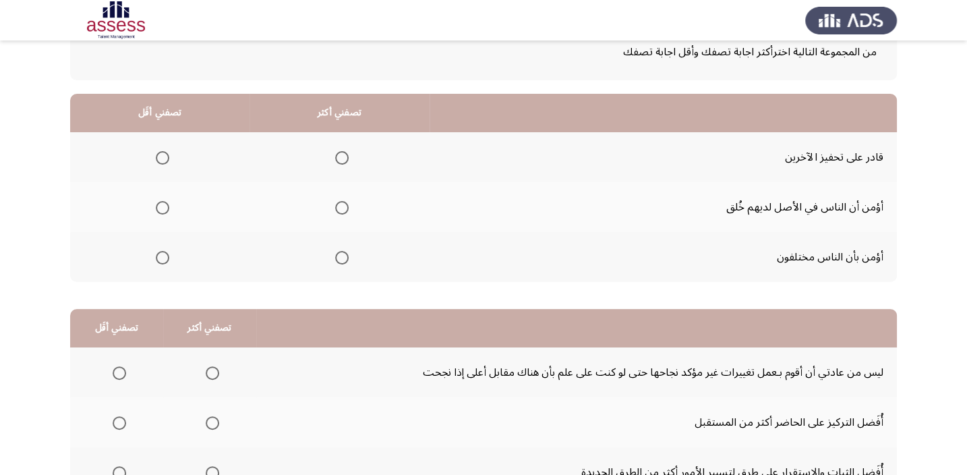
scroll to position [61, 0]
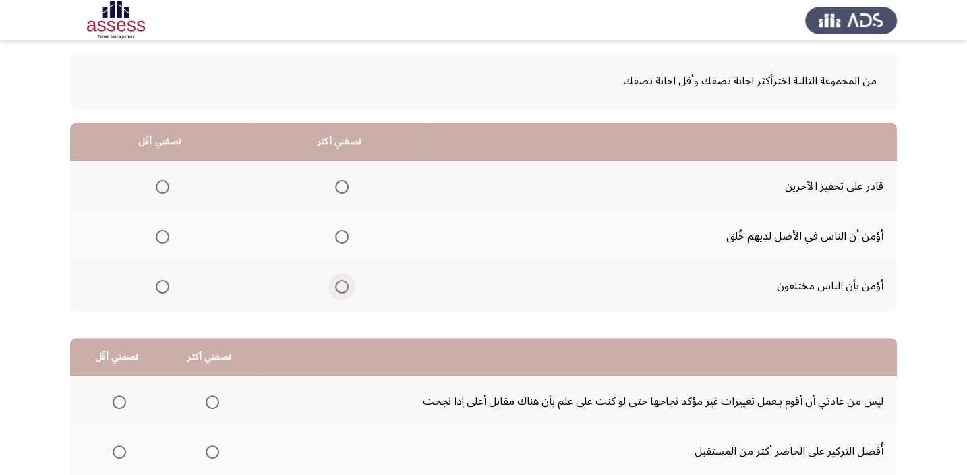
click at [347, 283] on span "Select an option" at bounding box center [341, 286] width 13 height 13
click at [347, 283] on input "Select an option" at bounding box center [341, 286] width 13 height 13
click at [159, 187] on span "Select an option" at bounding box center [162, 186] width 13 height 13
click at [159, 187] on input "Select an option" at bounding box center [162, 186] width 13 height 13
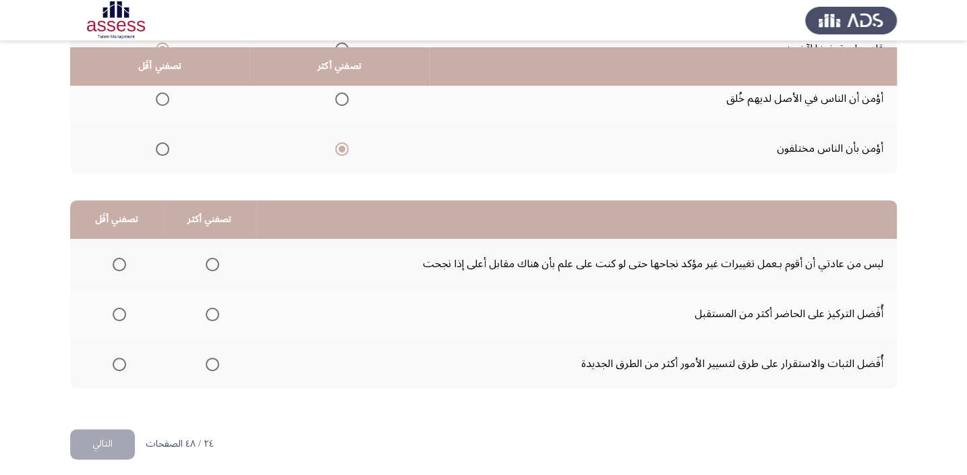
scroll to position [204, 0]
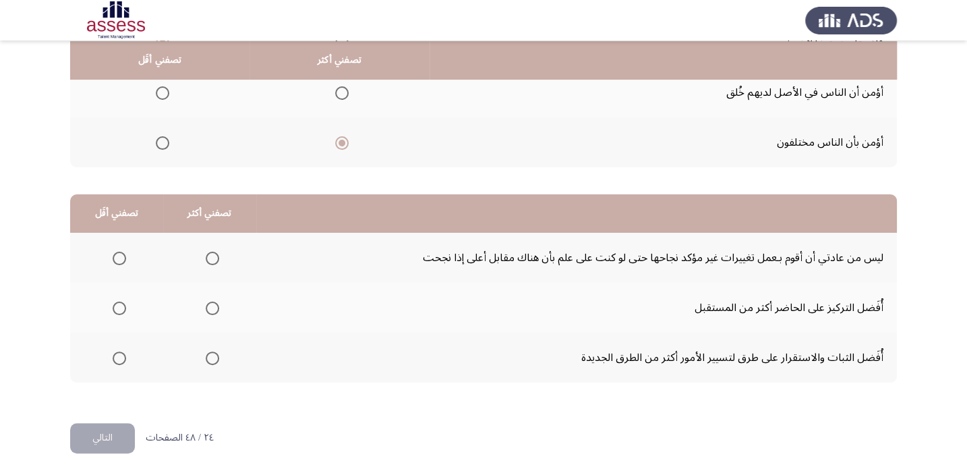
drag, startPoint x: 871, startPoint y: 256, endPoint x: 786, endPoint y: 252, distance: 85.1
click at [786, 252] on td "ليس من عادتي أن أقوم بـعمل تغييرات غير مؤكد نجاحها حتى لو كنت على علم بأن هناك …" at bounding box center [576, 258] width 641 height 50
click at [116, 303] on span "Select an option" at bounding box center [119, 307] width 13 height 13
click at [116, 303] on input "Select an option" at bounding box center [119, 307] width 13 height 13
click at [210, 257] on span "Select an option" at bounding box center [212, 258] width 13 height 13
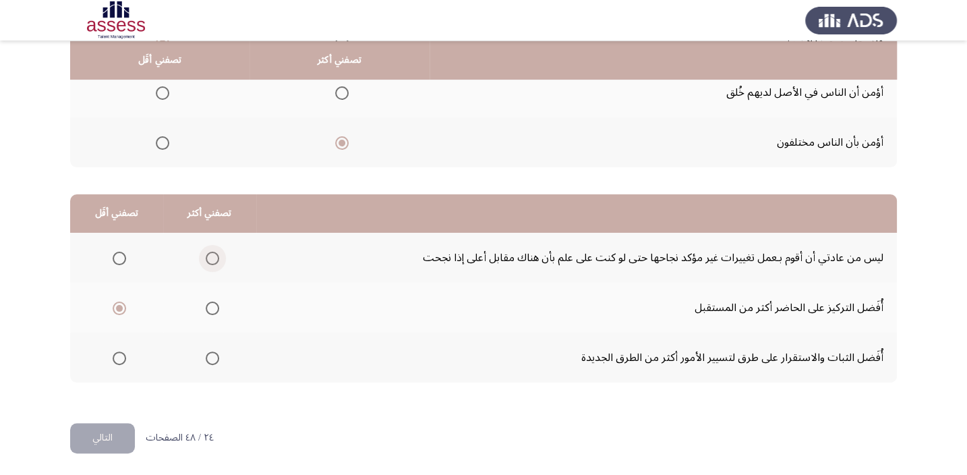
click at [210, 257] on input "Select an option" at bounding box center [212, 258] width 13 height 13
click at [115, 425] on button "التالي" at bounding box center [102, 438] width 65 height 30
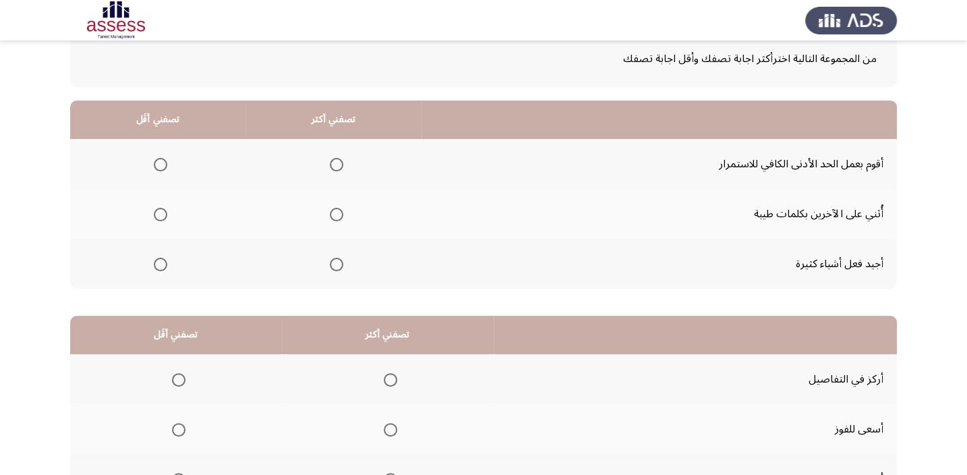
scroll to position [82, 0]
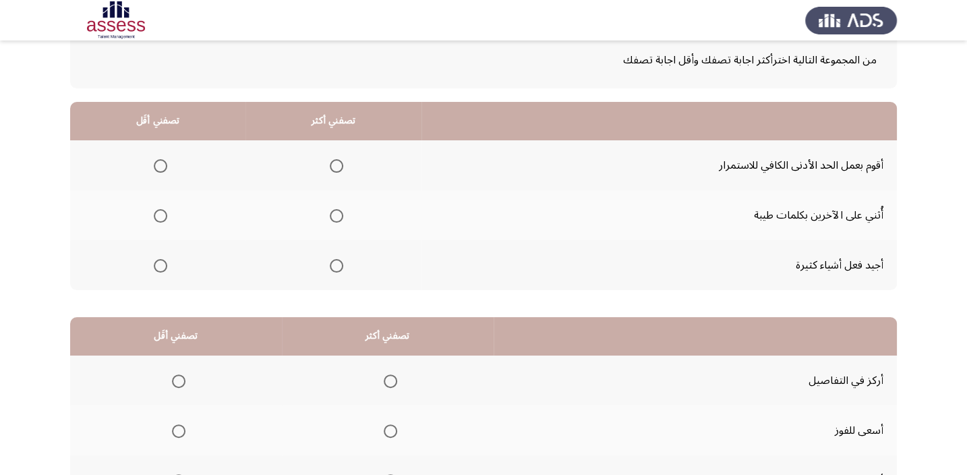
click at [153, 162] on label "Select an option" at bounding box center [157, 165] width 19 height 13
click at [154, 162] on input "Select an option" at bounding box center [160, 165] width 13 height 13
click at [337, 216] on span "Select an option" at bounding box center [336, 215] width 13 height 13
click at [337, 216] on input "Select an option" at bounding box center [336, 215] width 13 height 13
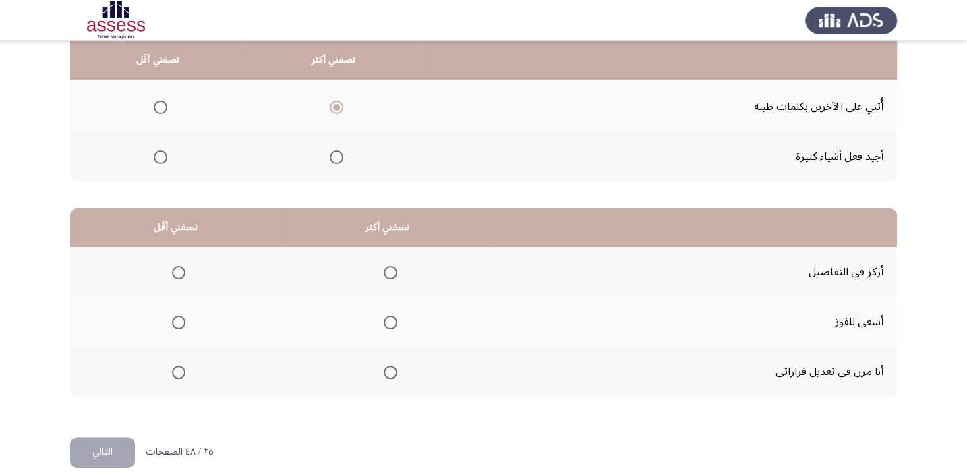
scroll to position [204, 0]
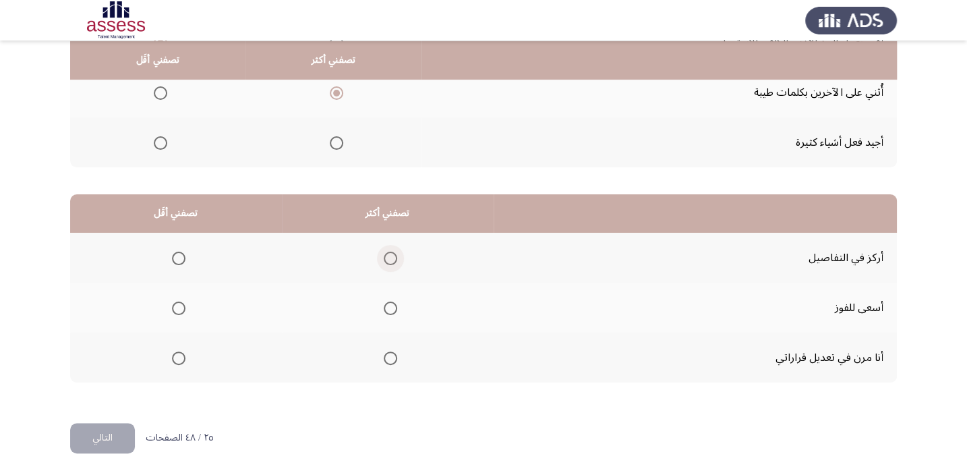
click at [388, 255] on span "Select an option" at bounding box center [390, 258] width 13 height 13
click at [388, 255] on input "Select an option" at bounding box center [390, 258] width 13 height 13
click at [175, 305] on span "Select an option" at bounding box center [178, 307] width 13 height 13
click at [175, 305] on input "Select an option" at bounding box center [178, 307] width 13 height 13
click at [109, 427] on button "التالي" at bounding box center [102, 438] width 65 height 30
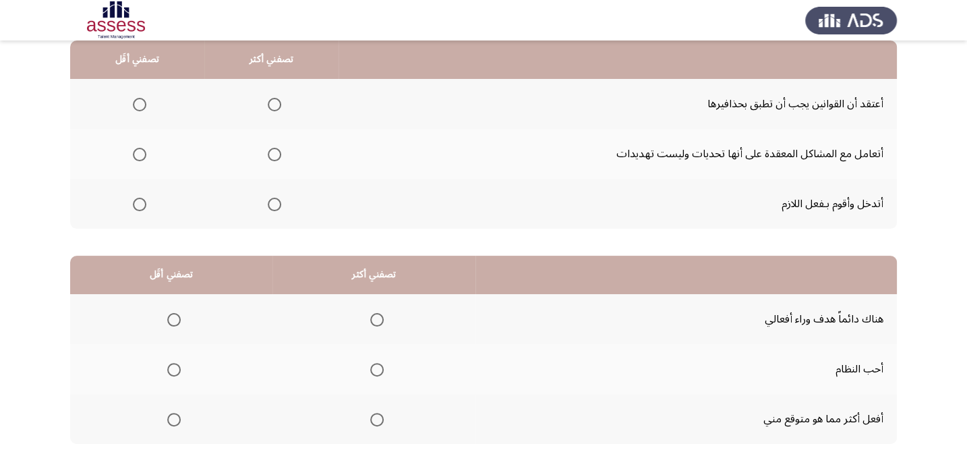
scroll to position [82, 0]
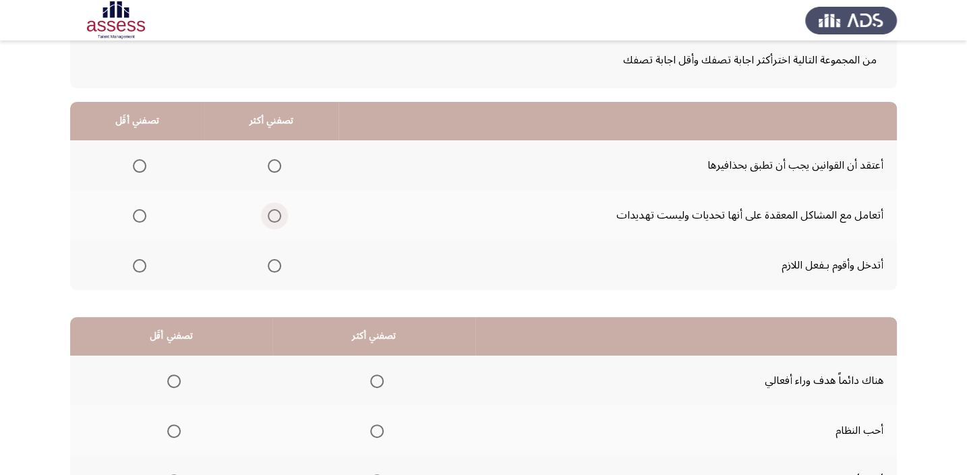
click at [273, 211] on span "Select an option" at bounding box center [274, 215] width 13 height 13
click at [273, 211] on input "Select an option" at bounding box center [274, 215] width 13 height 13
click at [145, 165] on span "Select an option" at bounding box center [139, 165] width 13 height 13
click at [145, 165] on input "Select an option" at bounding box center [139, 165] width 13 height 13
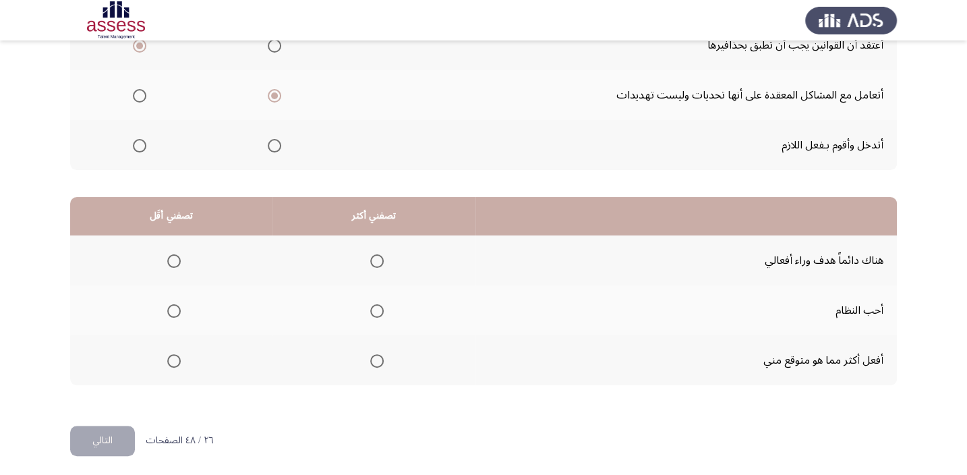
scroll to position [204, 0]
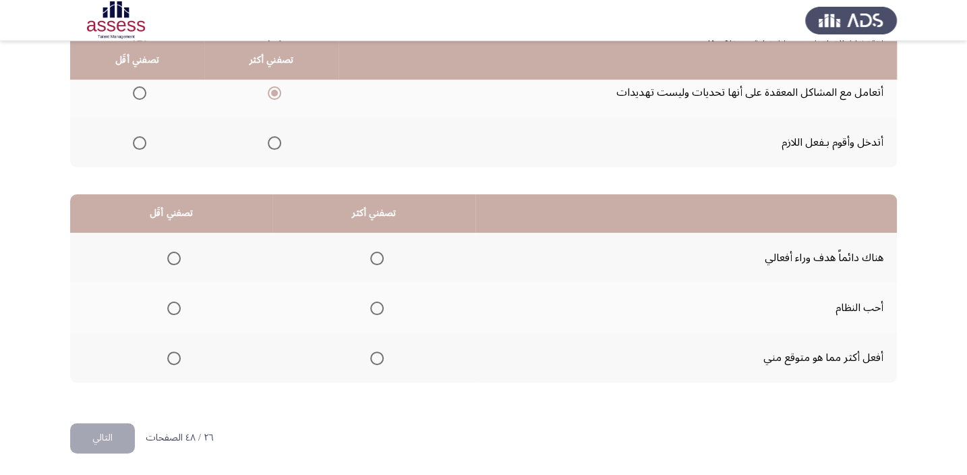
click at [374, 303] on span "Select an option" at bounding box center [376, 307] width 13 height 13
click at [374, 303] on input "Select an option" at bounding box center [376, 307] width 13 height 13
click at [173, 259] on span "Select an option" at bounding box center [173, 258] width 13 height 13
click at [173, 259] on input "Select an option" at bounding box center [173, 258] width 13 height 13
click at [117, 432] on button "التالي" at bounding box center [102, 438] width 65 height 30
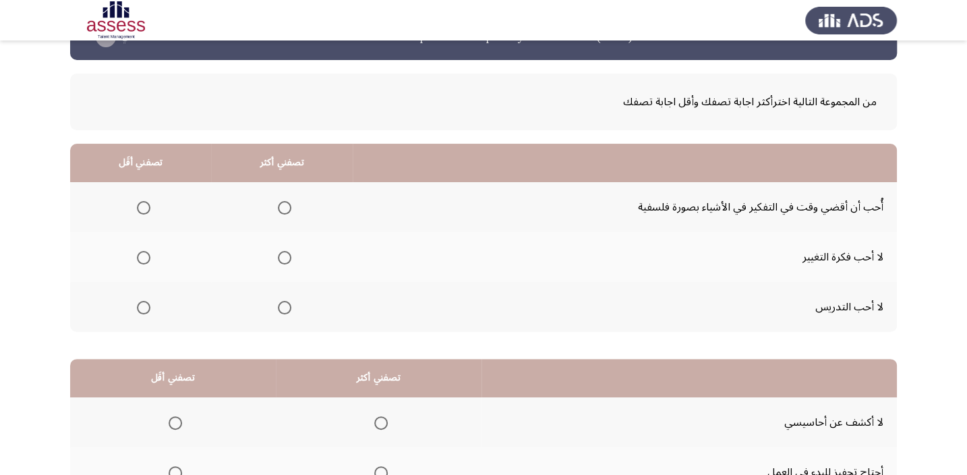
scroll to position [61, 0]
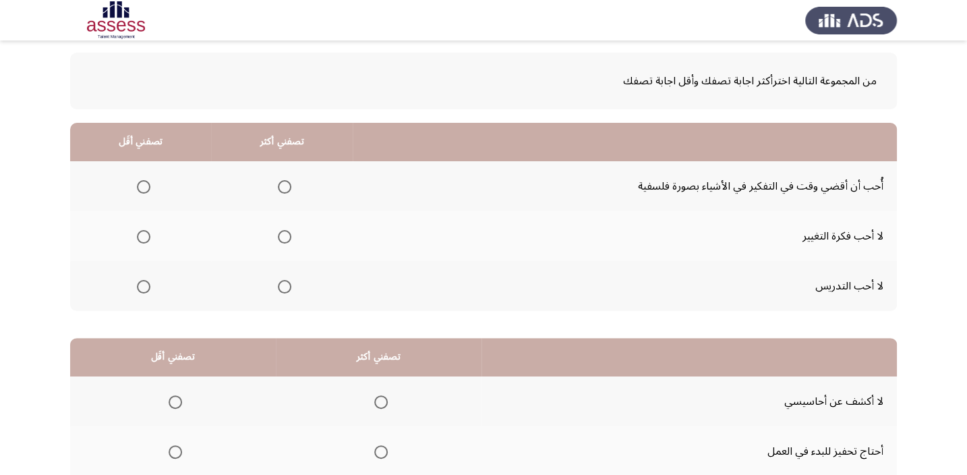
click at [279, 287] on span "Select an option" at bounding box center [284, 286] width 13 height 13
click at [279, 287] on input "Select an option" at bounding box center [284, 286] width 13 height 13
click at [148, 235] on span "Select an option" at bounding box center [143, 236] width 13 height 13
click at [148, 235] on input "Select an option" at bounding box center [143, 236] width 13 height 13
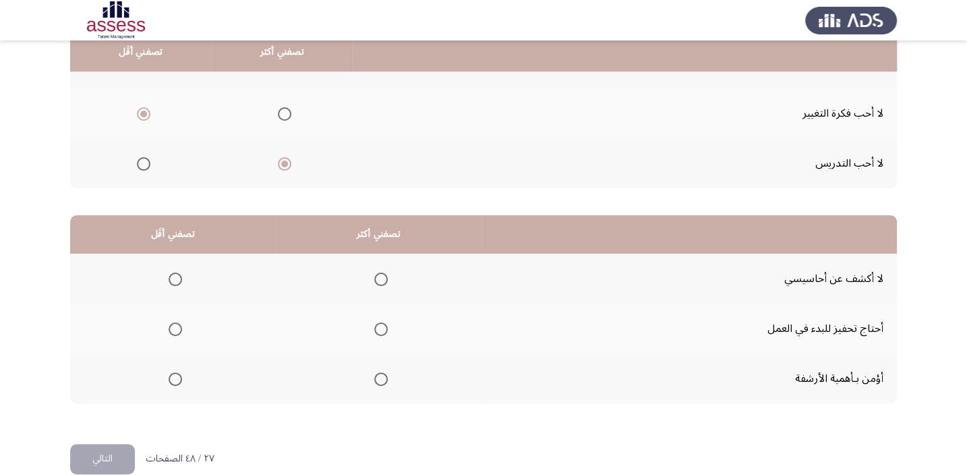
scroll to position [122, 0]
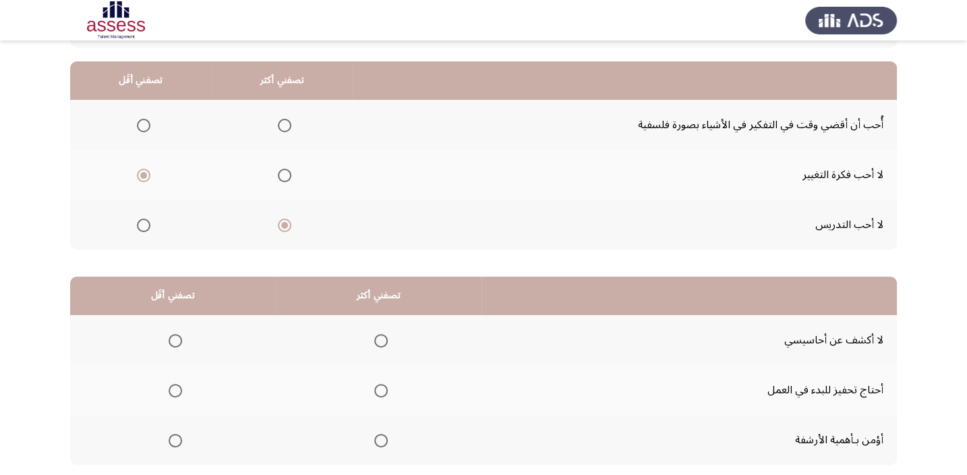
click at [143, 125] on span "Select an option" at bounding box center [143, 125] width 13 height 13
click at [143, 125] on input "Select an option" at bounding box center [143, 125] width 13 height 13
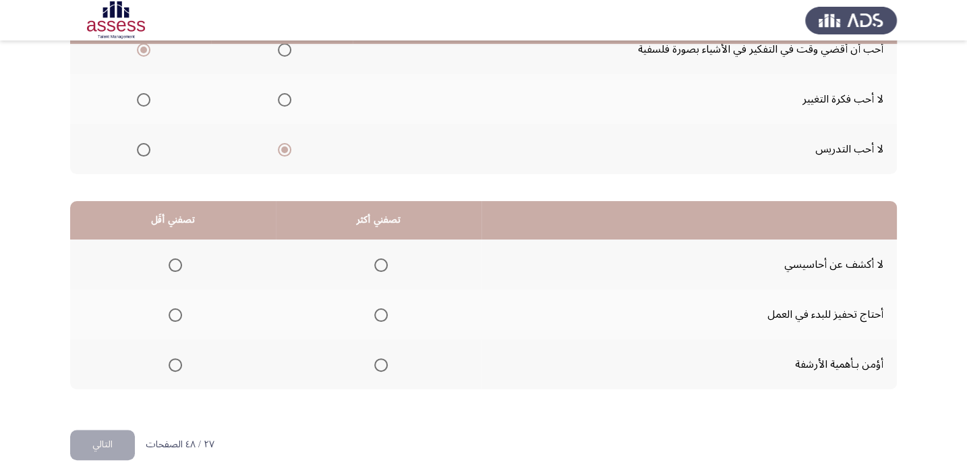
scroll to position [204, 0]
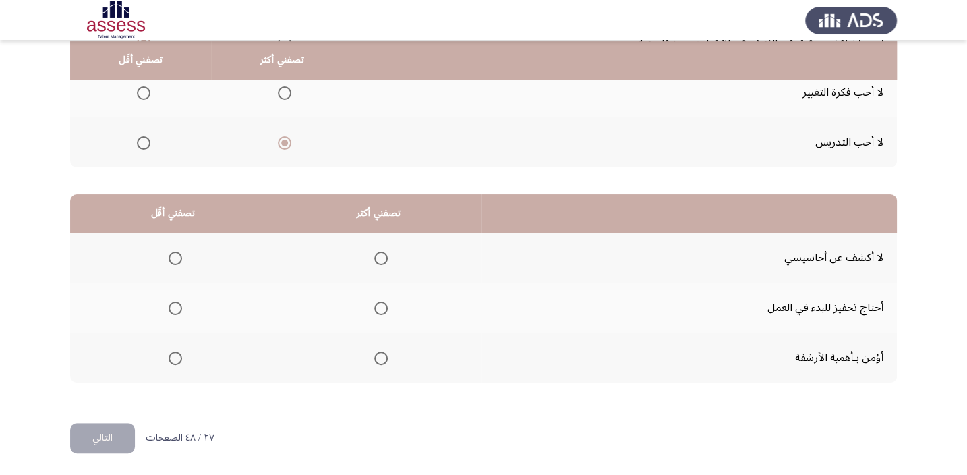
click at [379, 355] on span "Select an option" at bounding box center [380, 357] width 13 height 13
click at [379, 355] on input "Select an option" at bounding box center [380, 357] width 13 height 13
click at [176, 301] on span "Select an option" at bounding box center [175, 307] width 13 height 13
click at [176, 301] on input "Select an option" at bounding box center [175, 307] width 13 height 13
click at [109, 426] on button "التالي" at bounding box center [102, 438] width 65 height 30
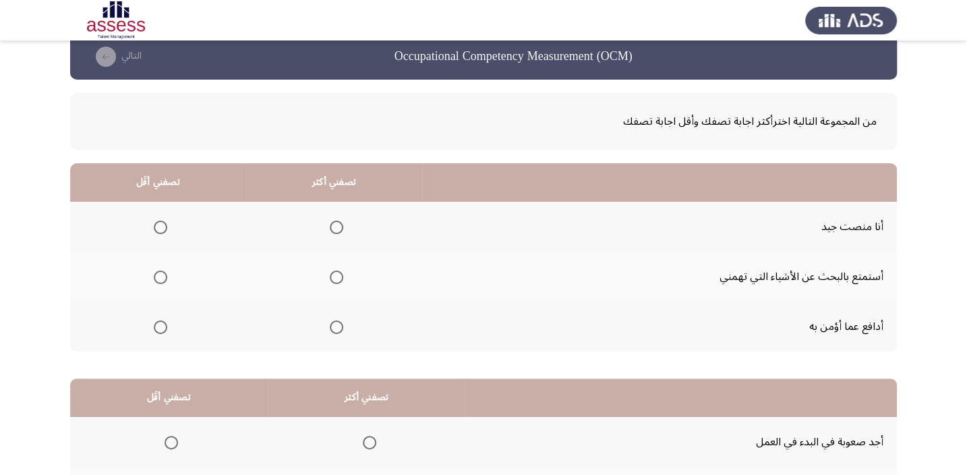
scroll to position [82, 0]
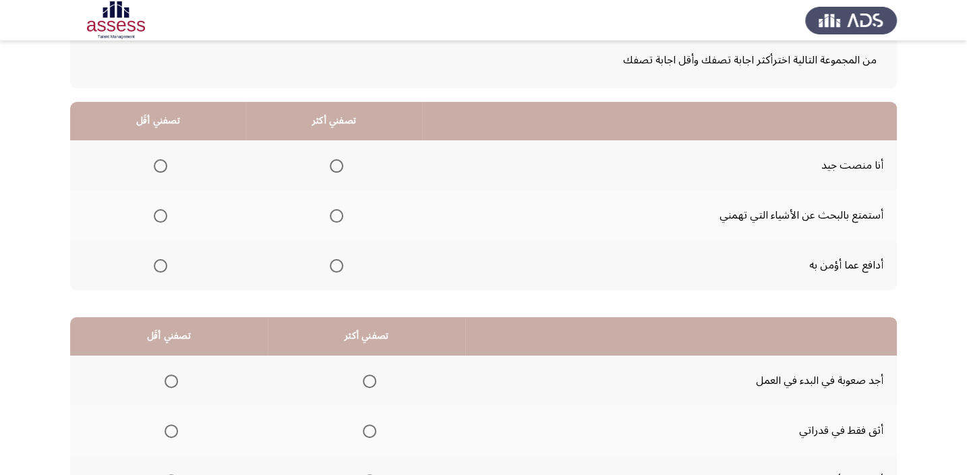
click at [335, 262] on span "Select an option" at bounding box center [336, 265] width 13 height 13
click at [335, 262] on input "Select an option" at bounding box center [336, 265] width 13 height 13
click at [161, 169] on span "Select an option" at bounding box center [160, 165] width 13 height 13
click at [161, 169] on input "Select an option" at bounding box center [160, 165] width 13 height 13
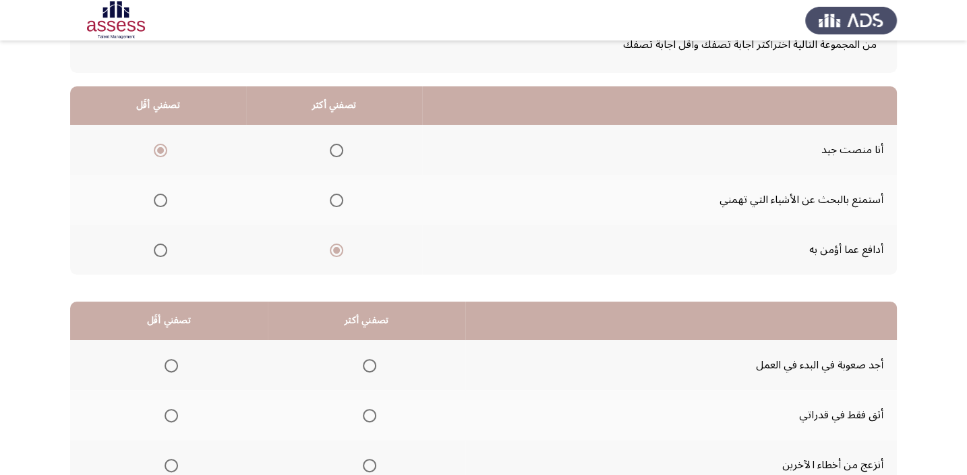
scroll to position [204, 0]
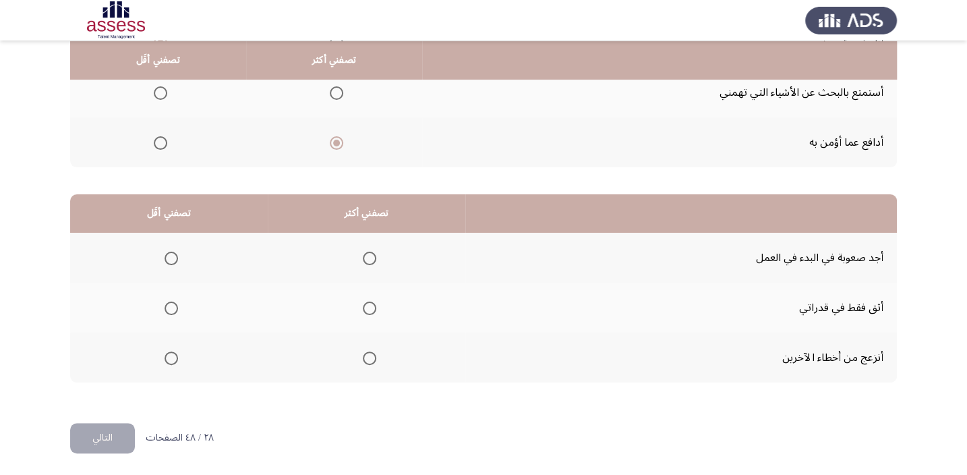
click at [365, 308] on span "Select an option" at bounding box center [369, 307] width 13 height 13
click at [365, 308] on input "Select an option" at bounding box center [369, 307] width 13 height 13
click at [170, 255] on span "Select an option" at bounding box center [171, 258] width 13 height 13
click at [170, 255] on input "Select an option" at bounding box center [171, 258] width 13 height 13
click at [92, 438] on button "التالي" at bounding box center [102, 438] width 65 height 30
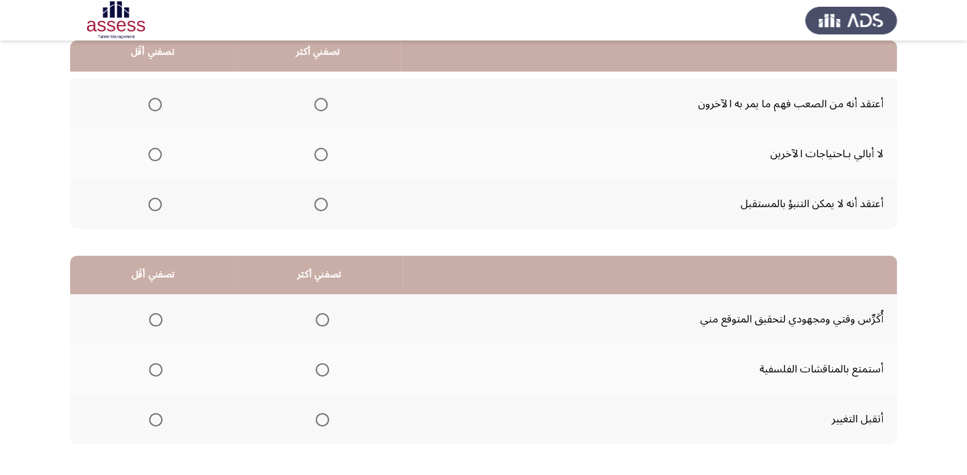
scroll to position [82, 0]
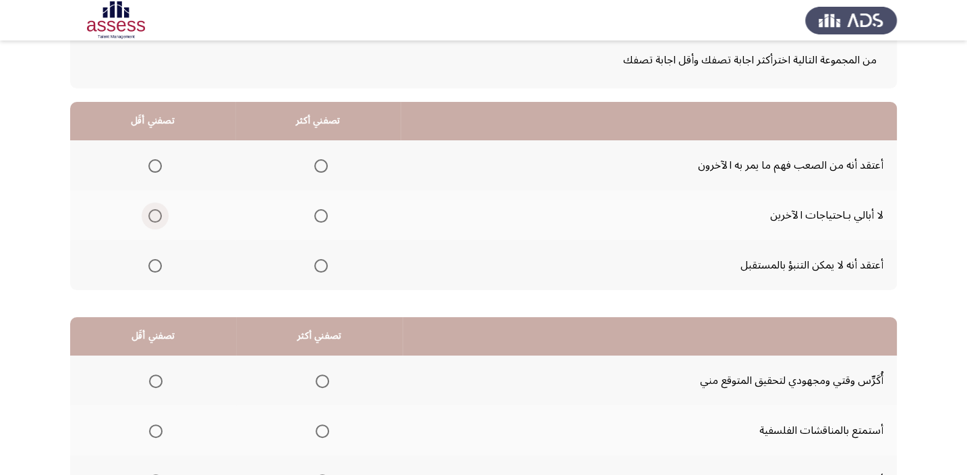
click at [153, 214] on span "Select an option" at bounding box center [154, 215] width 13 height 13
click at [153, 214] on input "Select an option" at bounding box center [154, 215] width 13 height 13
click at [323, 166] on span "Select an option" at bounding box center [320, 165] width 13 height 13
click at [323, 166] on input "Select an option" at bounding box center [320, 165] width 13 height 13
click at [154, 260] on span "Select an option" at bounding box center [154, 265] width 13 height 13
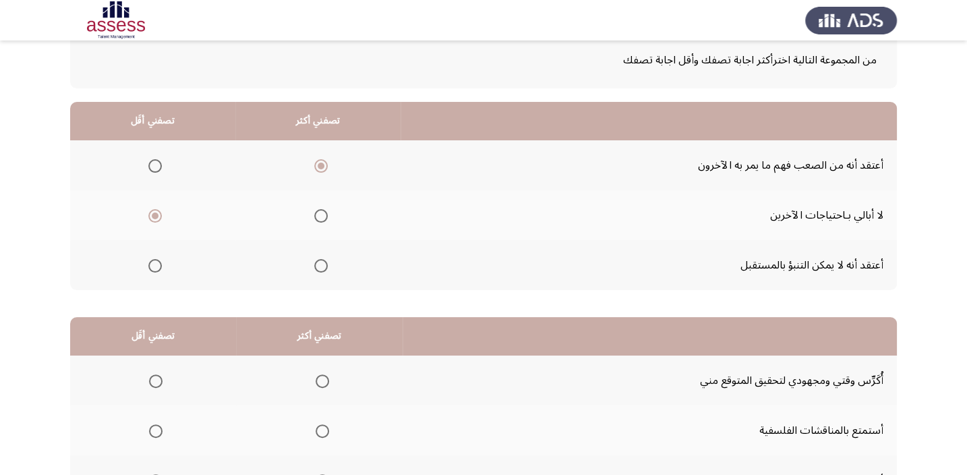
click at [154, 260] on input "Select an option" at bounding box center [154, 265] width 13 height 13
click at [322, 216] on span "Select an option" at bounding box center [320, 215] width 13 height 13
click at [322, 216] on input "Select an option" at bounding box center [320, 215] width 13 height 13
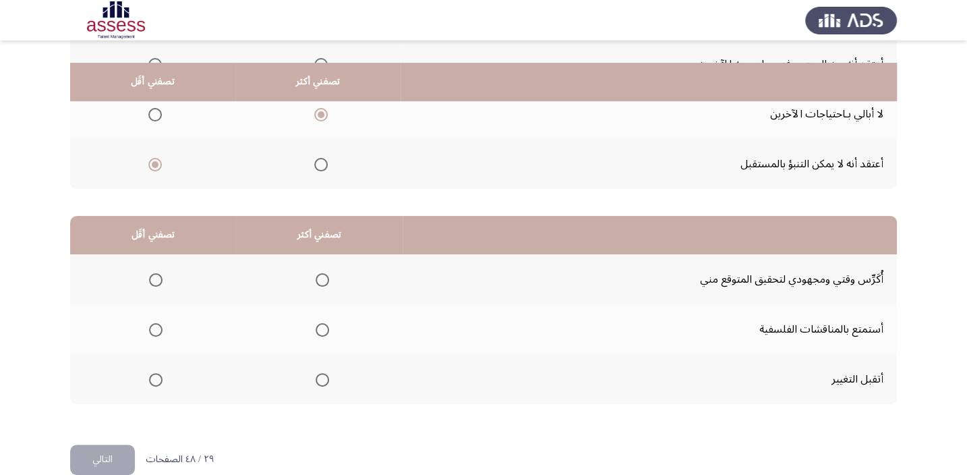
scroll to position [204, 0]
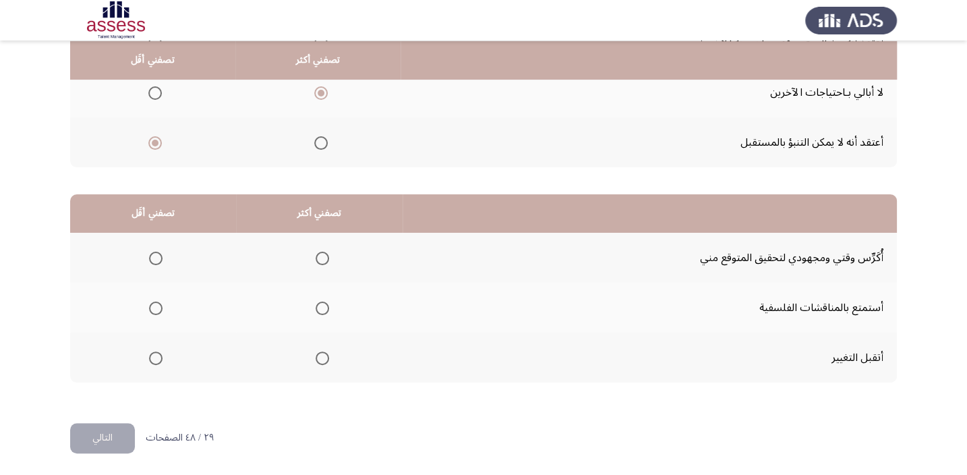
click at [152, 303] on span "Select an option" at bounding box center [155, 307] width 13 height 13
click at [152, 303] on input "Select an option" at bounding box center [155, 307] width 13 height 13
click at [322, 258] on span "Select an option" at bounding box center [322, 258] width 0 height 0
click at [320, 256] on input "Select an option" at bounding box center [322, 258] width 13 height 13
click at [122, 423] on button "التالي" at bounding box center [102, 438] width 65 height 30
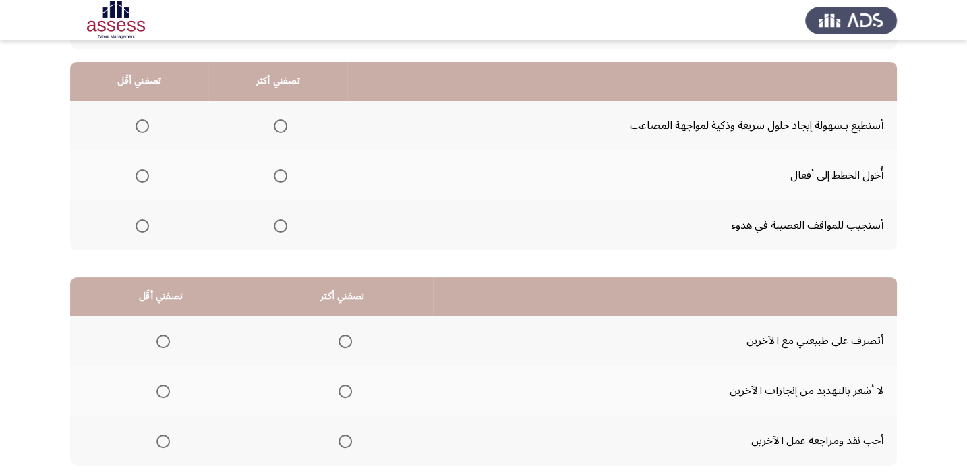
scroll to position [122, 0]
click at [274, 119] on span "Select an option" at bounding box center [280, 125] width 13 height 13
click at [274, 119] on input "Select an option" at bounding box center [280, 125] width 13 height 13
click at [139, 221] on span "Select an option" at bounding box center [142, 224] width 13 height 13
click at [139, 221] on input "Select an option" at bounding box center [142, 224] width 13 height 13
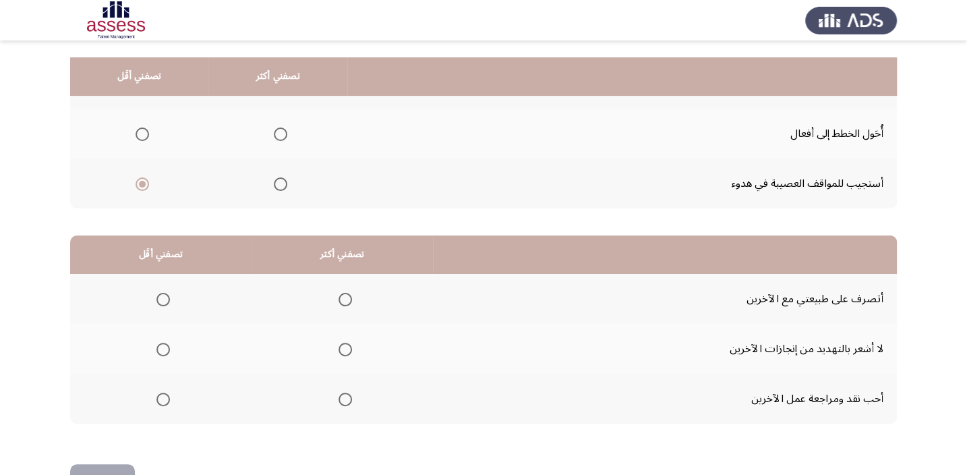
scroll to position [204, 0]
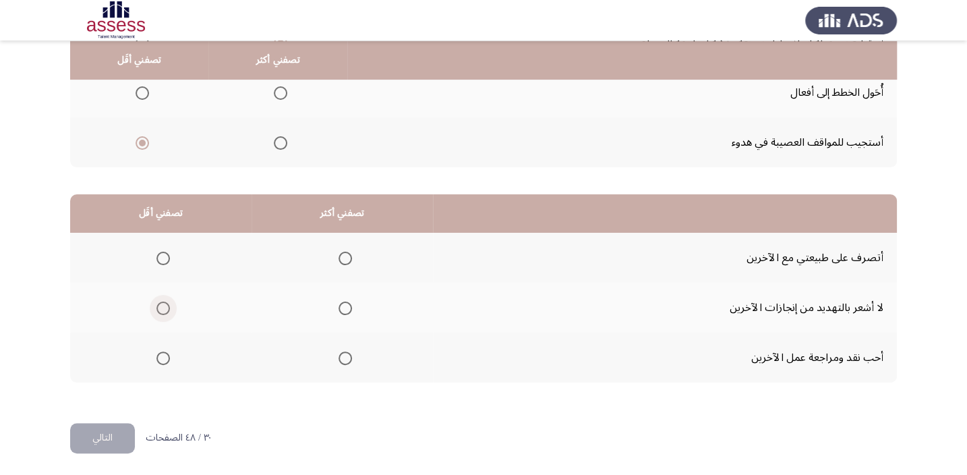
click at [161, 308] on span "Select an option" at bounding box center [162, 307] width 13 height 13
click at [161, 308] on input "Select an option" at bounding box center [162, 307] width 13 height 13
click at [343, 255] on span "Select an option" at bounding box center [345, 258] width 13 height 13
click at [343, 255] on input "Select an option" at bounding box center [345, 258] width 13 height 13
click at [108, 425] on button "التالي" at bounding box center [102, 438] width 65 height 30
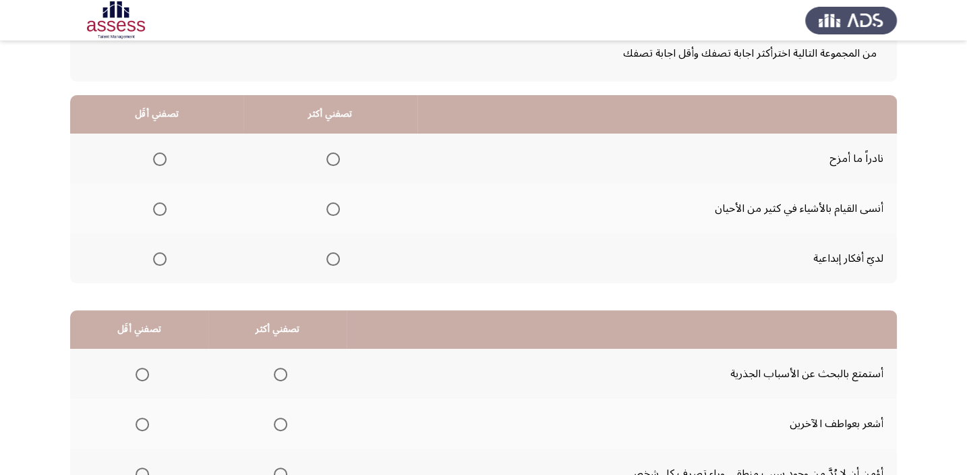
scroll to position [82, 0]
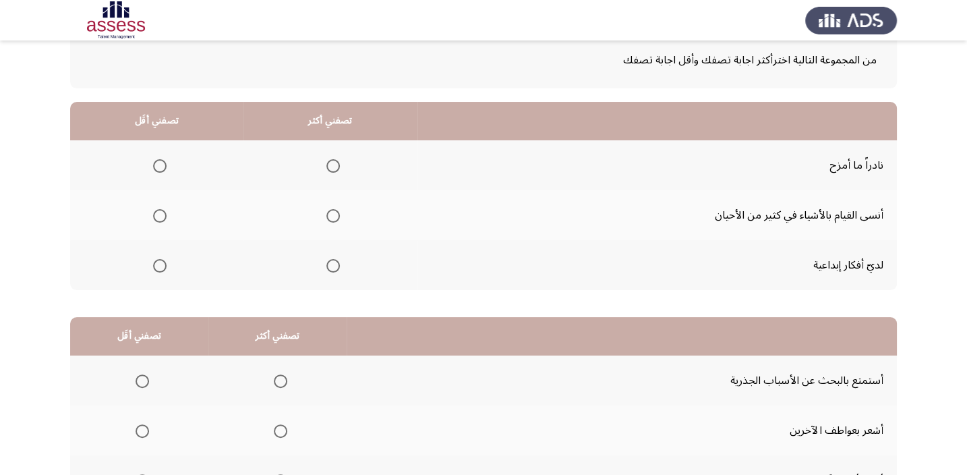
click at [155, 164] on span "Select an option" at bounding box center [159, 165] width 13 height 13
click at [155, 164] on input "Select an option" at bounding box center [159, 165] width 13 height 13
click at [332, 268] on span "Select an option" at bounding box center [332, 265] width 13 height 13
click at [332, 268] on input "Select an option" at bounding box center [332, 265] width 13 height 13
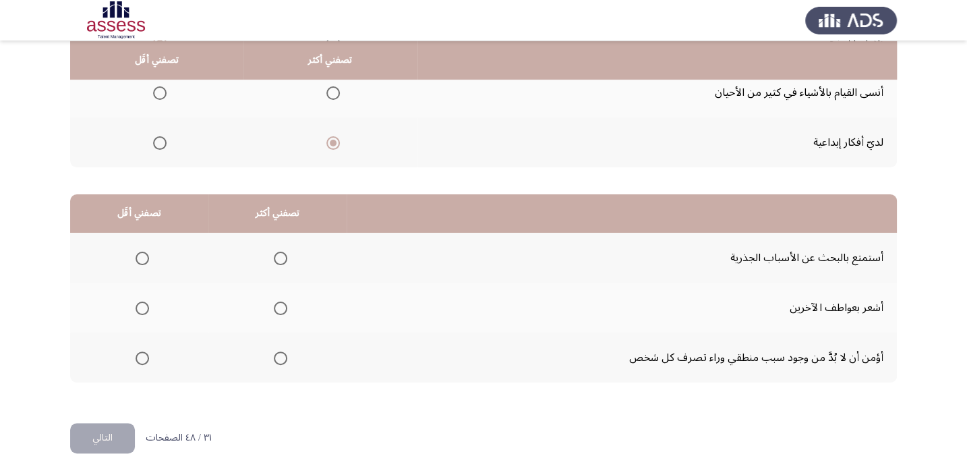
click at [281, 254] on span "Select an option" at bounding box center [280, 258] width 13 height 13
click at [281, 254] on input "Select an option" at bounding box center [280, 258] width 13 height 13
click at [136, 309] on span "Select an option" at bounding box center [142, 307] width 13 height 13
click at [136, 309] on input "Select an option" at bounding box center [142, 307] width 13 height 13
click at [121, 429] on button "التالي" at bounding box center [102, 438] width 65 height 30
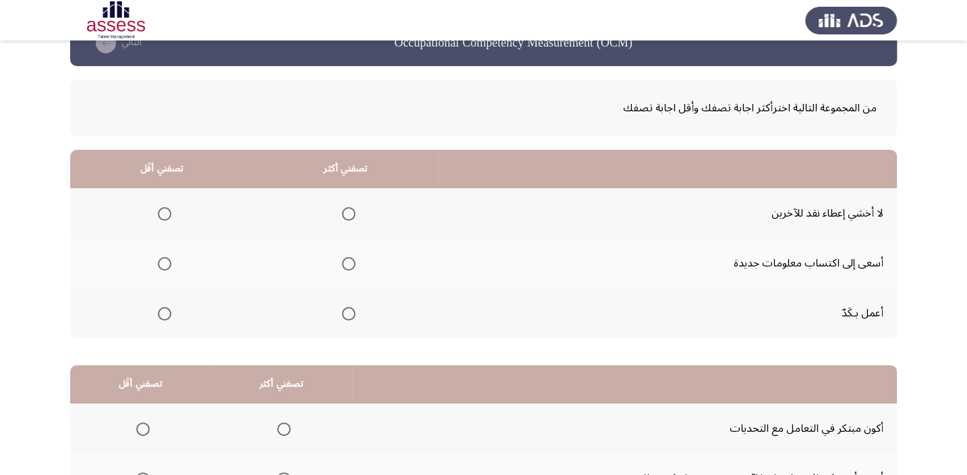
scroll to position [61, 0]
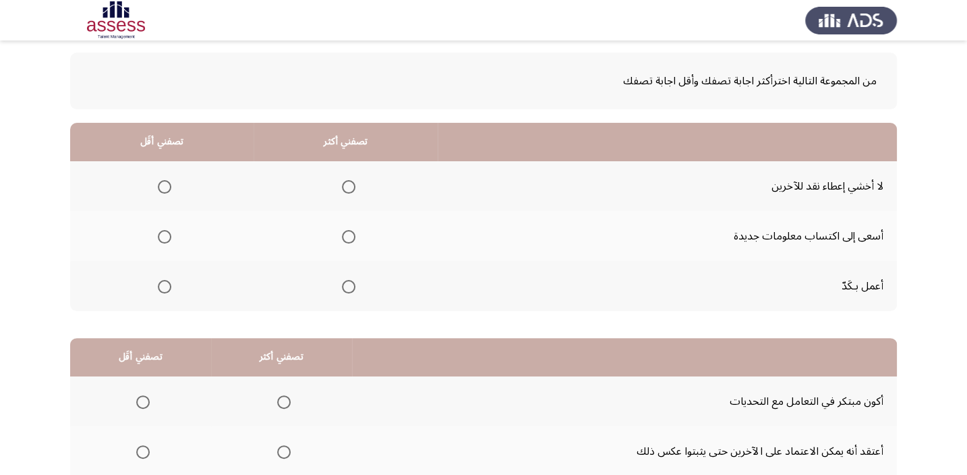
click at [344, 234] on span "Select an option" at bounding box center [348, 236] width 13 height 13
click at [344, 234] on input "Select an option" at bounding box center [348, 236] width 13 height 13
click at [164, 183] on span "Select an option" at bounding box center [164, 186] width 13 height 13
click at [164, 183] on input "Select an option" at bounding box center [164, 186] width 13 height 13
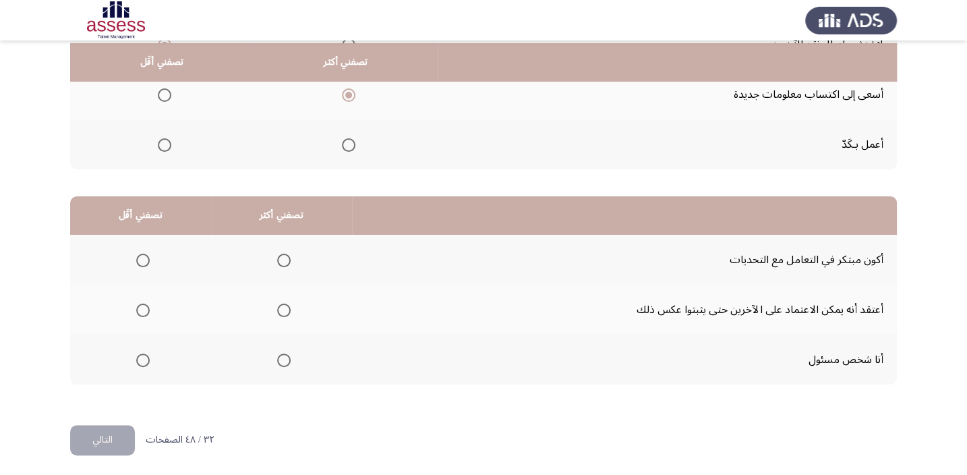
scroll to position [204, 0]
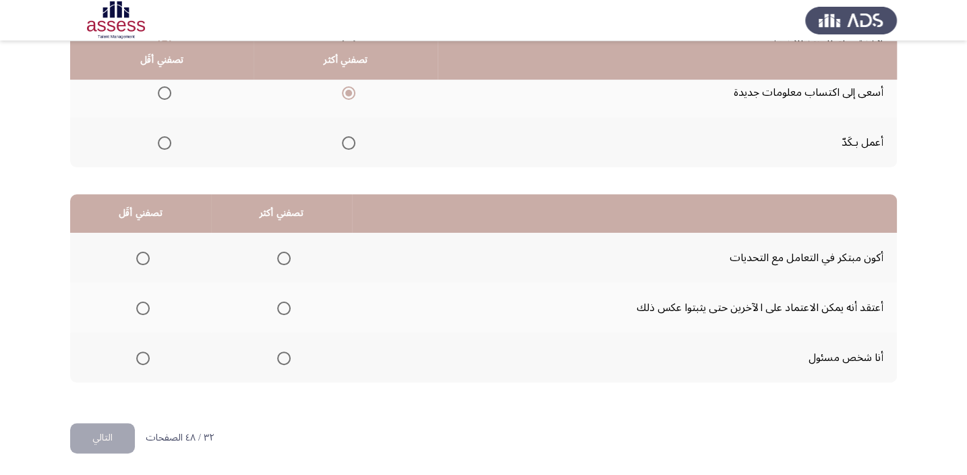
click at [284, 256] on span "Select an option" at bounding box center [283, 258] width 13 height 13
click at [284, 256] on input "Select an option" at bounding box center [283, 258] width 13 height 13
click at [137, 306] on span "Select an option" at bounding box center [142, 307] width 13 height 13
click at [137, 306] on input "Select an option" at bounding box center [142, 307] width 13 height 13
click at [111, 433] on button "التالي" at bounding box center [102, 438] width 65 height 30
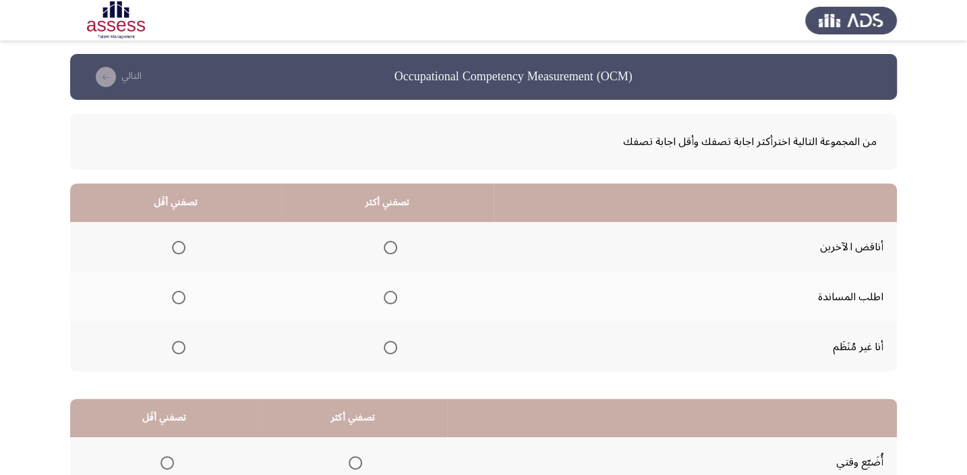
scroll to position [61, 0]
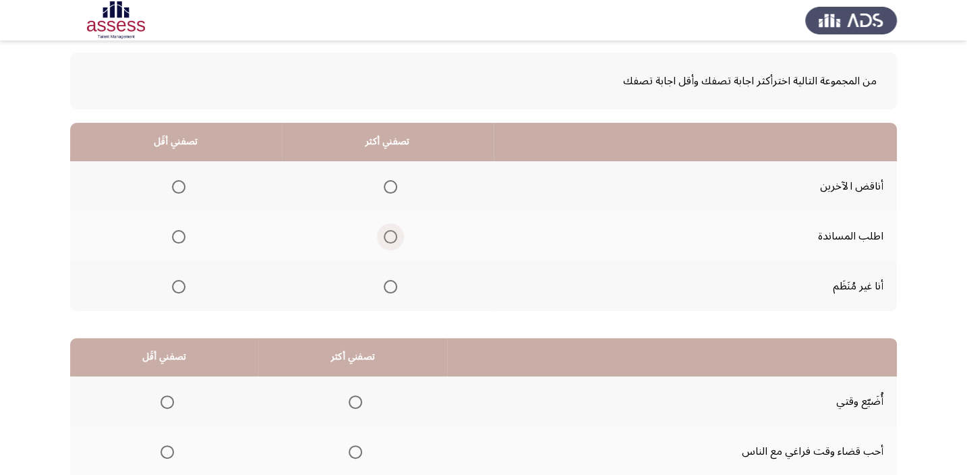
click at [388, 234] on span "Select an option" at bounding box center [390, 236] width 13 height 13
click at [388, 234] on input "Select an option" at bounding box center [390, 236] width 13 height 13
click at [174, 287] on span "Select an option" at bounding box center [178, 286] width 13 height 13
click at [174, 287] on input "Select an option" at bounding box center [178, 286] width 13 height 13
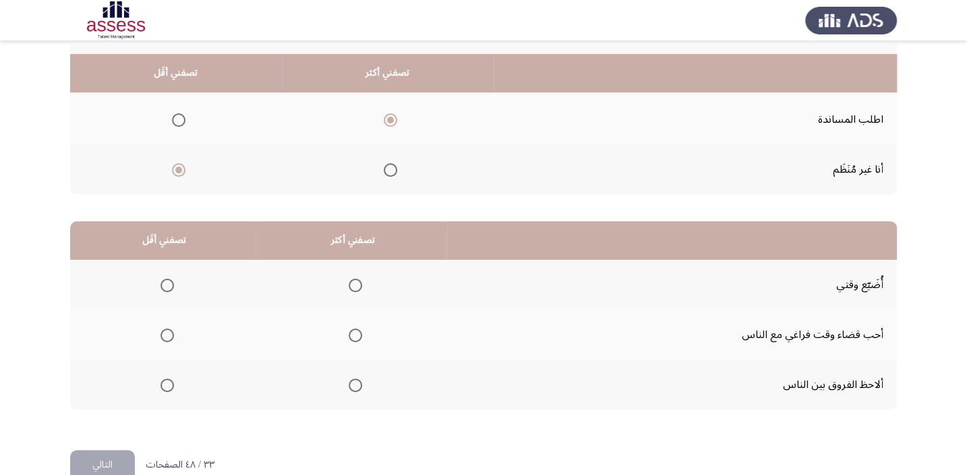
scroll to position [204, 0]
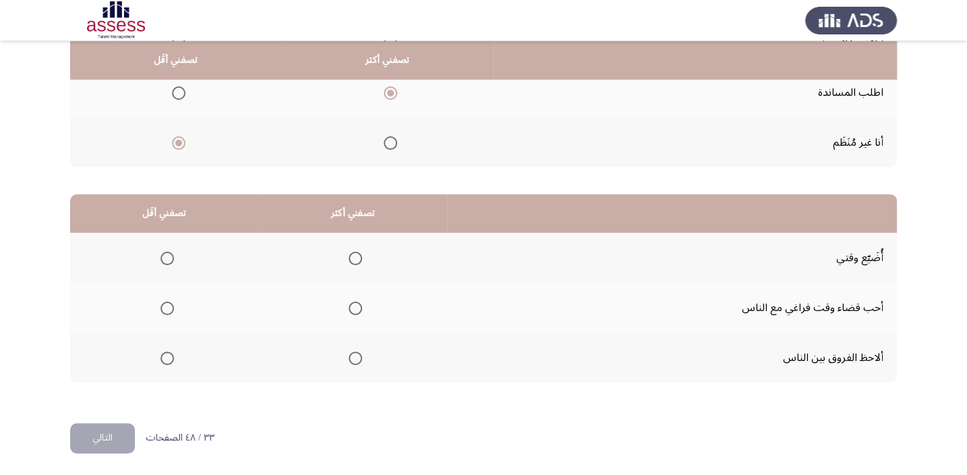
click at [355, 305] on span "Select an option" at bounding box center [355, 307] width 13 height 13
click at [355, 305] on input "Select an option" at bounding box center [355, 307] width 13 height 13
click at [160, 356] on span "Select an option" at bounding box center [166, 357] width 13 height 13
click at [160, 356] on input "Select an option" at bounding box center [166, 357] width 13 height 13
click at [94, 434] on button "التالي" at bounding box center [102, 438] width 65 height 30
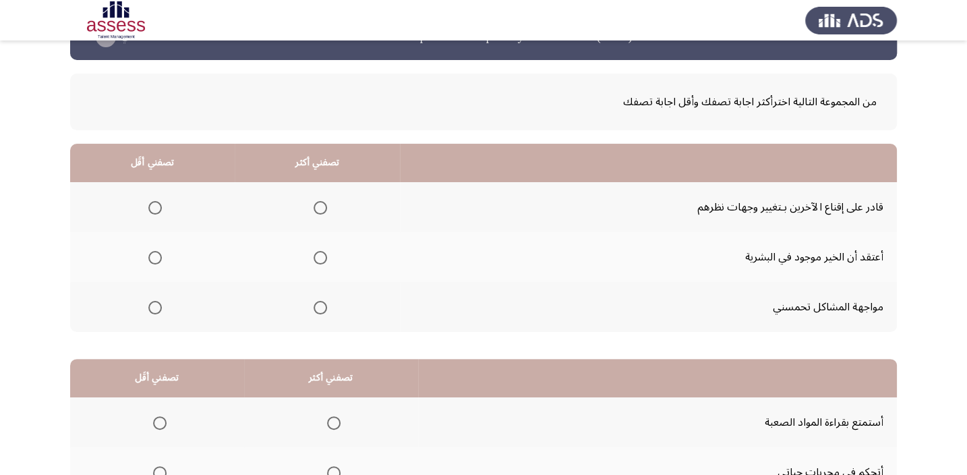
scroll to position [61, 0]
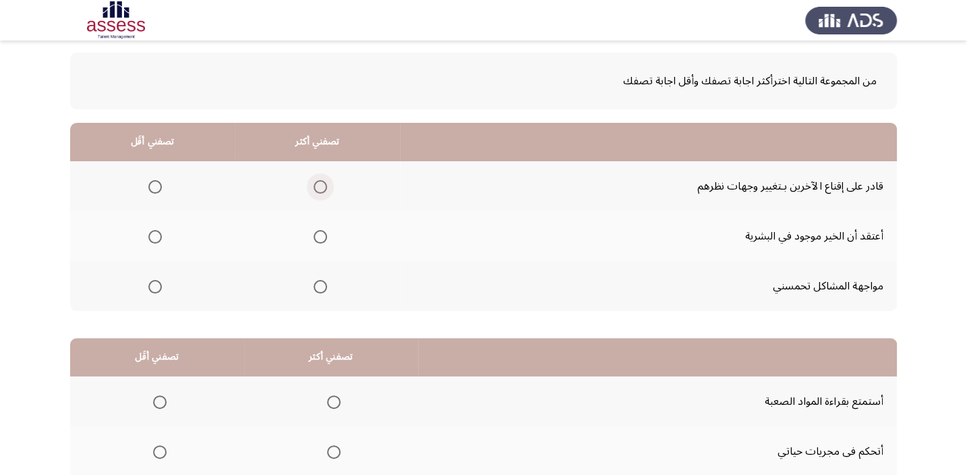
click at [318, 186] on span "Select an option" at bounding box center [320, 186] width 13 height 13
click at [318, 186] on input "Select an option" at bounding box center [320, 186] width 13 height 13
click at [317, 289] on span "Select an option" at bounding box center [320, 286] width 13 height 13
click at [317, 289] on input "Select an option" at bounding box center [320, 286] width 13 height 13
click at [158, 185] on span "Select an option" at bounding box center [154, 186] width 13 height 13
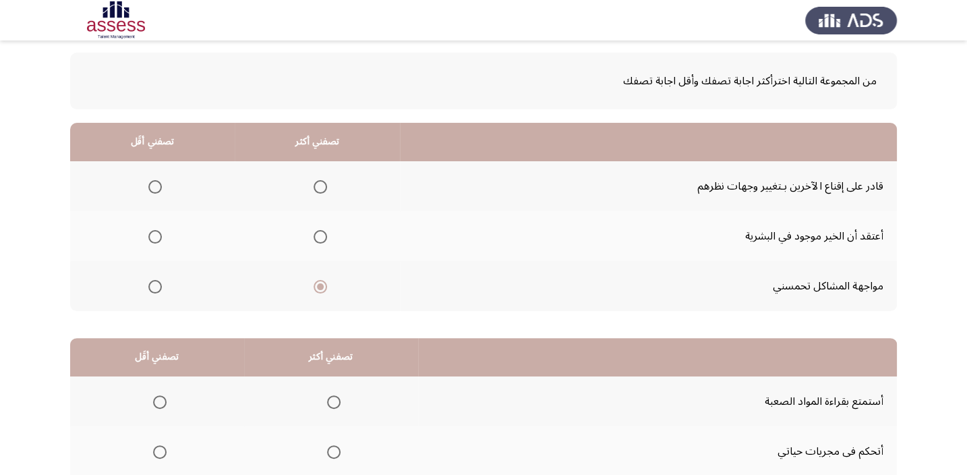
click at [158, 185] on input "Select an option" at bounding box center [154, 186] width 13 height 13
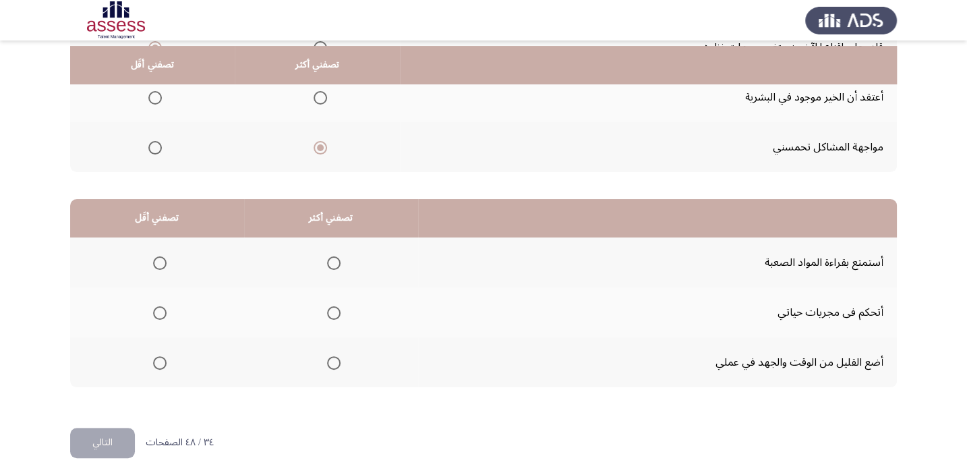
scroll to position [204, 0]
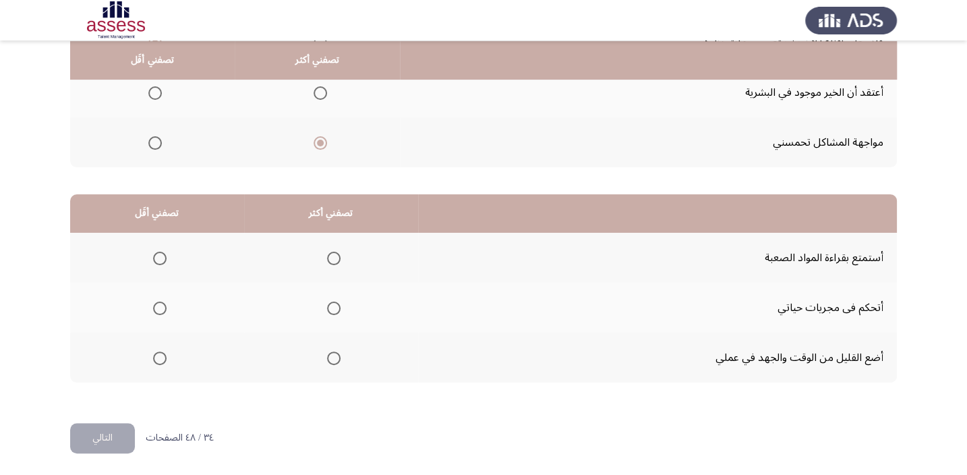
click at [335, 305] on span "Select an option" at bounding box center [333, 307] width 13 height 13
click at [335, 305] on input "Select an option" at bounding box center [333, 307] width 13 height 13
click at [157, 352] on span "Select an option" at bounding box center [159, 357] width 13 height 13
click at [157, 352] on input "Select an option" at bounding box center [159, 357] width 13 height 13
click at [94, 432] on button "التالي" at bounding box center [102, 438] width 65 height 30
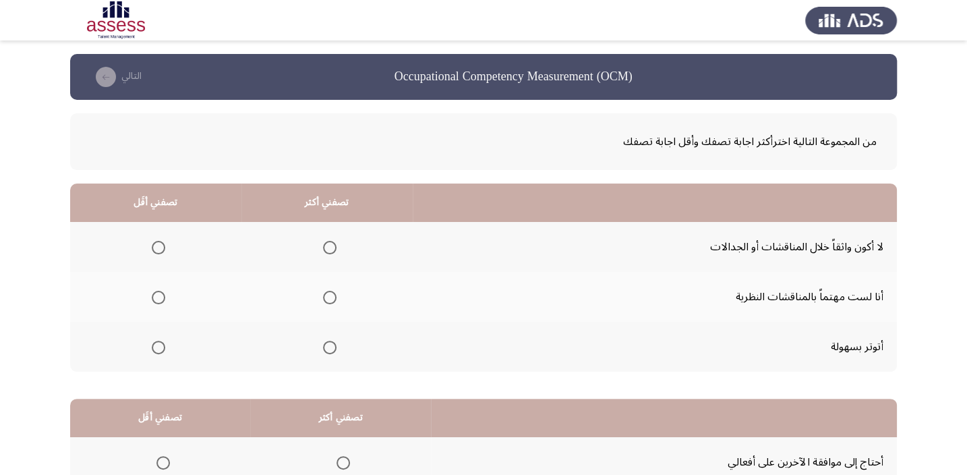
scroll to position [61, 0]
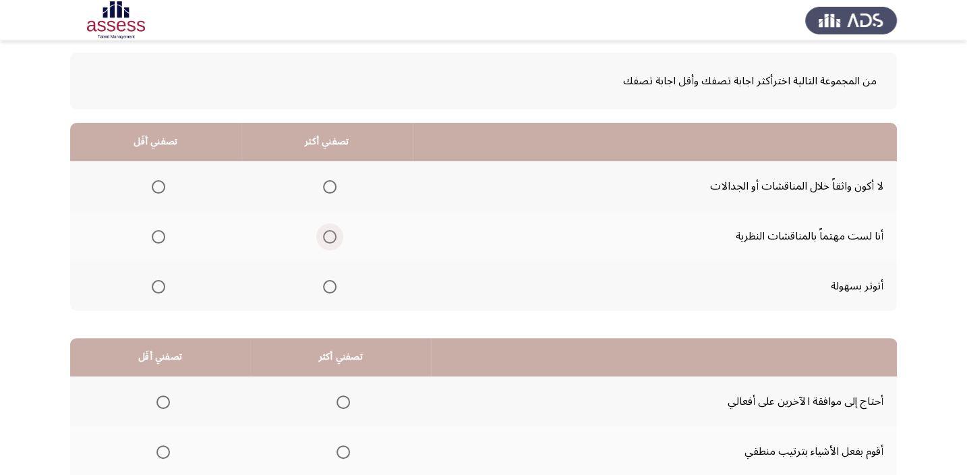
click at [323, 235] on span "Select an option" at bounding box center [329, 236] width 13 height 13
click at [323, 235] on input "Select an option" at bounding box center [329, 236] width 13 height 13
drag, startPoint x: 160, startPoint y: 271, endPoint x: 163, endPoint y: 289, distance: 17.9
click at [161, 287] on th at bounding box center [155, 286] width 171 height 50
click at [163, 284] on span "Select an option" at bounding box center [158, 286] width 13 height 13
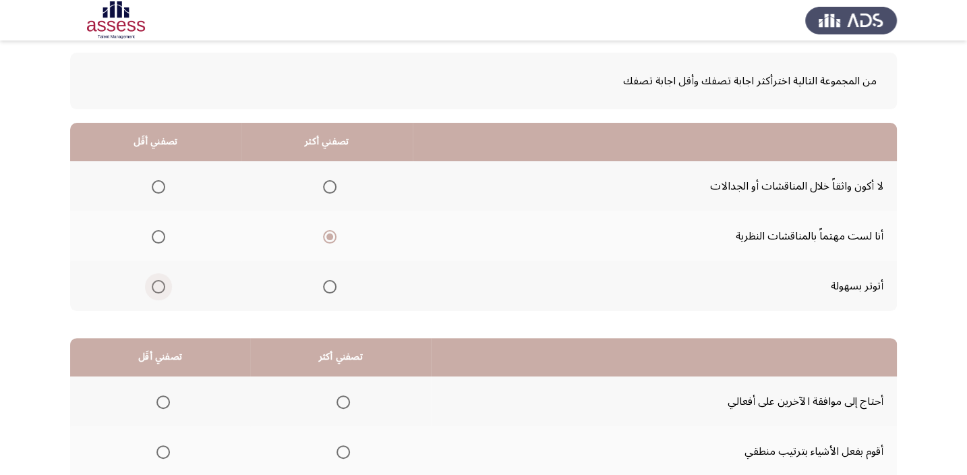
click at [163, 284] on input "Select an option" at bounding box center [158, 286] width 13 height 13
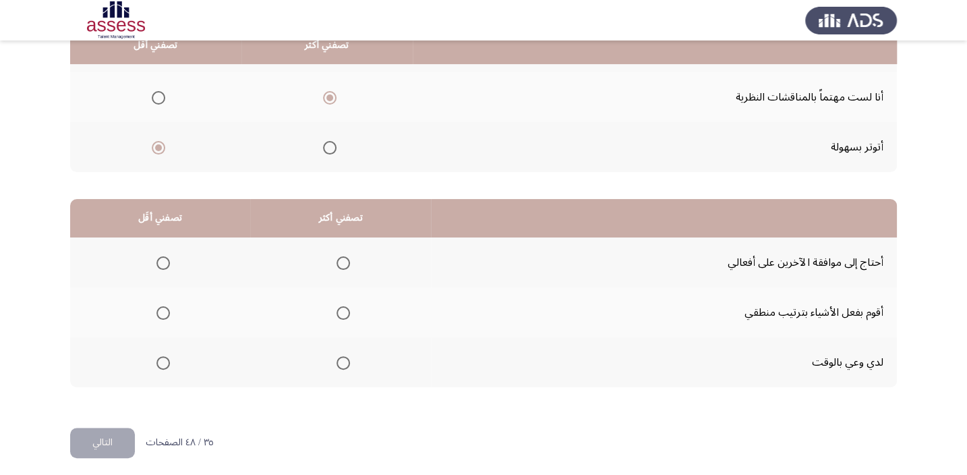
scroll to position [204, 0]
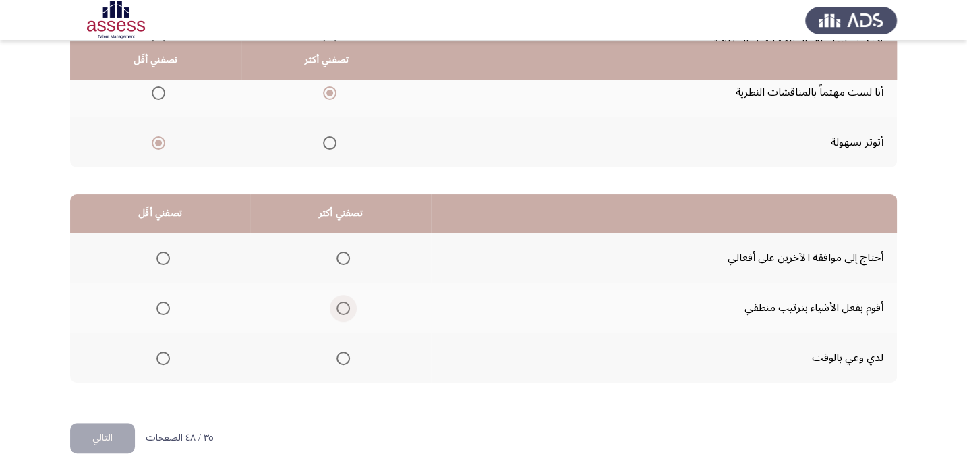
click at [345, 307] on span "Select an option" at bounding box center [343, 307] width 13 height 13
click at [345, 307] on input "Select an option" at bounding box center [343, 307] width 13 height 13
click at [160, 256] on span "Select an option" at bounding box center [162, 258] width 13 height 13
click at [160, 256] on input "Select an option" at bounding box center [162, 258] width 13 height 13
click at [83, 426] on button "التالي" at bounding box center [102, 438] width 65 height 30
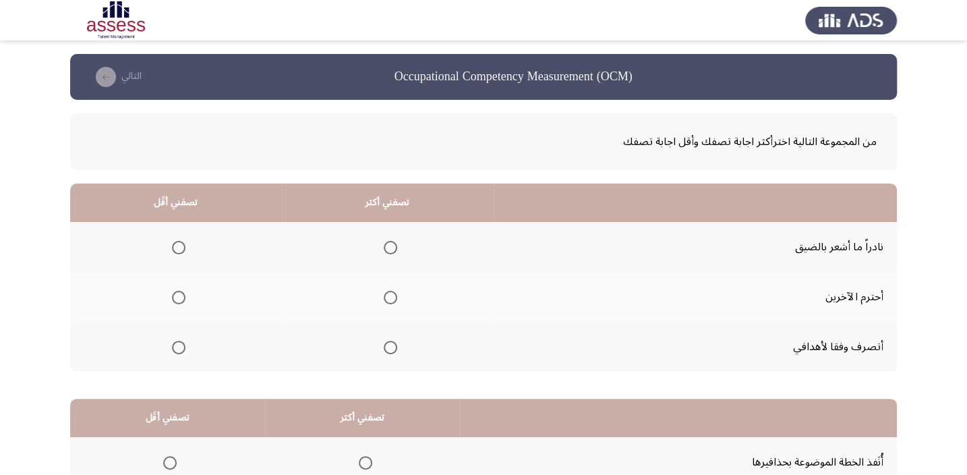
scroll to position [61, 0]
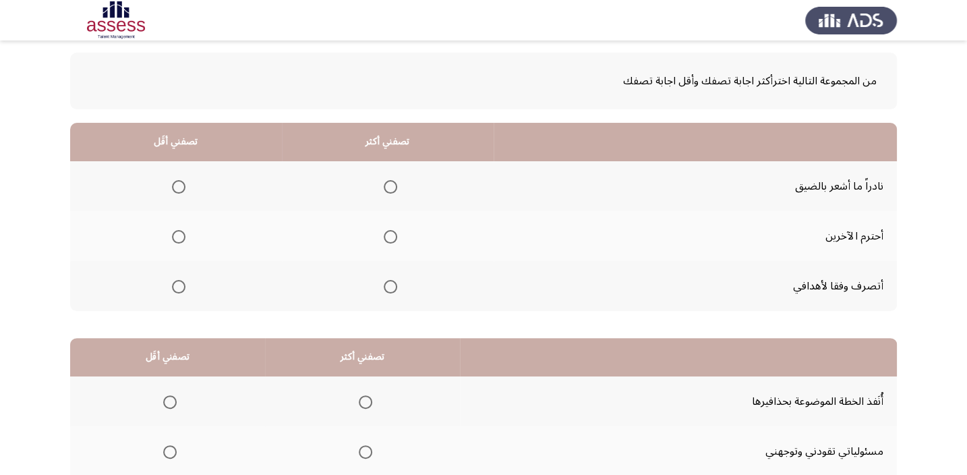
click at [388, 283] on span "Select an option" at bounding box center [390, 286] width 13 height 13
click at [388, 283] on input "Select an option" at bounding box center [390, 286] width 13 height 13
click at [176, 184] on span "Select an option" at bounding box center [178, 186] width 13 height 13
click at [176, 184] on input "Select an option" at bounding box center [178, 186] width 13 height 13
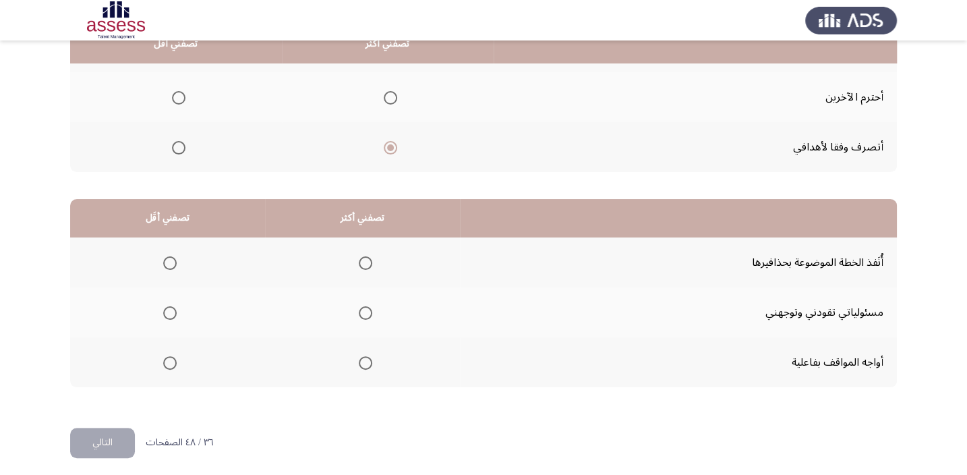
scroll to position [204, 0]
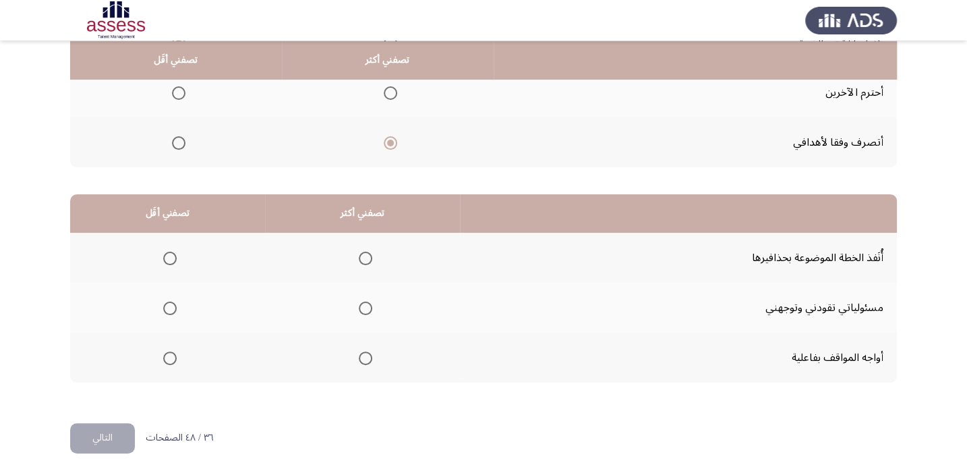
click at [360, 254] on span "Select an option" at bounding box center [365, 258] width 13 height 13
click at [360, 254] on input "Select an option" at bounding box center [365, 258] width 13 height 13
click at [168, 307] on span "Select an option" at bounding box center [169, 307] width 13 height 13
click at [168, 307] on input "Select an option" at bounding box center [169, 307] width 13 height 13
click at [101, 426] on button "التالي" at bounding box center [102, 438] width 65 height 30
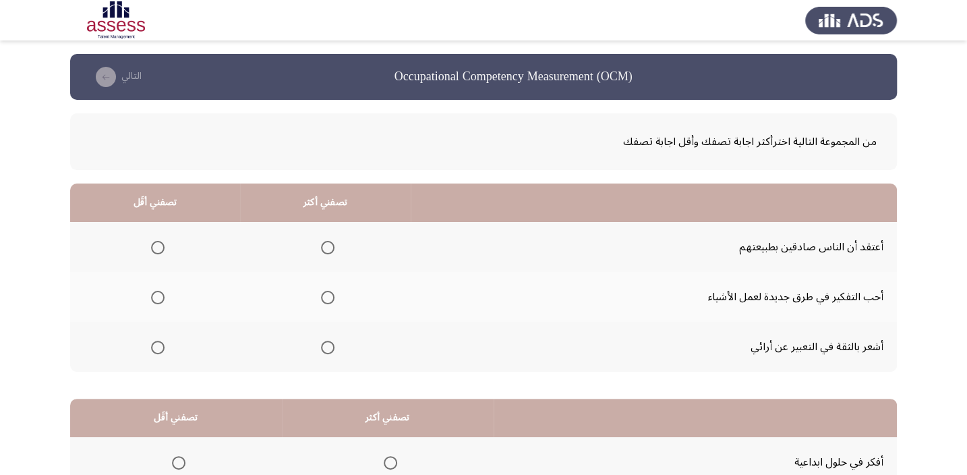
scroll to position [61, 0]
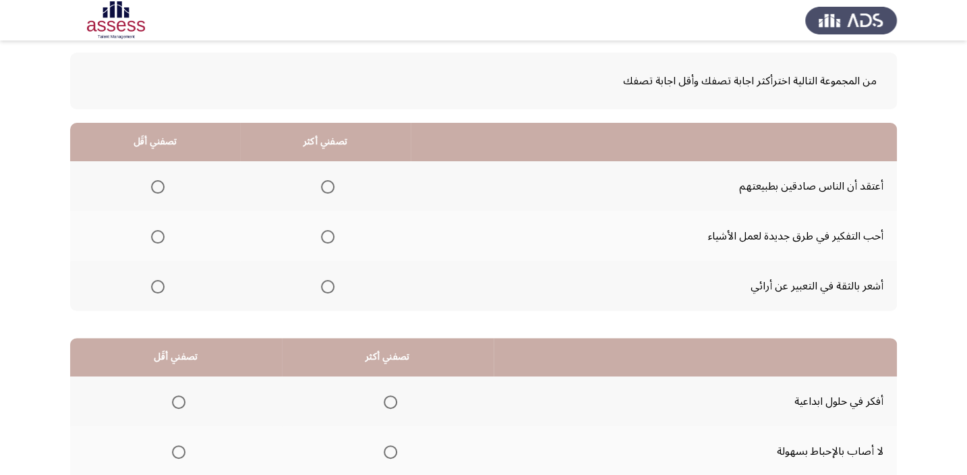
click at [328, 235] on span "Select an option" at bounding box center [327, 236] width 13 height 13
click at [328, 235] on input "Select an option" at bounding box center [327, 236] width 13 height 13
click at [154, 285] on span "Select an option" at bounding box center [157, 286] width 13 height 13
click at [154, 285] on input "Select an option" at bounding box center [157, 286] width 13 height 13
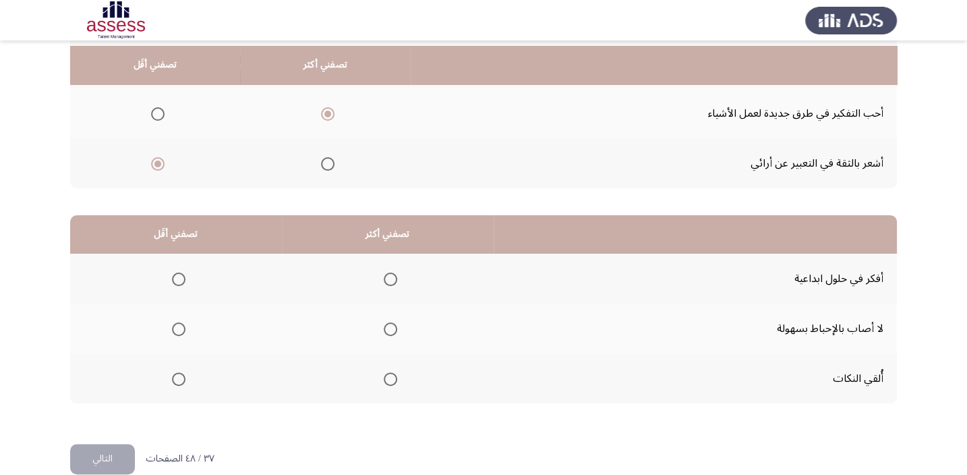
scroll to position [204, 0]
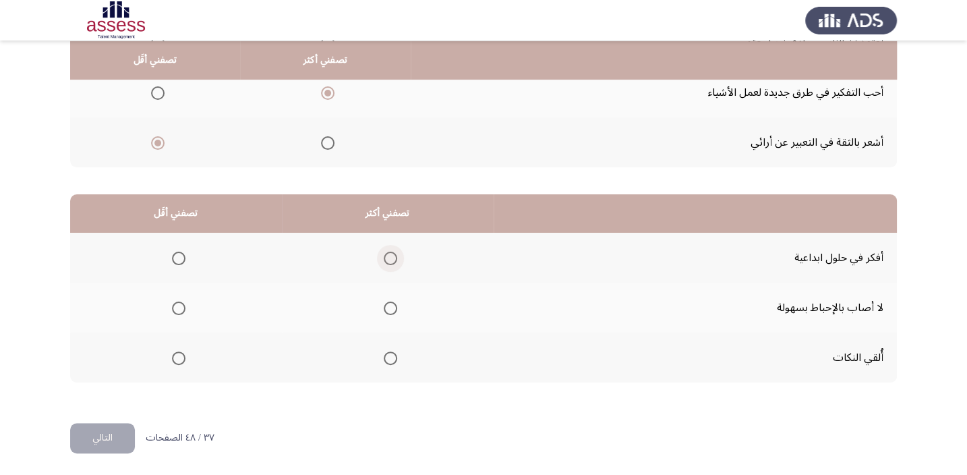
click at [384, 254] on span "Select an option" at bounding box center [390, 258] width 13 height 13
click at [384, 254] on input "Select an option" at bounding box center [390, 258] width 13 height 13
click at [179, 308] on span "Select an option" at bounding box center [179, 308] width 0 height 0
click at [177, 305] on input "Select an option" at bounding box center [178, 307] width 13 height 13
click at [121, 425] on button "التالي" at bounding box center [102, 438] width 65 height 30
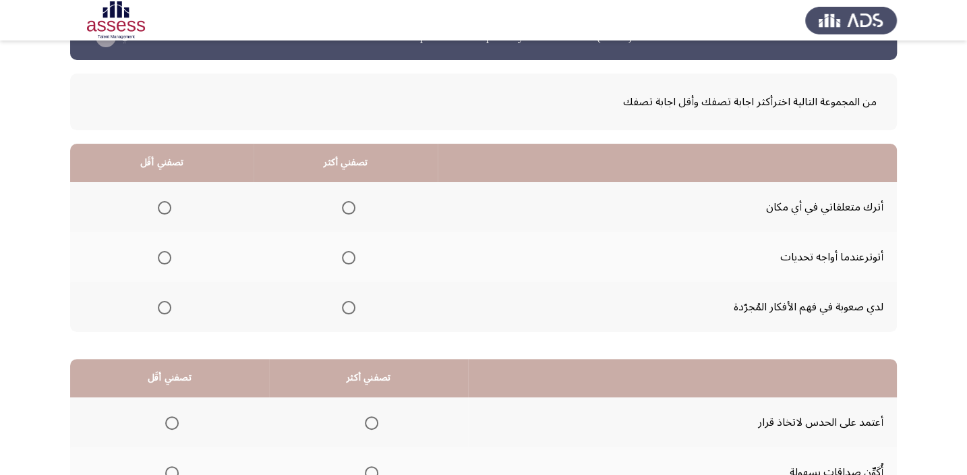
scroll to position [61, 0]
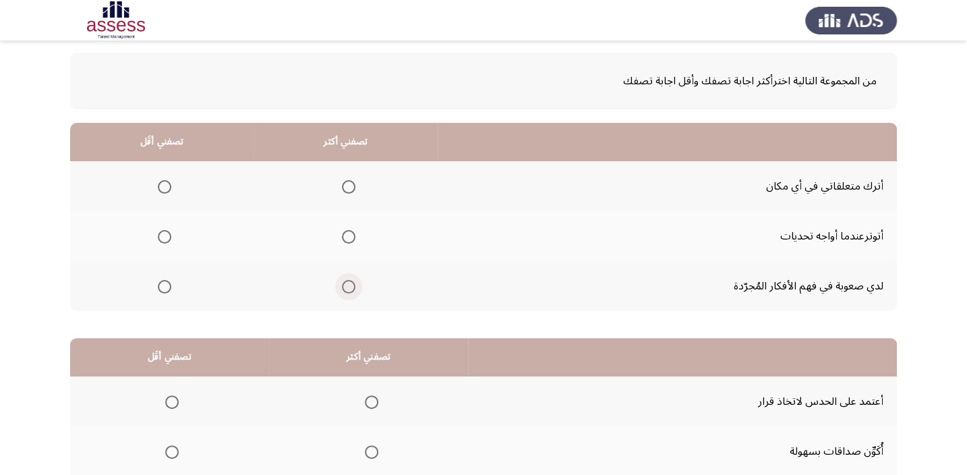
click at [346, 280] on span "Select an option" at bounding box center [348, 286] width 13 height 13
click at [346, 280] on input "Select an option" at bounding box center [348, 286] width 13 height 13
click at [163, 189] on span "Select an option" at bounding box center [164, 186] width 13 height 13
click at [163, 189] on input "Select an option" at bounding box center [164, 186] width 13 height 13
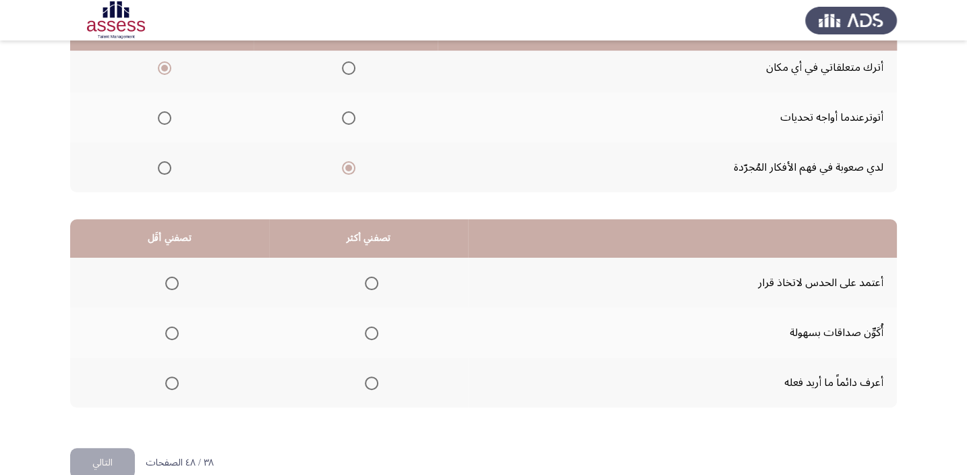
scroll to position [204, 0]
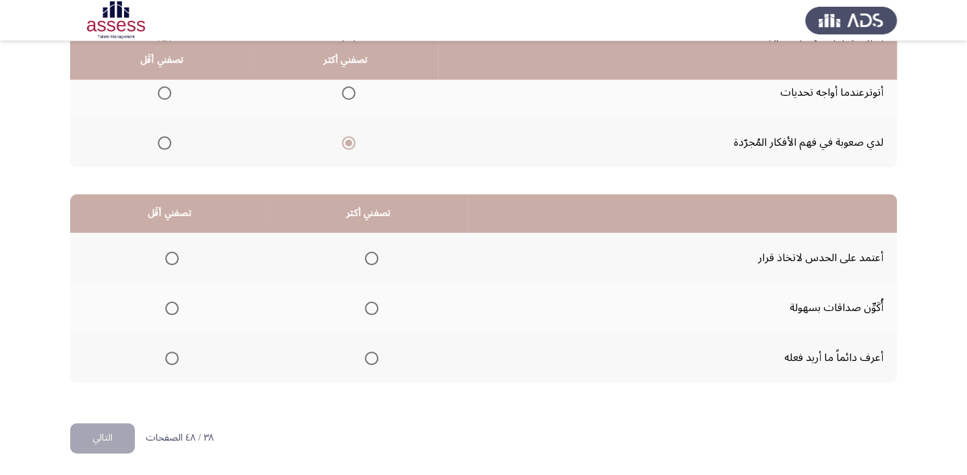
click at [368, 359] on span "Select an option" at bounding box center [371, 357] width 13 height 13
click at [368, 359] on input "Select an option" at bounding box center [371, 357] width 13 height 13
click at [169, 308] on span "Select an option" at bounding box center [171, 307] width 13 height 13
click at [169, 308] on input "Select an option" at bounding box center [171, 307] width 13 height 13
click at [111, 429] on button "التالي" at bounding box center [102, 438] width 65 height 30
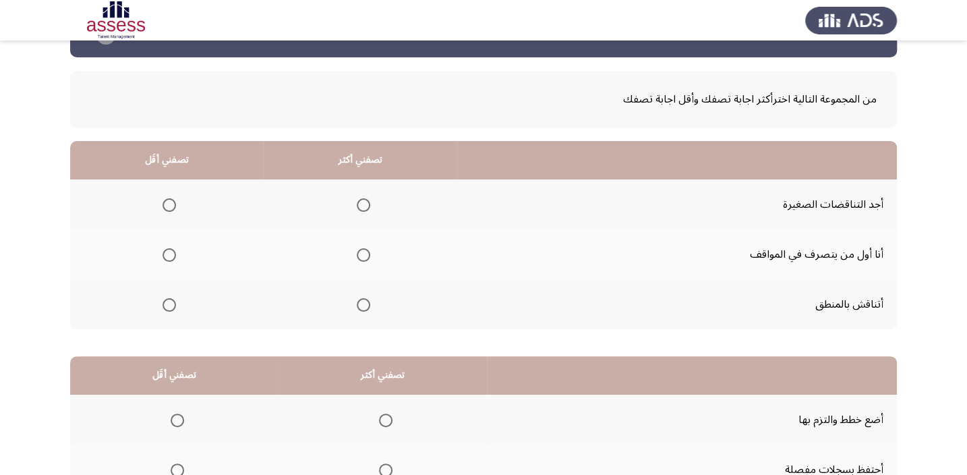
scroll to position [61, 0]
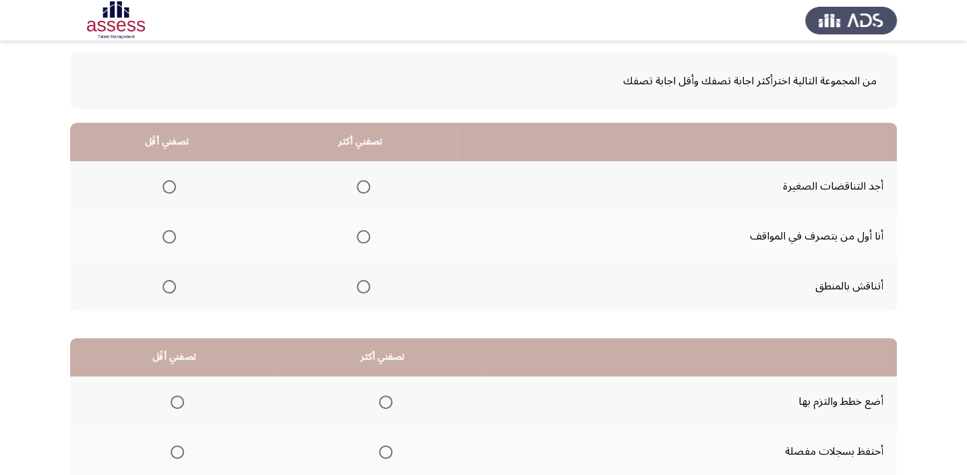
click at [363, 287] on span "Select an option" at bounding box center [363, 287] width 0 height 0
click at [361, 285] on input "Select an option" at bounding box center [363, 286] width 13 height 13
click at [173, 185] on span "Select an option" at bounding box center [169, 186] width 13 height 13
click at [173, 185] on input "Select an option" at bounding box center [169, 186] width 13 height 13
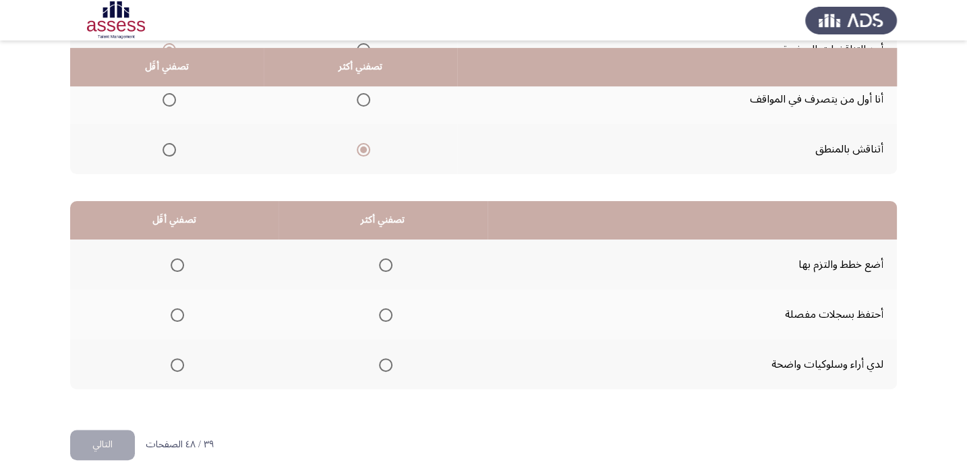
scroll to position [204, 0]
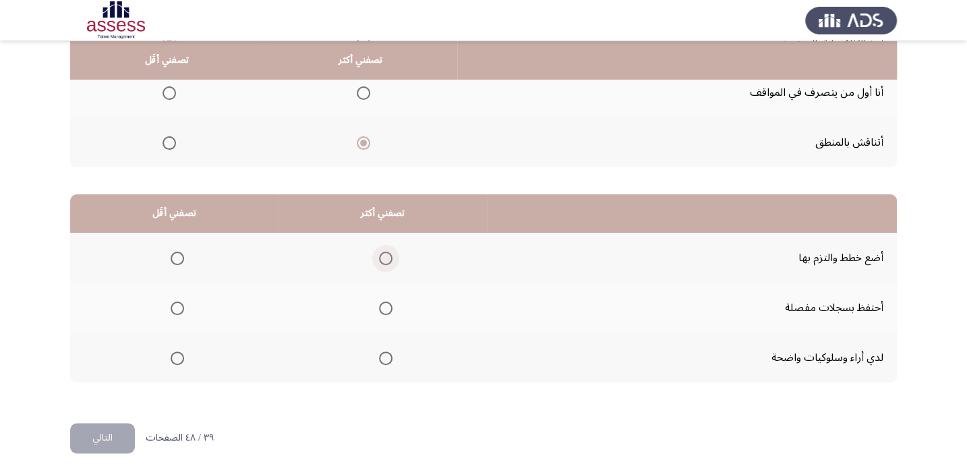
click at [379, 256] on span "Select an option" at bounding box center [385, 258] width 13 height 13
click at [379, 256] on input "Select an option" at bounding box center [385, 258] width 13 height 13
click at [175, 302] on span "Select an option" at bounding box center [177, 307] width 13 height 13
click at [175, 302] on input "Select an option" at bounding box center [177, 307] width 13 height 13
click at [103, 434] on button "التالي" at bounding box center [102, 438] width 65 height 30
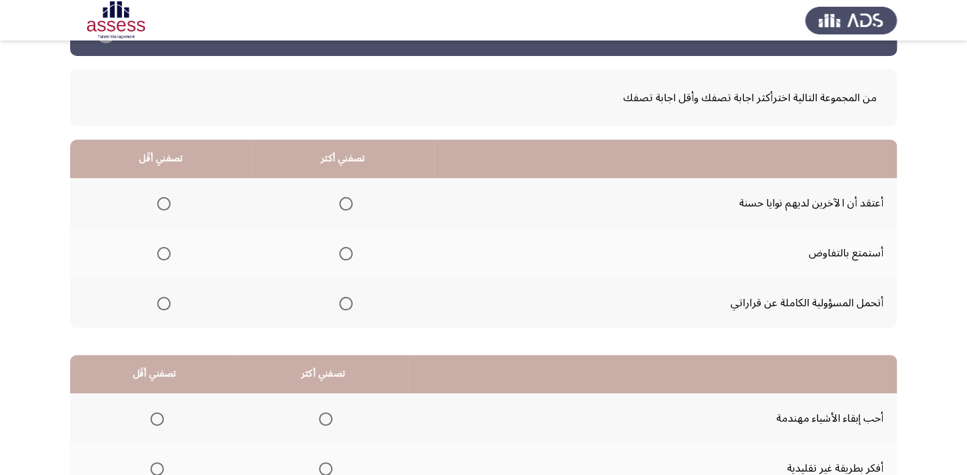
scroll to position [0, 0]
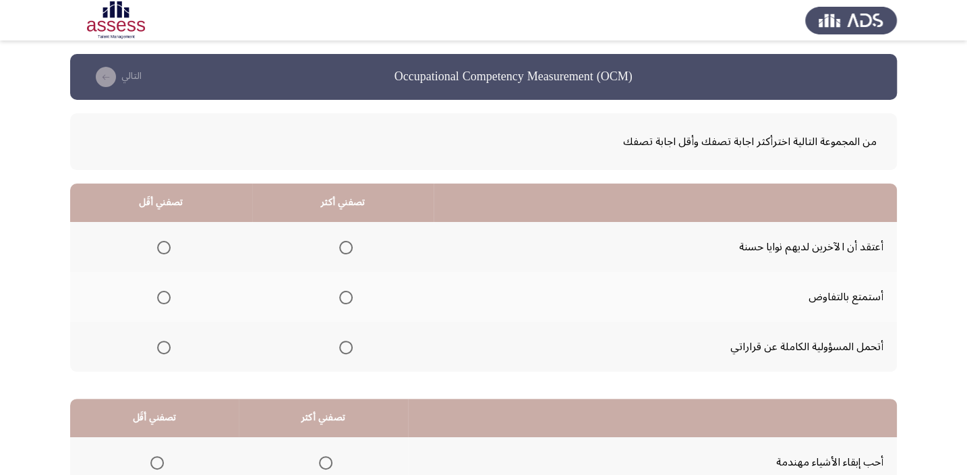
click at [341, 246] on span "Select an option" at bounding box center [345, 247] width 13 height 13
click at [341, 246] on input "Select an option" at bounding box center [345, 247] width 13 height 13
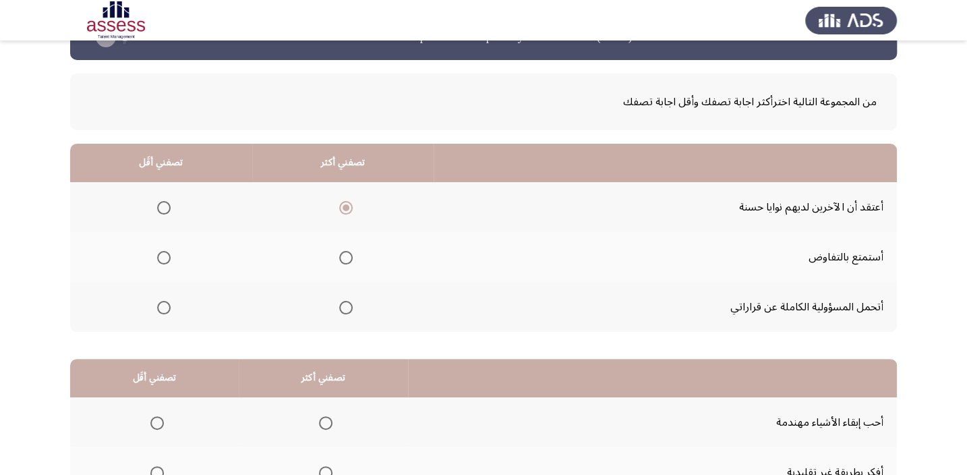
scroll to position [61, 0]
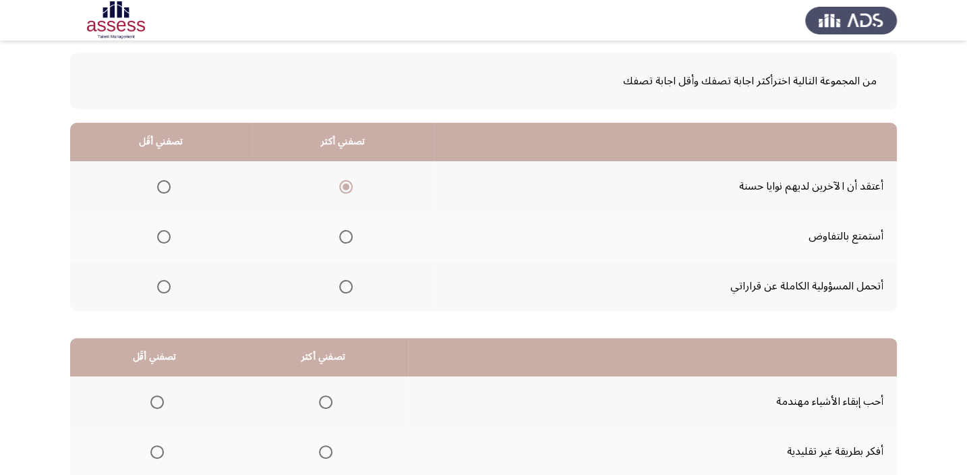
click at [340, 284] on span "Select an option" at bounding box center [345, 286] width 13 height 13
click at [340, 284] on input "Select an option" at bounding box center [345, 286] width 13 height 13
click at [163, 233] on span "Select an option" at bounding box center [163, 236] width 13 height 13
click at [163, 233] on input "Select an option" at bounding box center [163, 236] width 13 height 13
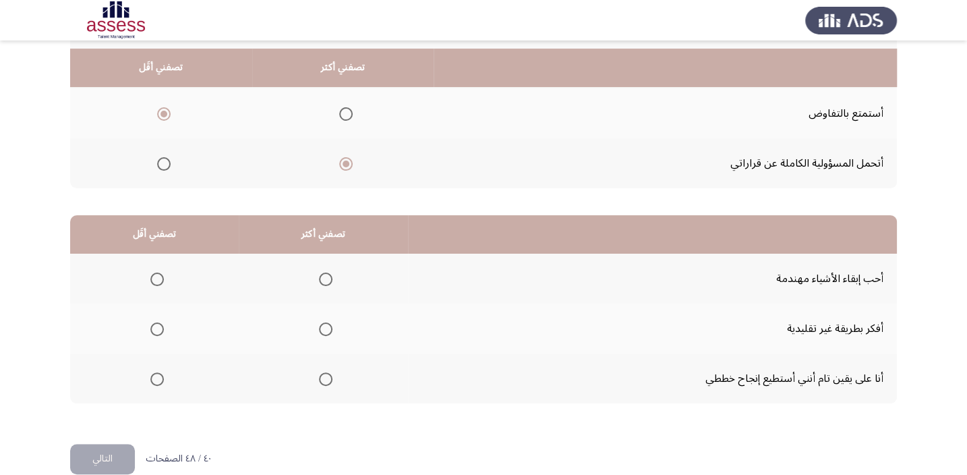
scroll to position [204, 0]
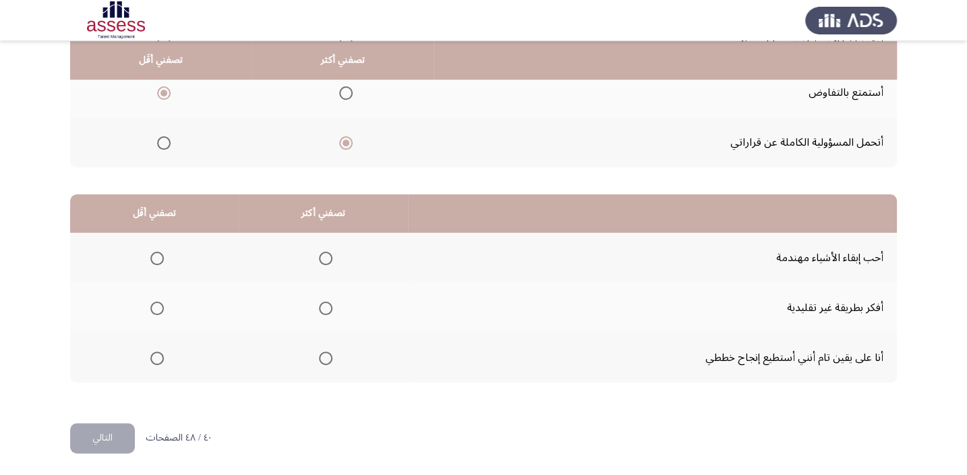
click at [154, 355] on span "Select an option" at bounding box center [156, 357] width 13 height 13
click at [154, 355] on input "Select an option" at bounding box center [156, 357] width 13 height 13
click at [323, 303] on span "Select an option" at bounding box center [325, 307] width 13 height 13
click at [323, 303] on input "Select an option" at bounding box center [325, 307] width 13 height 13
click at [100, 432] on button "التالي" at bounding box center [102, 438] width 65 height 30
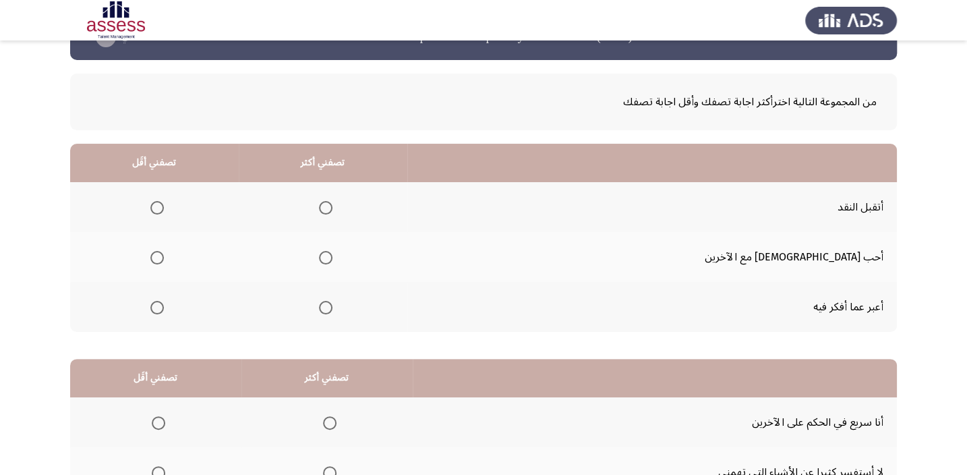
scroll to position [61, 0]
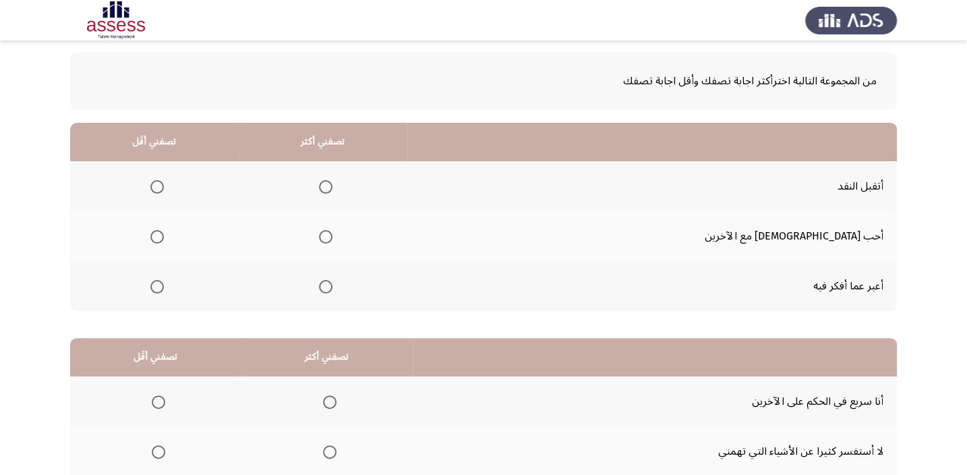
click at [332, 185] on span "Select an option" at bounding box center [325, 186] width 13 height 13
click at [332, 185] on input "Select an option" at bounding box center [325, 186] width 13 height 13
click at [164, 283] on span "Select an option" at bounding box center [156, 286] width 13 height 13
click at [164, 283] on input "Select an option" at bounding box center [156, 286] width 13 height 13
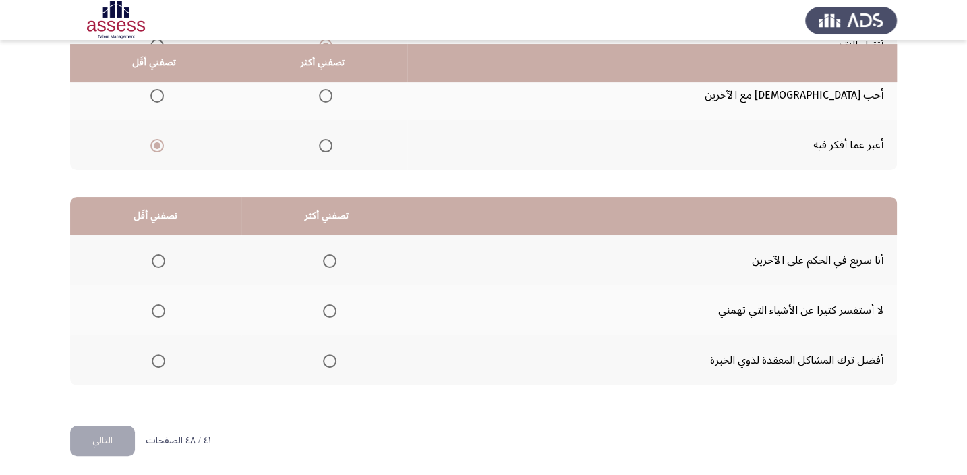
scroll to position [204, 0]
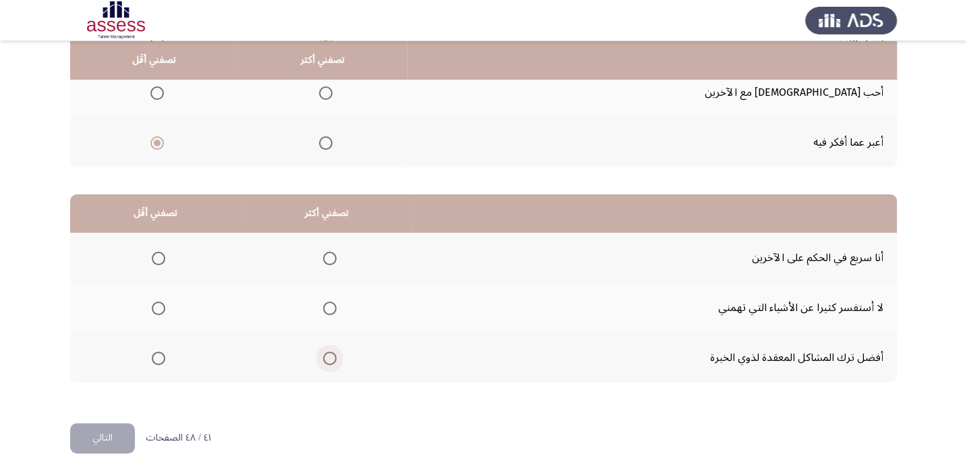
click at [327, 358] on span "Select an option" at bounding box center [329, 357] width 13 height 13
click at [327, 358] on input "Select an option" at bounding box center [329, 357] width 13 height 13
click at [162, 256] on span "Select an option" at bounding box center [158, 258] width 13 height 13
click at [162, 256] on input "Select an option" at bounding box center [158, 258] width 13 height 13
click at [113, 427] on button "التالي" at bounding box center [102, 438] width 65 height 30
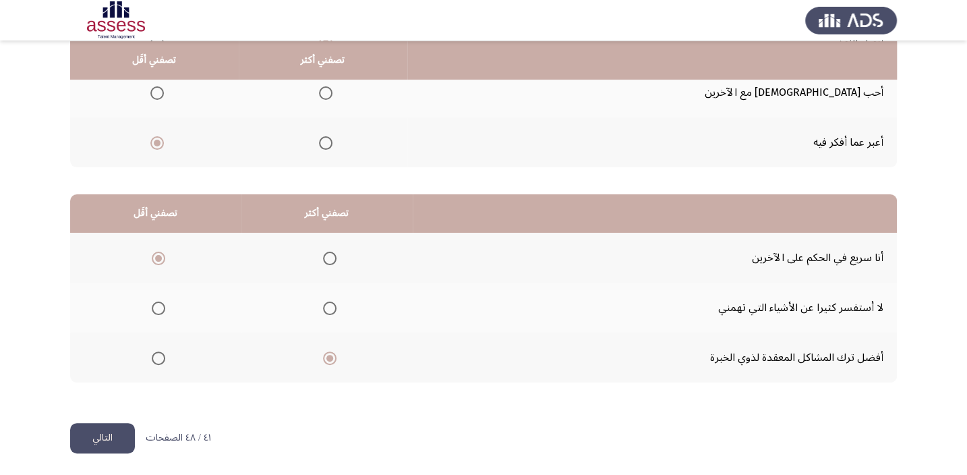
scroll to position [0, 0]
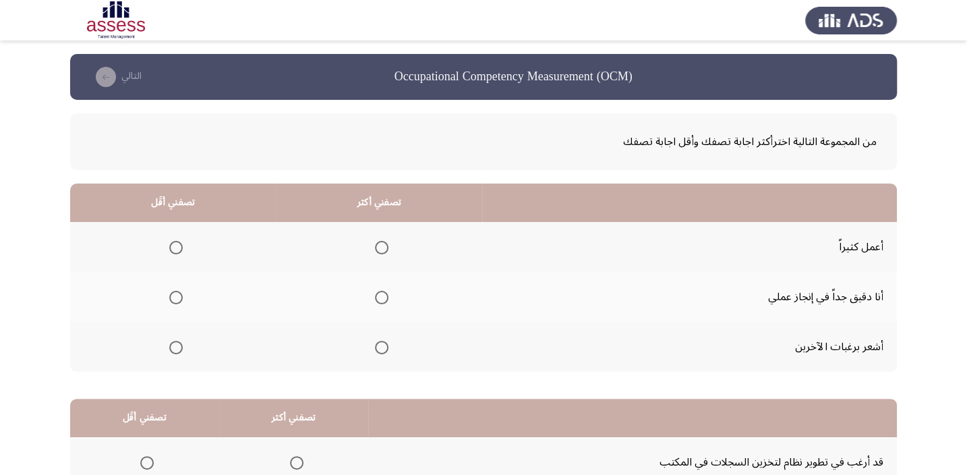
click at [173, 347] on span "Select an option" at bounding box center [175, 347] width 13 height 13
click at [173, 347] on input "Select an option" at bounding box center [175, 347] width 13 height 13
click at [375, 299] on span "Select an option" at bounding box center [381, 297] width 13 height 13
click at [375, 299] on input "Select an option" at bounding box center [381, 297] width 13 height 13
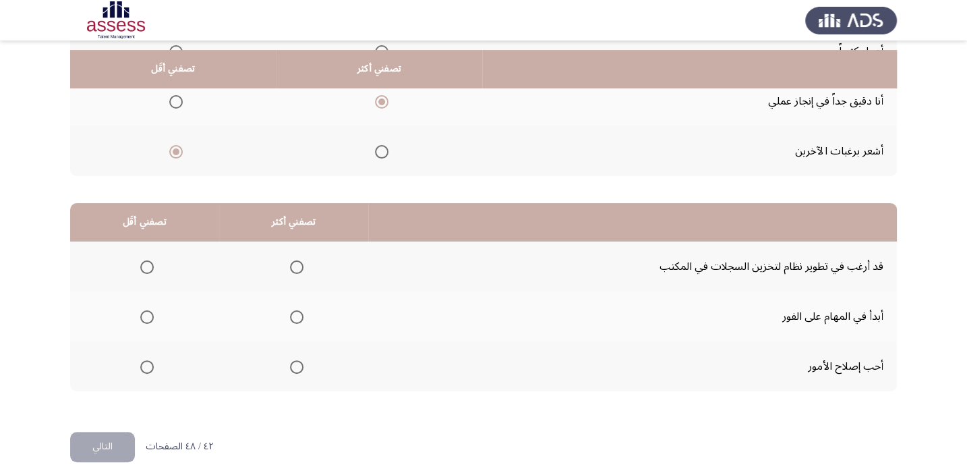
scroll to position [204, 0]
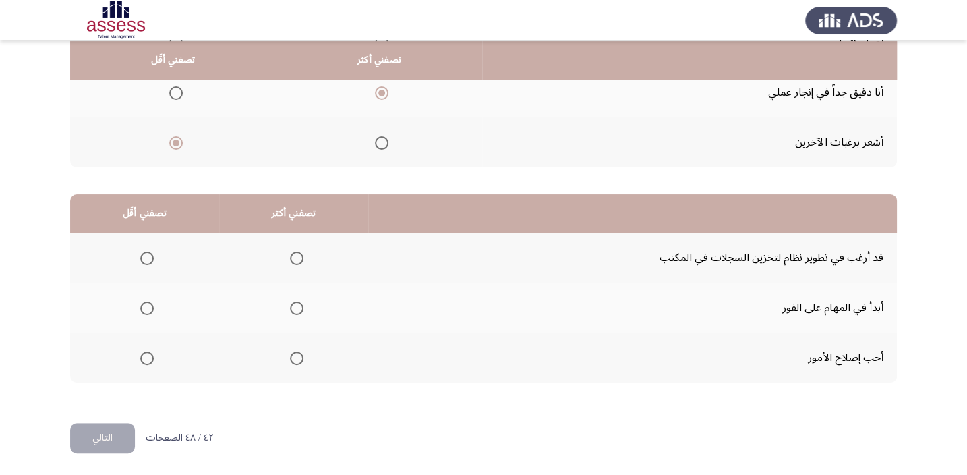
click at [290, 355] on span "Select an option" at bounding box center [296, 357] width 13 height 13
click at [290, 355] on input "Select an option" at bounding box center [296, 357] width 13 height 13
click at [148, 305] on span "Select an option" at bounding box center [146, 307] width 13 height 13
click at [148, 305] on input "Select an option" at bounding box center [146, 307] width 13 height 13
click at [143, 254] on span "Select an option" at bounding box center [146, 258] width 13 height 13
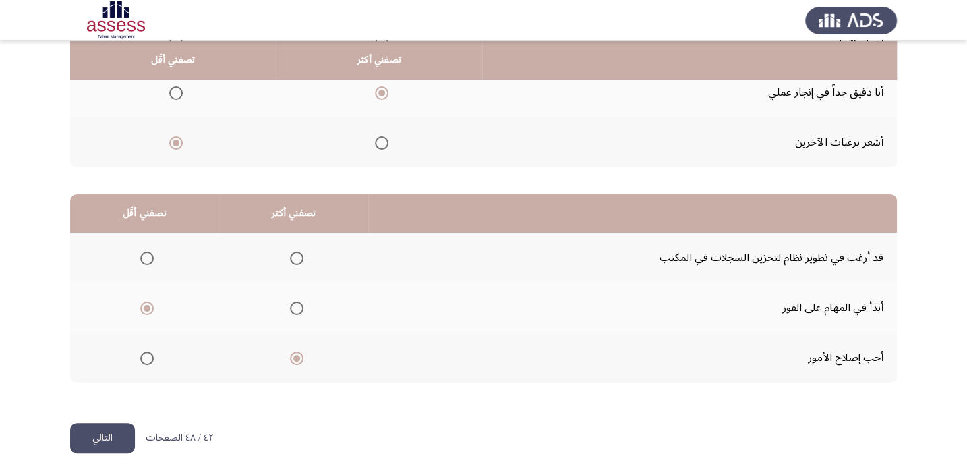
click at [143, 254] on input "Select an option" at bounding box center [146, 258] width 13 height 13
click at [147, 305] on span "Select an option" at bounding box center [146, 307] width 13 height 13
click at [147, 305] on input "Select an option" at bounding box center [146, 307] width 13 height 13
click at [113, 434] on button "التالي" at bounding box center [102, 438] width 65 height 30
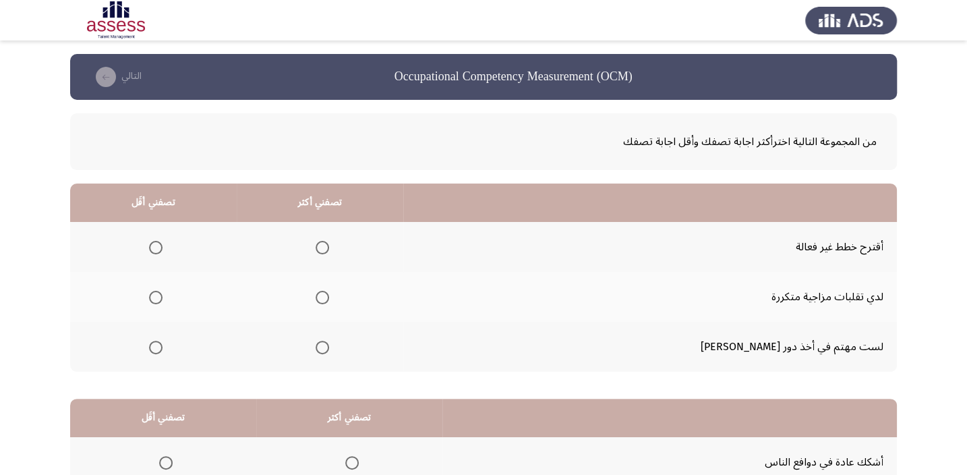
click at [163, 251] on span "Select an option" at bounding box center [155, 247] width 13 height 13
click at [163, 251] on input "Select an option" at bounding box center [155, 247] width 13 height 13
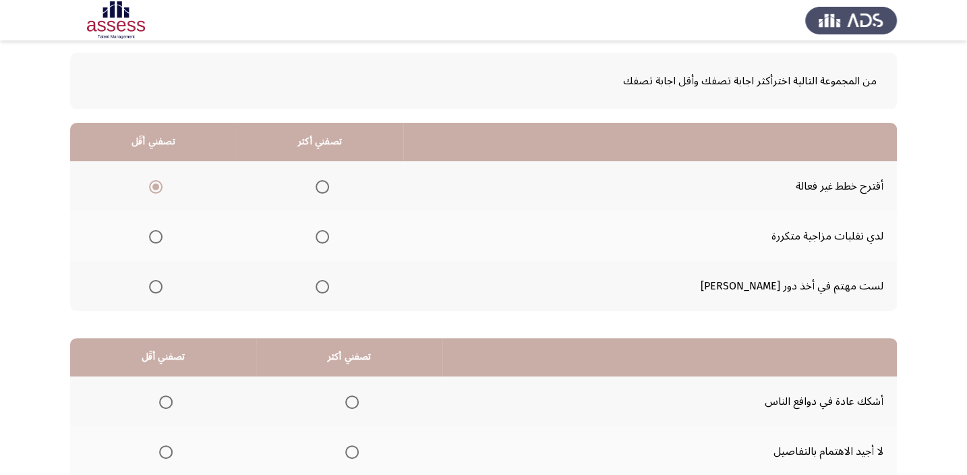
click at [329, 283] on span "Select an option" at bounding box center [322, 286] width 13 height 13
click at [329, 283] on input "Select an option" at bounding box center [322, 286] width 13 height 13
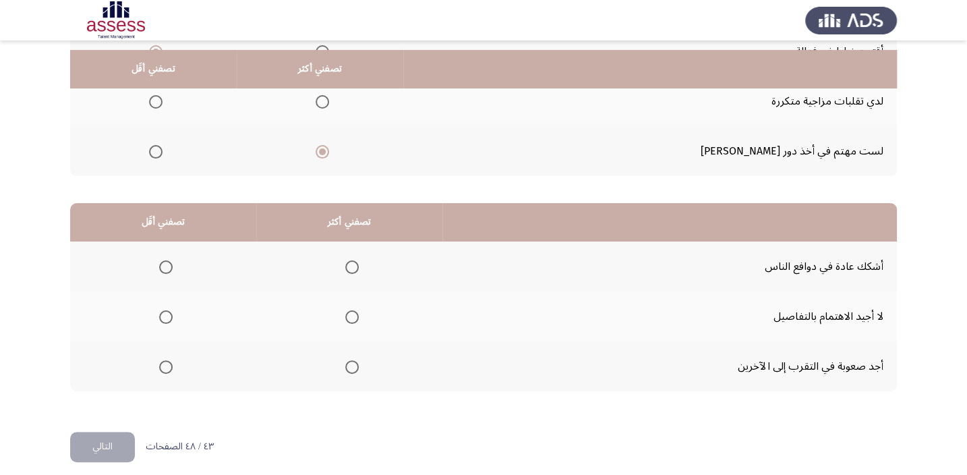
scroll to position [204, 0]
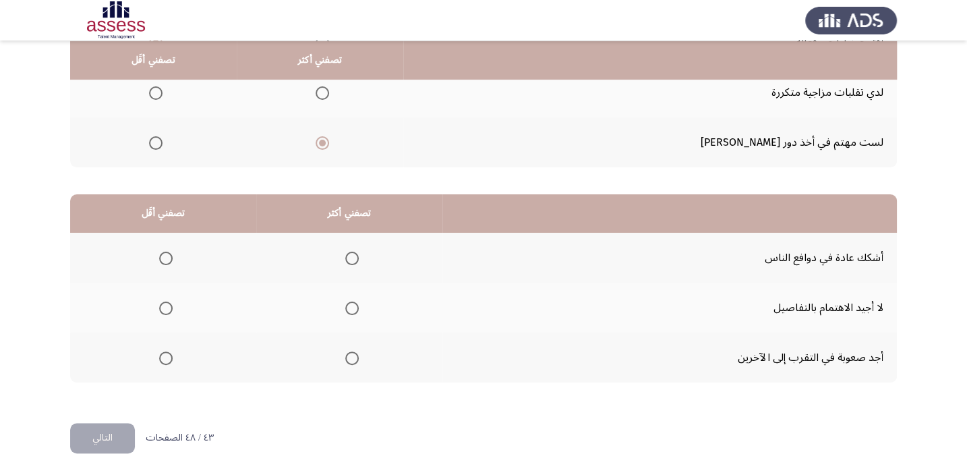
click at [351, 256] on span "Select an option" at bounding box center [351, 258] width 13 height 13
click at [351, 256] on input "Select an option" at bounding box center [351, 258] width 13 height 13
click at [167, 308] on span "Select an option" at bounding box center [165, 307] width 13 height 13
click at [167, 308] on input "Select an option" at bounding box center [165, 307] width 13 height 13
click at [114, 437] on button "التالي" at bounding box center [102, 438] width 65 height 30
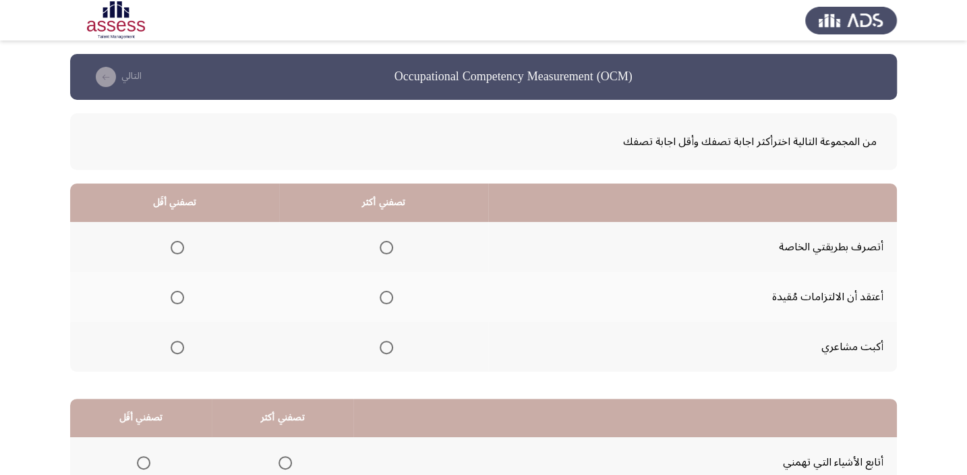
scroll to position [61, 0]
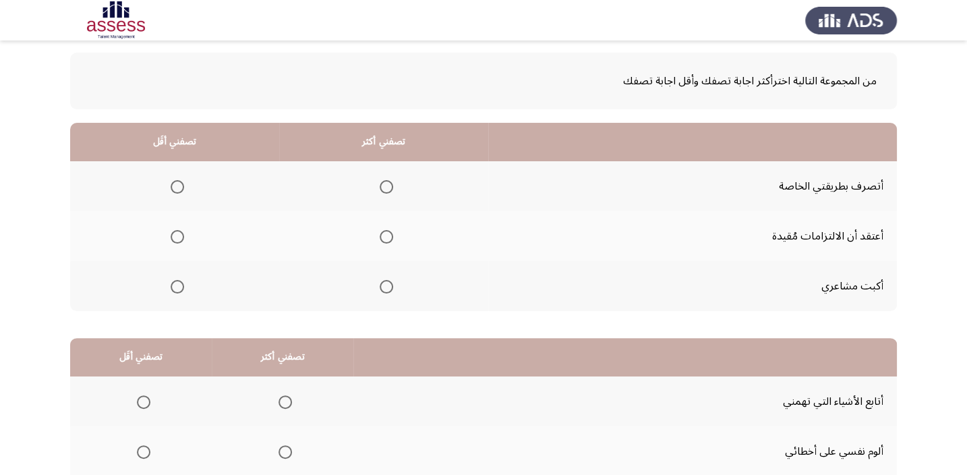
click at [388, 185] on span "Select an option" at bounding box center [386, 186] width 13 height 13
click at [388, 185] on input "Select an option" at bounding box center [386, 186] width 13 height 13
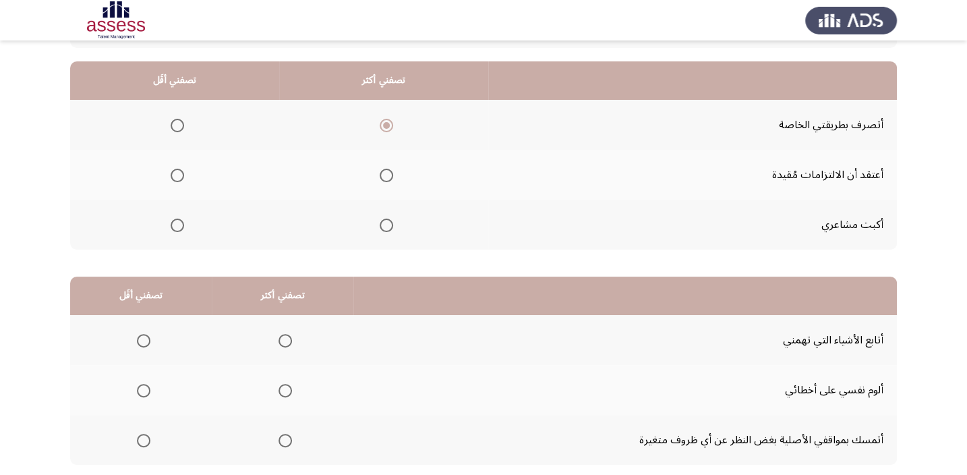
click at [176, 220] on span "Select an option" at bounding box center [177, 224] width 13 height 13
click at [176, 220] on input "Select an option" at bounding box center [177, 224] width 13 height 13
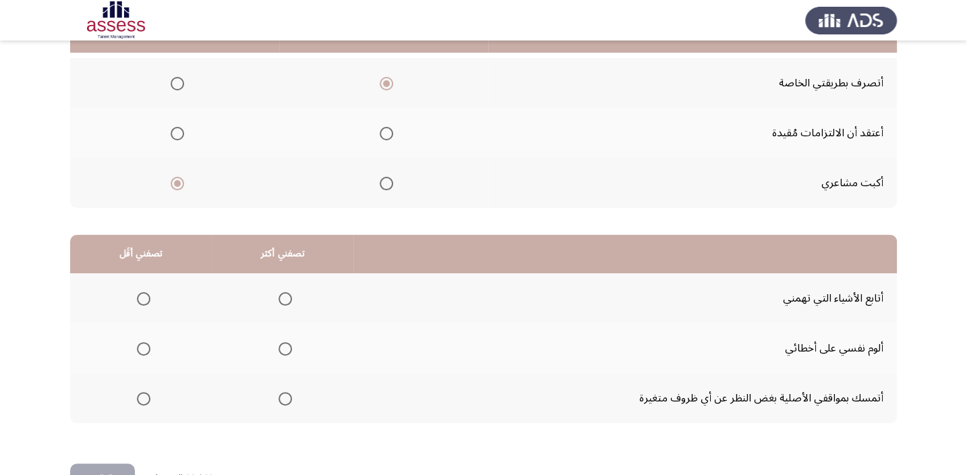
scroll to position [204, 0]
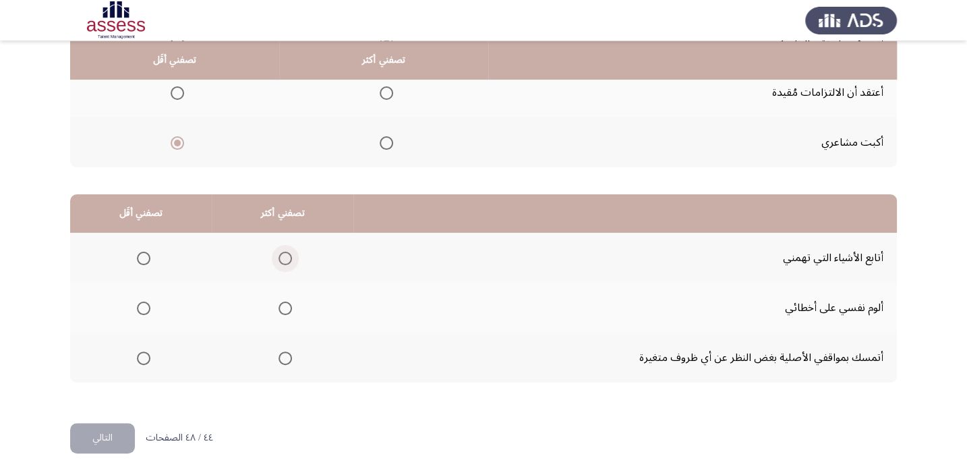
click at [279, 254] on span "Select an option" at bounding box center [285, 258] width 13 height 13
click at [279, 254] on input "Select an option" at bounding box center [285, 258] width 13 height 13
click at [142, 303] on span "Select an option" at bounding box center [143, 307] width 13 height 13
click at [142, 303] on input "Select an option" at bounding box center [143, 307] width 13 height 13
click at [108, 427] on button "التالي" at bounding box center [102, 438] width 65 height 30
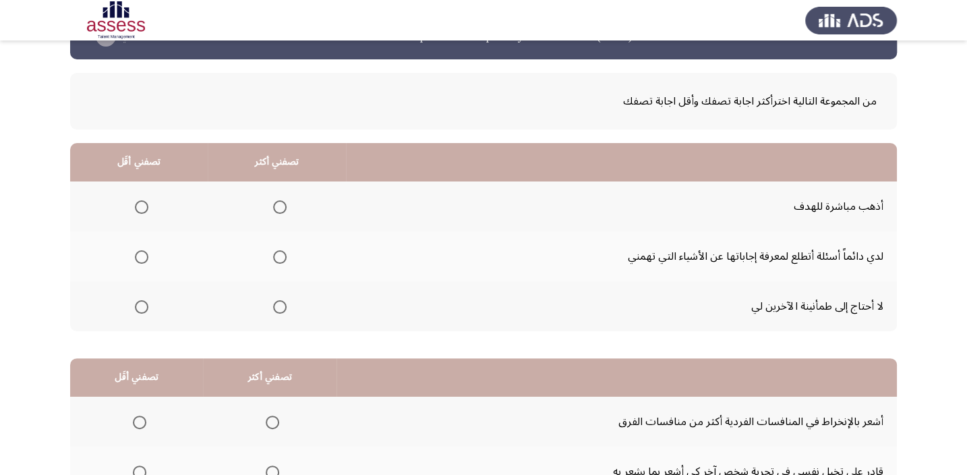
scroll to position [61, 0]
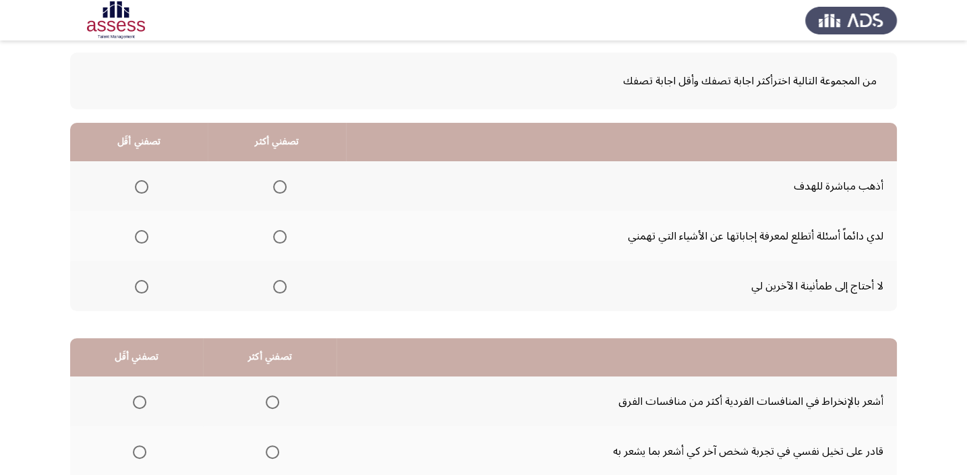
click at [279, 189] on span "Select an option" at bounding box center [279, 186] width 13 height 13
click at [279, 189] on input "Select an option" at bounding box center [279, 186] width 13 height 13
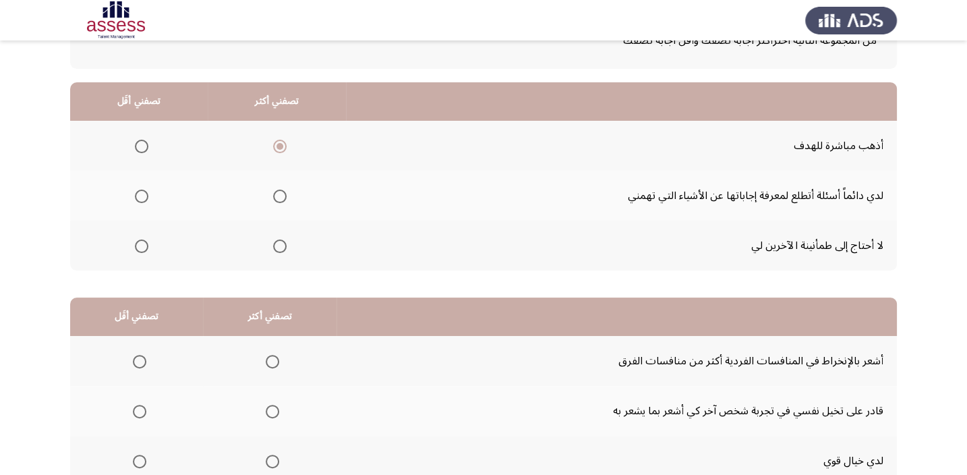
scroll to position [122, 0]
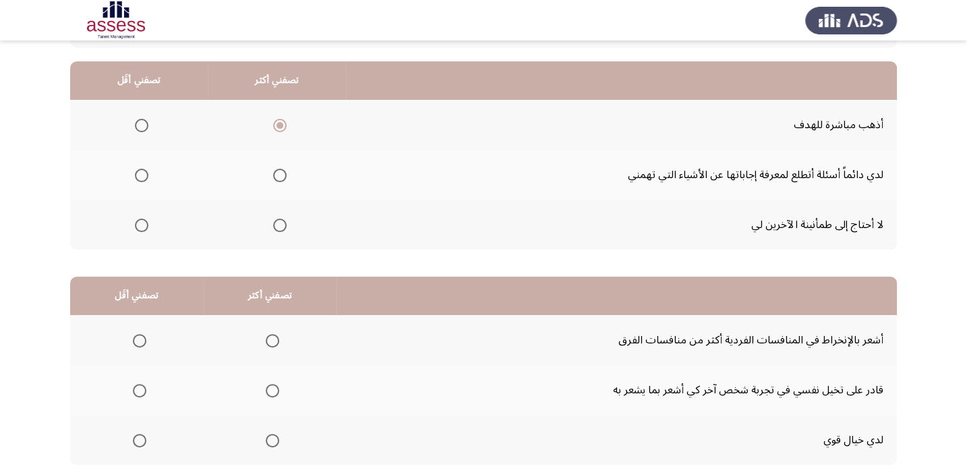
click at [145, 223] on span "Select an option" at bounding box center [141, 224] width 13 height 13
click at [145, 223] on input "Select an option" at bounding box center [141, 224] width 13 height 13
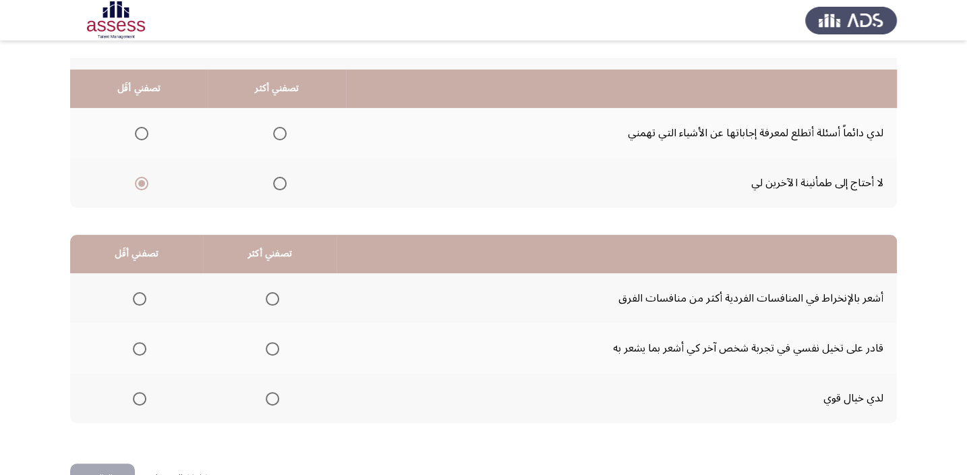
scroll to position [204, 0]
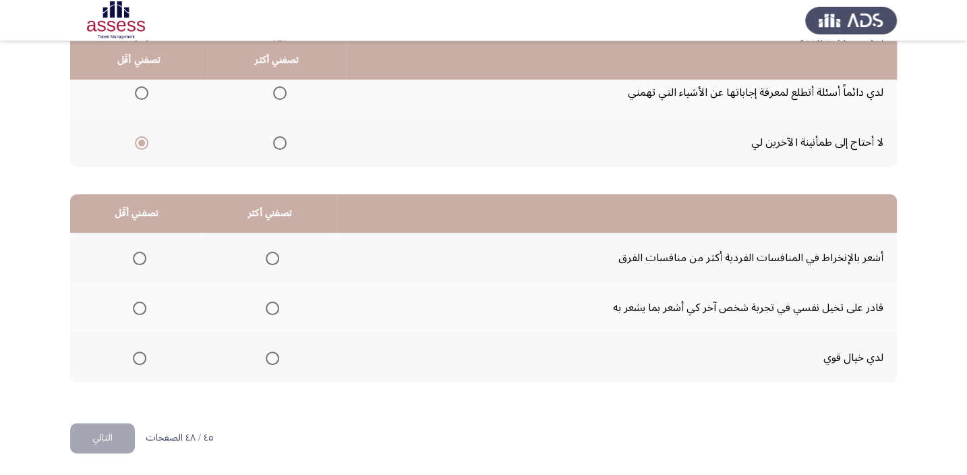
click at [274, 256] on span "Select an option" at bounding box center [272, 258] width 13 height 13
click at [274, 256] on input "Select an option" at bounding box center [272, 258] width 13 height 13
click at [136, 303] on span "Select an option" at bounding box center [139, 307] width 13 height 13
click at [136, 303] on input "Select an option" at bounding box center [139, 307] width 13 height 13
click at [124, 432] on button "التالي" at bounding box center [102, 438] width 65 height 30
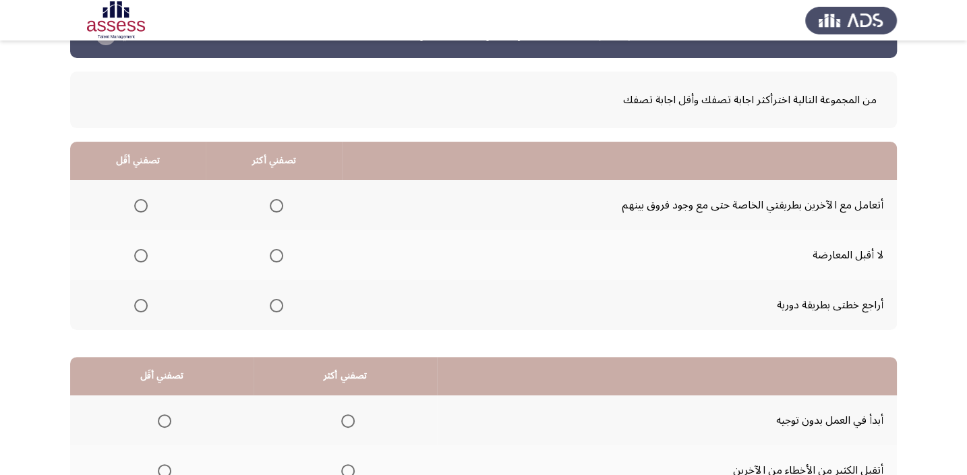
scroll to position [20, 0]
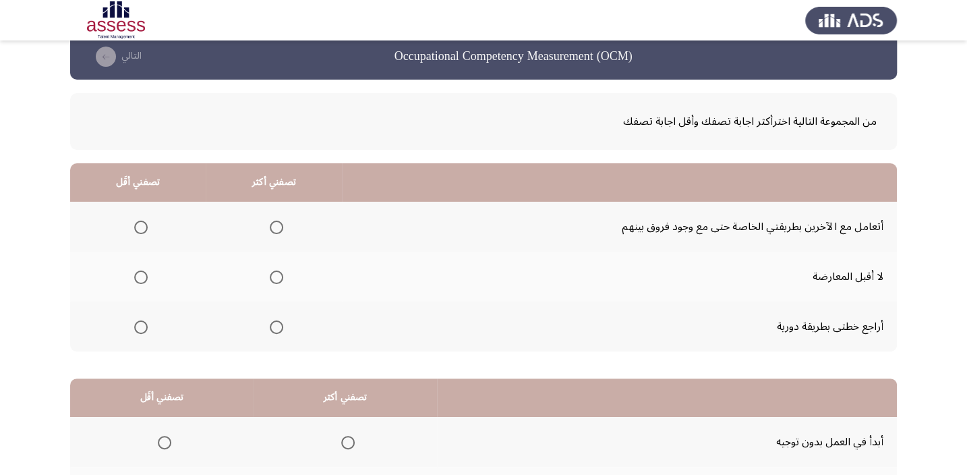
click at [280, 222] on span "Select an option" at bounding box center [276, 227] width 13 height 13
click at [280, 222] on input "Select an option" at bounding box center [276, 227] width 13 height 13
click at [142, 272] on span "Select an option" at bounding box center [140, 276] width 13 height 13
click at [142, 272] on input "Select an option" at bounding box center [140, 276] width 13 height 13
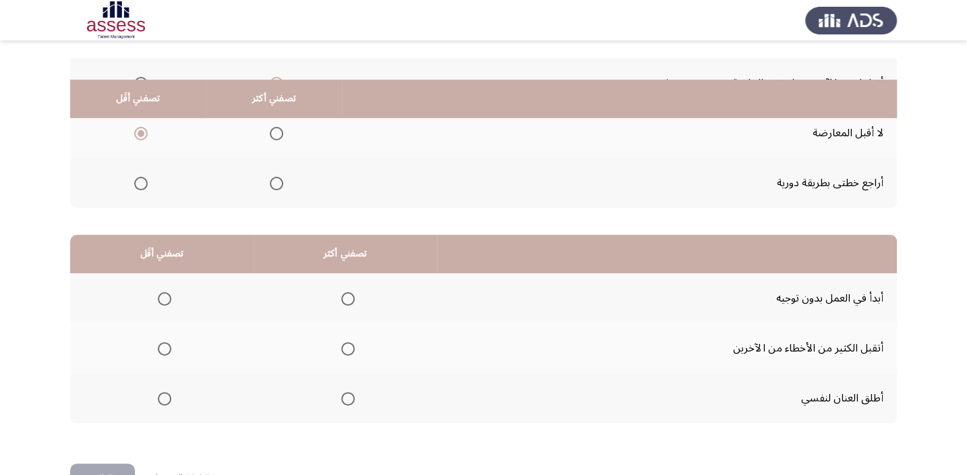
scroll to position [204, 0]
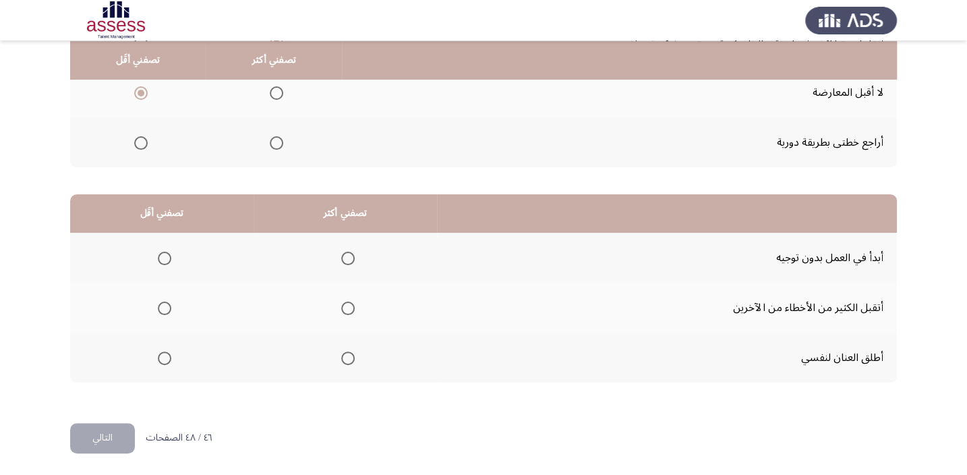
click at [165, 255] on span "Select an option" at bounding box center [164, 258] width 13 height 13
click at [165, 255] on input "Select an option" at bounding box center [164, 258] width 13 height 13
click at [343, 308] on span "Select an option" at bounding box center [347, 307] width 13 height 13
click at [343, 308] on input "Select an option" at bounding box center [347, 307] width 13 height 13
click at [87, 438] on button "التالي" at bounding box center [102, 438] width 65 height 30
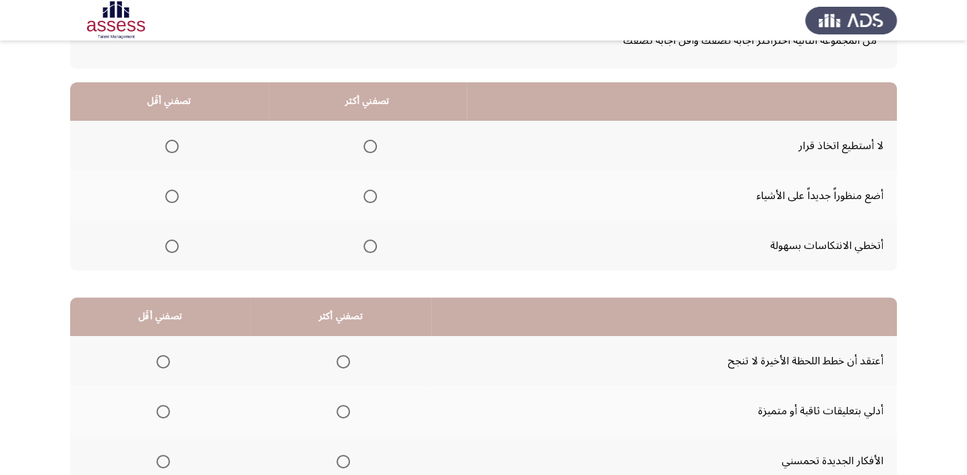
scroll to position [122, 0]
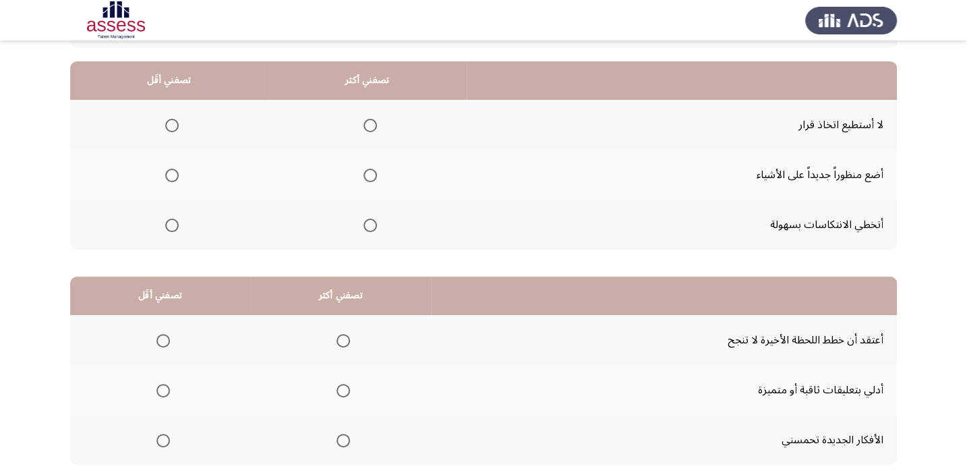
click at [168, 124] on span "Select an option" at bounding box center [171, 125] width 13 height 13
click at [168, 124] on input "Select an option" at bounding box center [171, 125] width 13 height 13
click at [364, 170] on span "Select an option" at bounding box center [369, 175] width 13 height 13
click at [364, 170] on input "Select an option" at bounding box center [369, 175] width 13 height 13
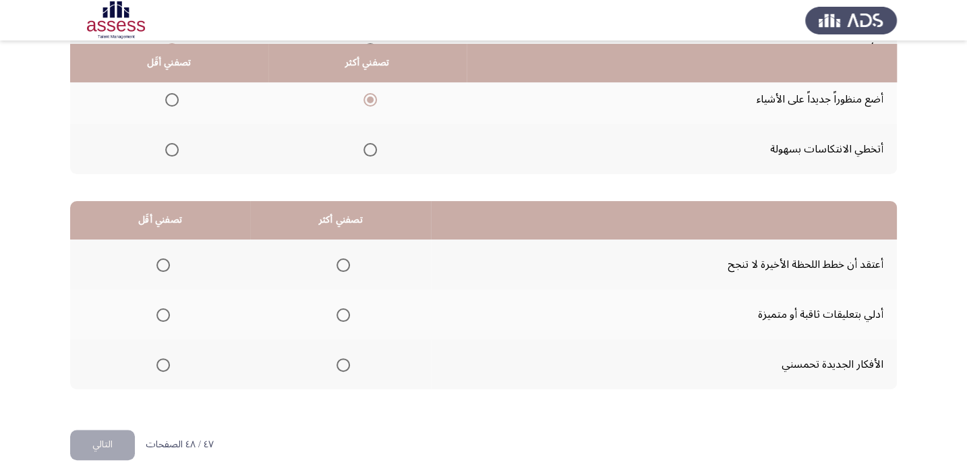
scroll to position [204, 0]
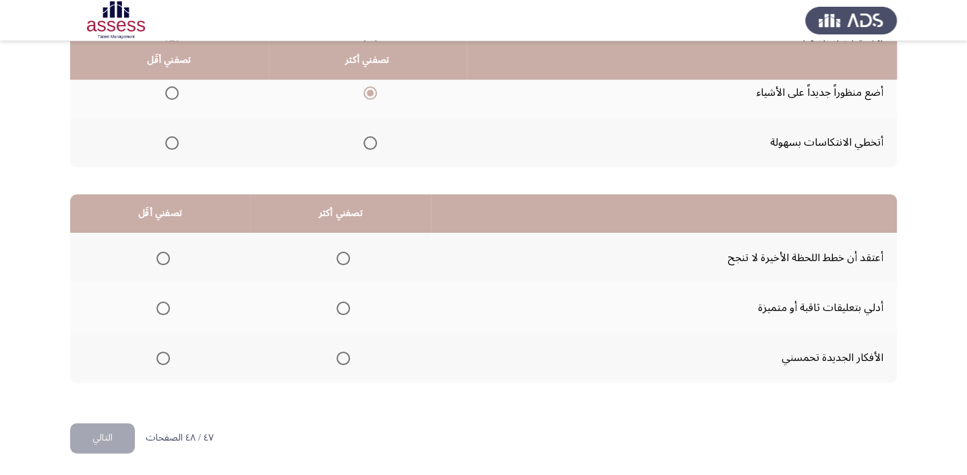
click at [341, 356] on span "Select an option" at bounding box center [343, 357] width 13 height 13
click at [341, 356] on input "Select an option" at bounding box center [343, 357] width 13 height 13
click at [165, 260] on span "Select an option" at bounding box center [162, 258] width 13 height 13
click at [165, 260] on input "Select an option" at bounding box center [162, 258] width 13 height 13
click at [111, 438] on button "التالي" at bounding box center [102, 438] width 65 height 30
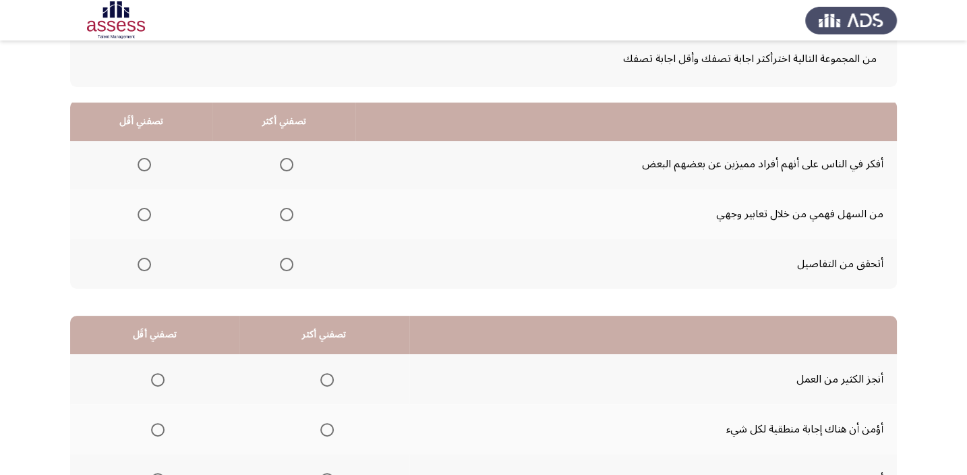
scroll to position [82, 0]
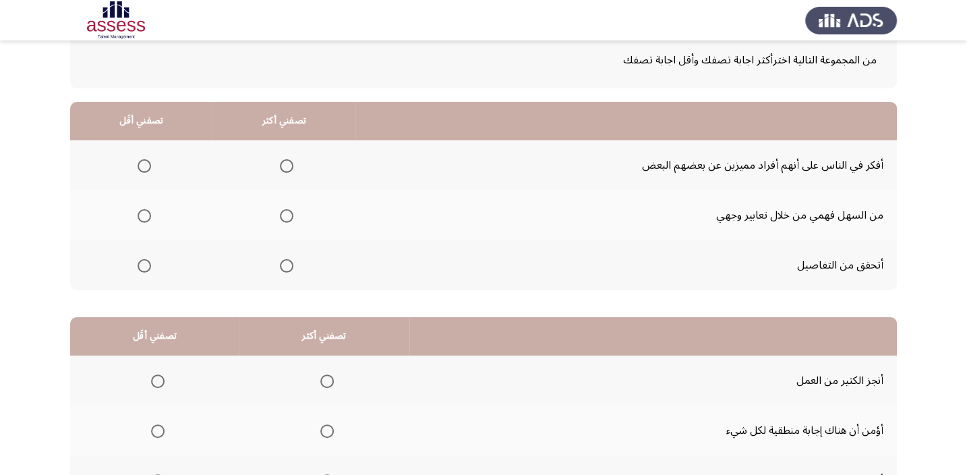
click at [282, 262] on span "Select an option" at bounding box center [286, 265] width 13 height 13
click at [282, 262] on input "Select an option" at bounding box center [286, 265] width 13 height 13
click at [146, 215] on span "Select an option" at bounding box center [144, 215] width 13 height 13
click at [146, 215] on input "Select an option" at bounding box center [144, 215] width 13 height 13
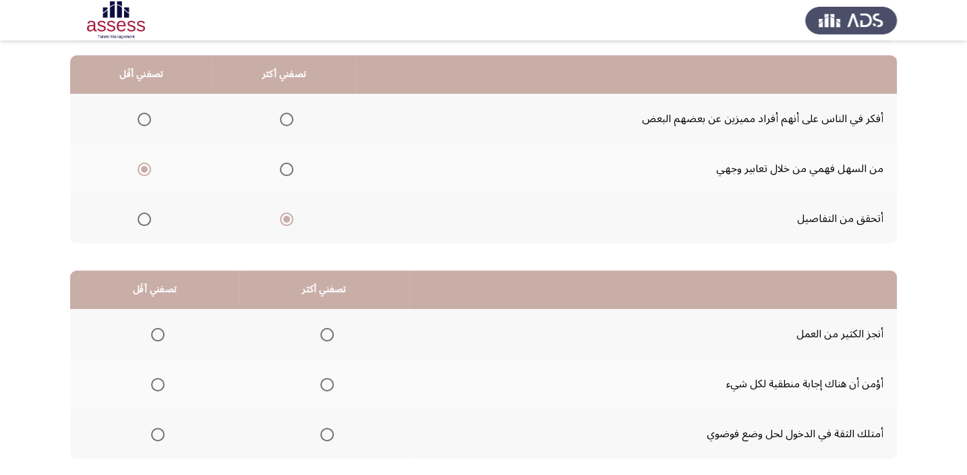
scroll to position [204, 0]
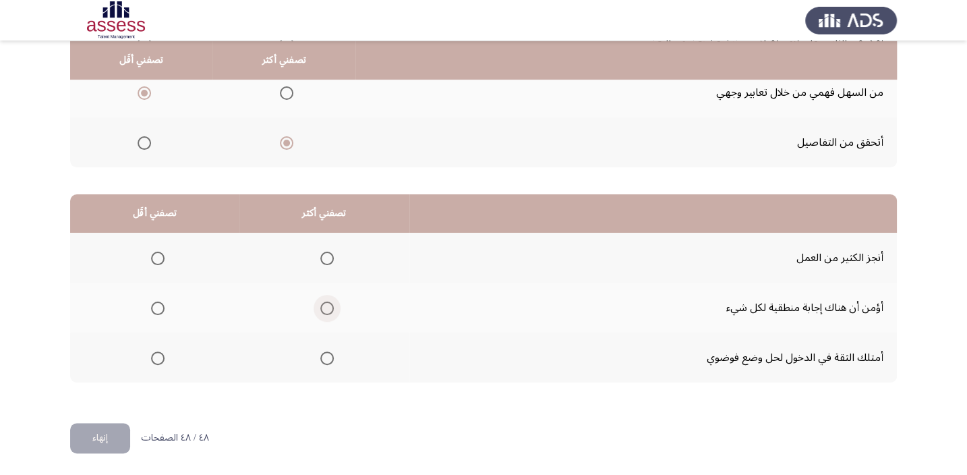
click at [323, 308] on span "Select an option" at bounding box center [326, 307] width 13 height 13
click at [323, 308] on input "Select an option" at bounding box center [326, 307] width 13 height 13
click at [158, 357] on span "Select an option" at bounding box center [157, 357] width 13 height 13
click at [158, 357] on input "Select an option" at bounding box center [157, 357] width 13 height 13
click at [104, 436] on button "إنهاء" at bounding box center [100, 438] width 60 height 30
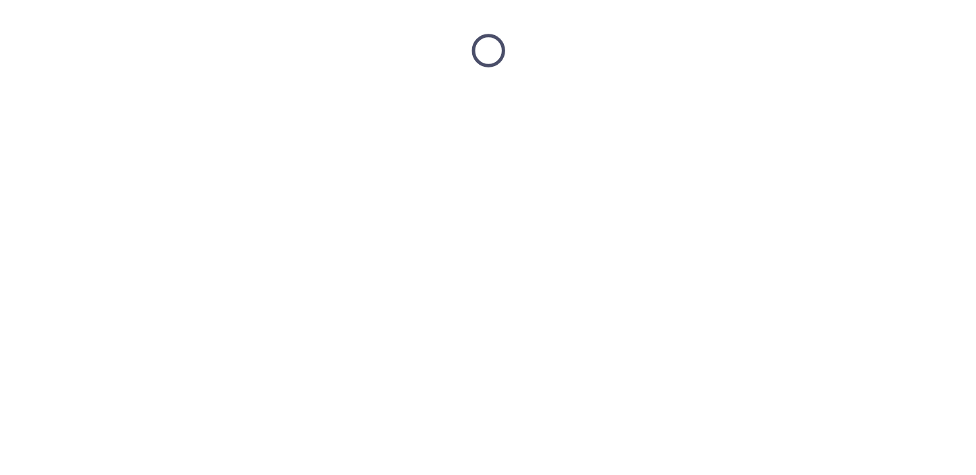
scroll to position [0, 0]
